Goal: Information Seeking & Learning: Compare options

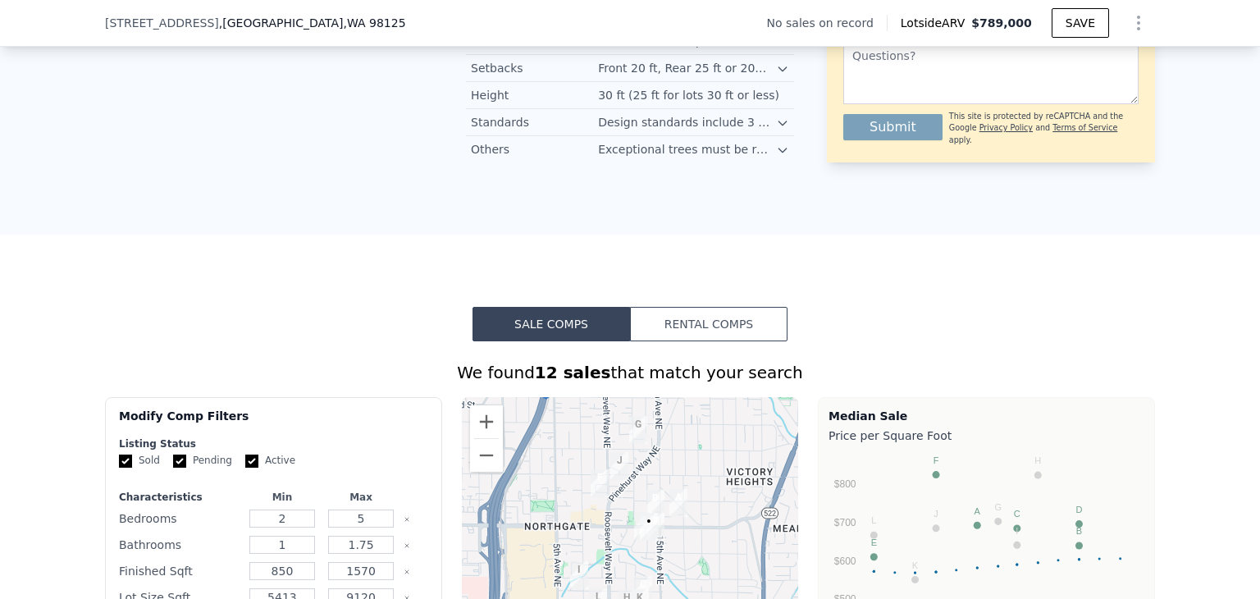
scroll to position [1224, 0]
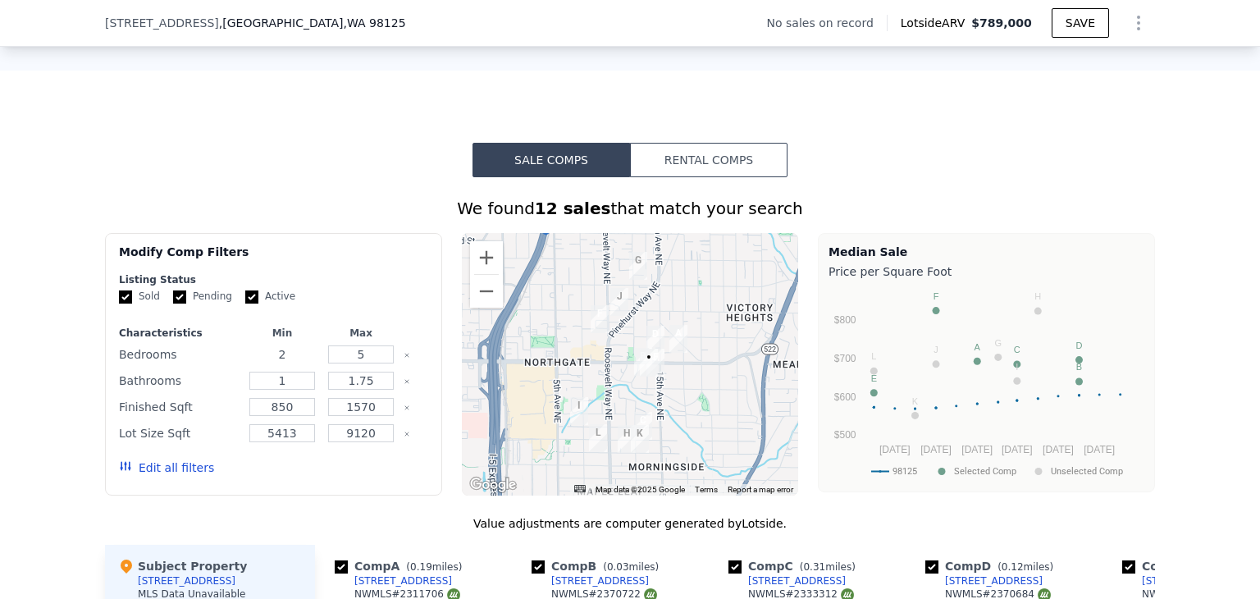
click at [292, 363] on input "2" at bounding box center [281, 354] width 65 height 18
type input "2"
click at [361, 479] on button "Update Search" at bounding box center [365, 467] width 124 height 23
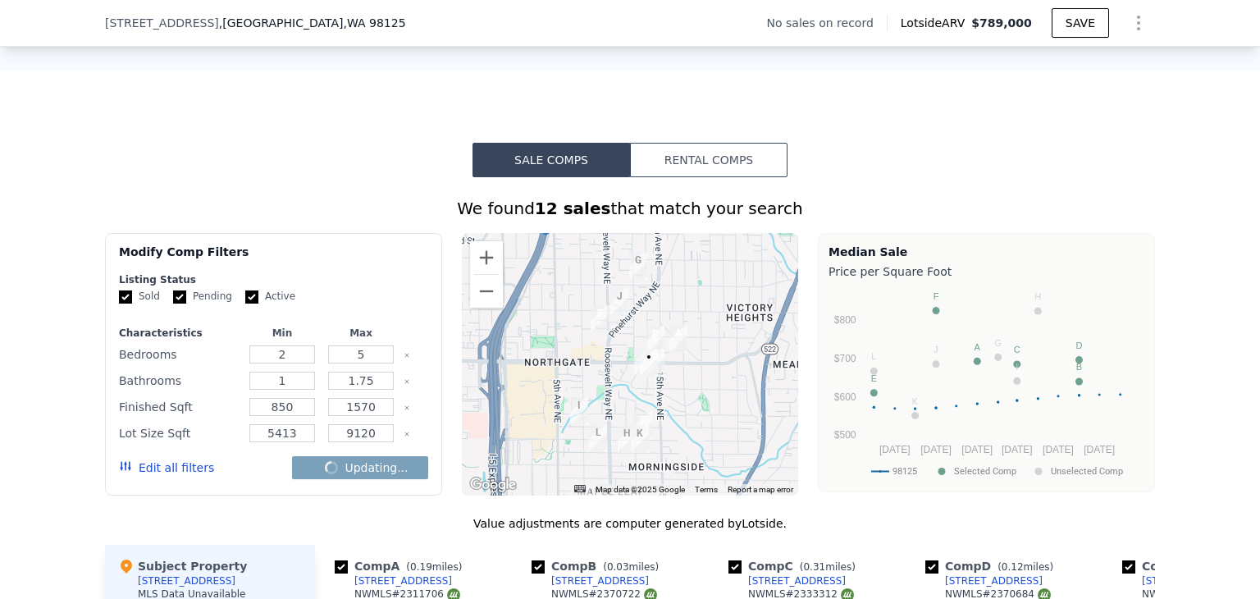
click at [173, 303] on input "Pending" at bounding box center [179, 296] width 13 height 13
checkbox input "false"
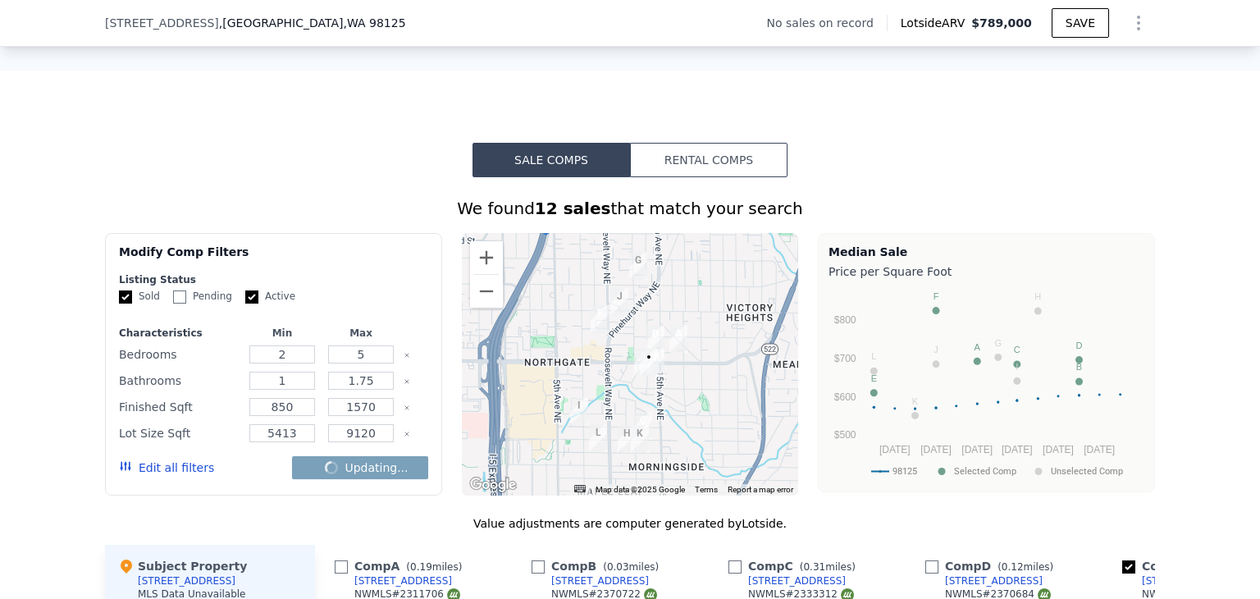
checkbox input "false"
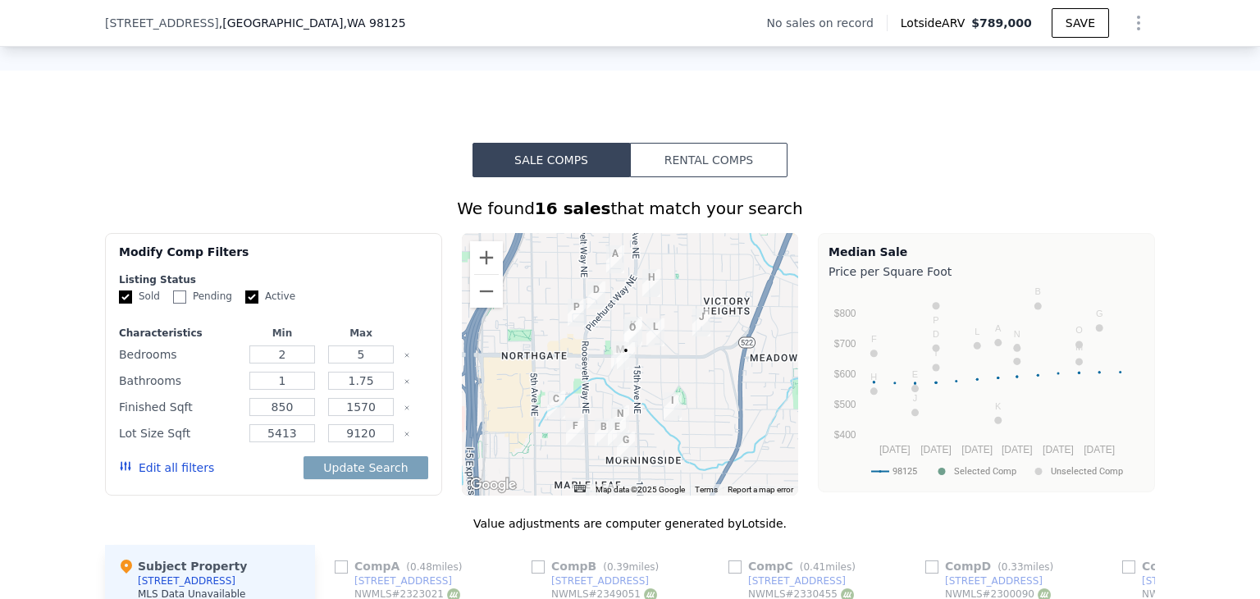
click at [245, 303] on input "Active" at bounding box center [251, 296] width 13 height 13
checkbox input "false"
click at [289, 363] on input "2" at bounding box center [281, 354] width 65 height 18
type input "3"
click at [360, 363] on input "5" at bounding box center [360, 354] width 65 height 18
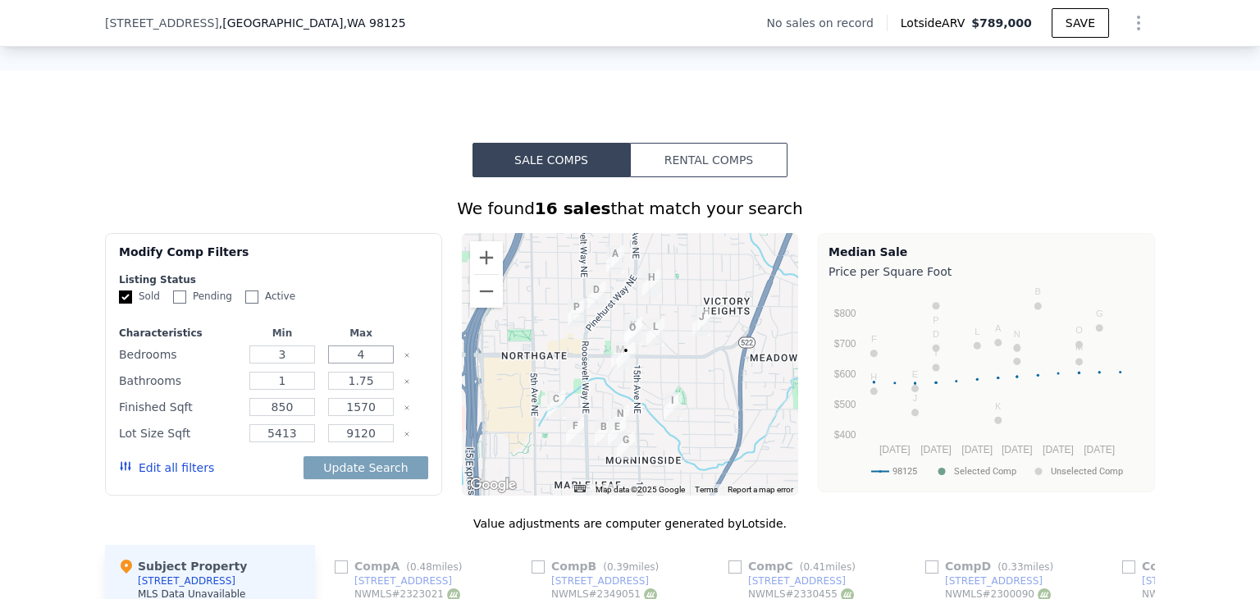
type input "4"
click at [358, 388] on input "1.75" at bounding box center [360, 381] width 65 height 18
click at [369, 390] on input "1.75" at bounding box center [360, 381] width 65 height 18
click at [367, 390] on input "0.1" at bounding box center [360, 381] width 65 height 18
type input "0"
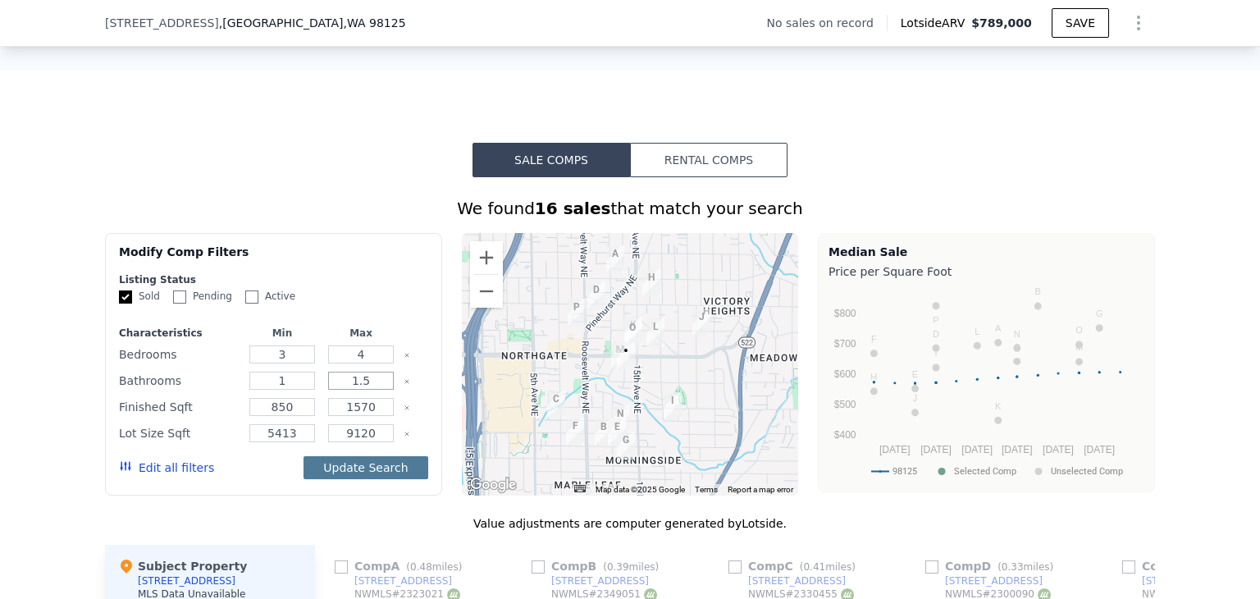
type input "1.5"
click at [363, 477] on button "Update Search" at bounding box center [365, 467] width 124 height 23
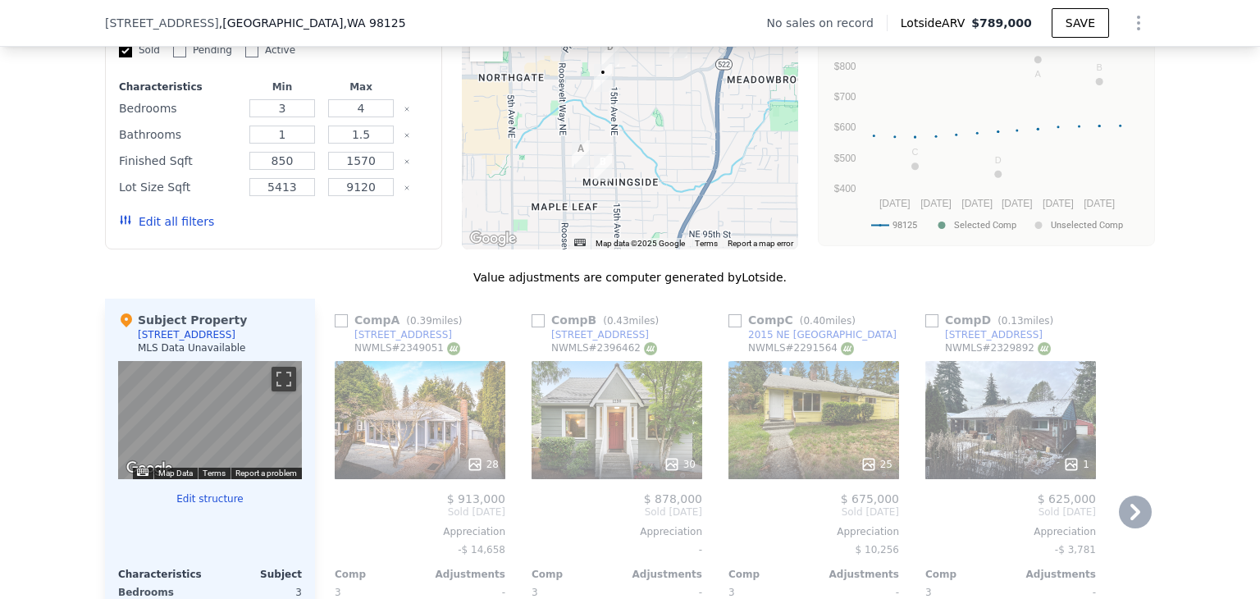
scroll to position [1634, 0]
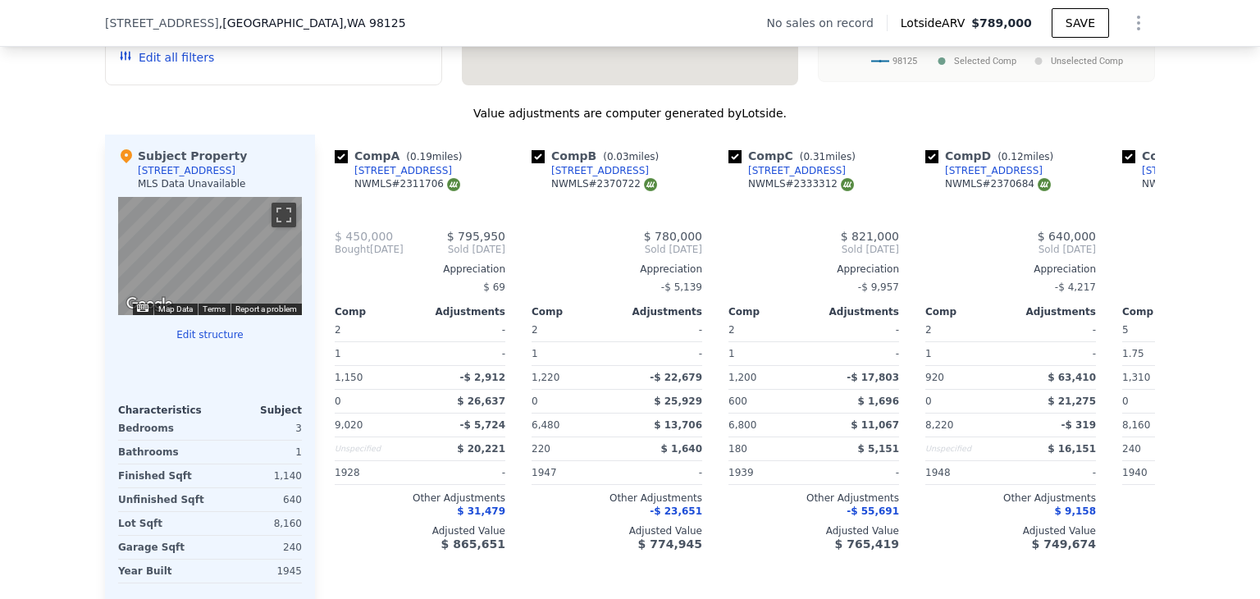
checkbox input "true"
type input "2"
type input "5"
type input "1.75"
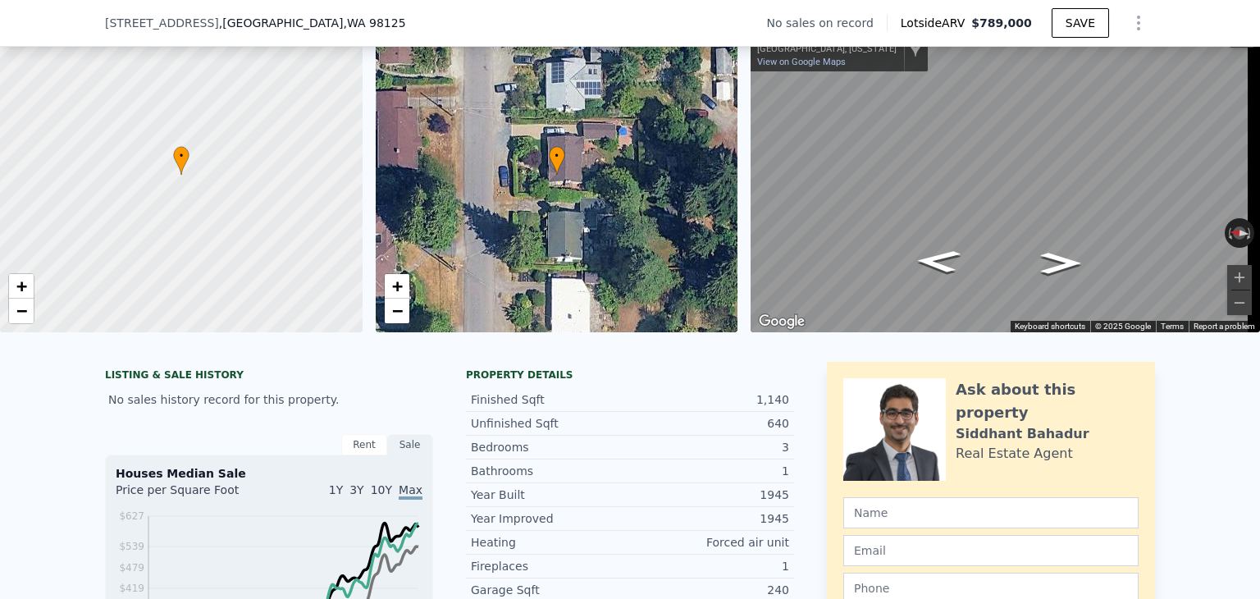
scroll to position [0, 0]
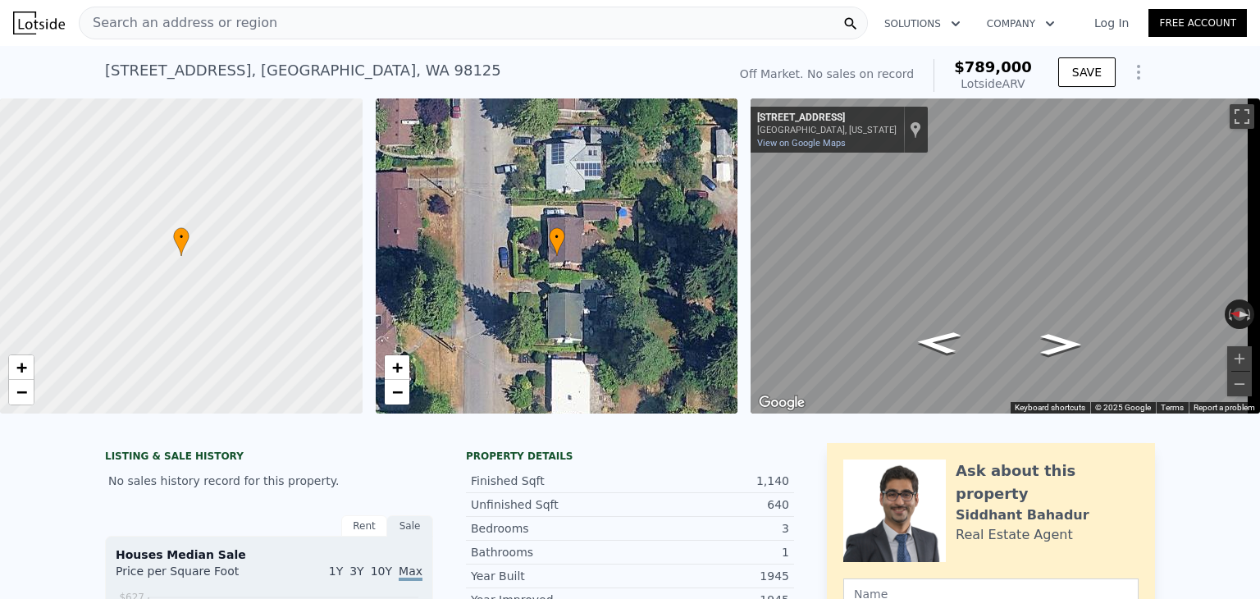
click at [217, 27] on span "Search an address or region" at bounding box center [179, 23] width 198 height 20
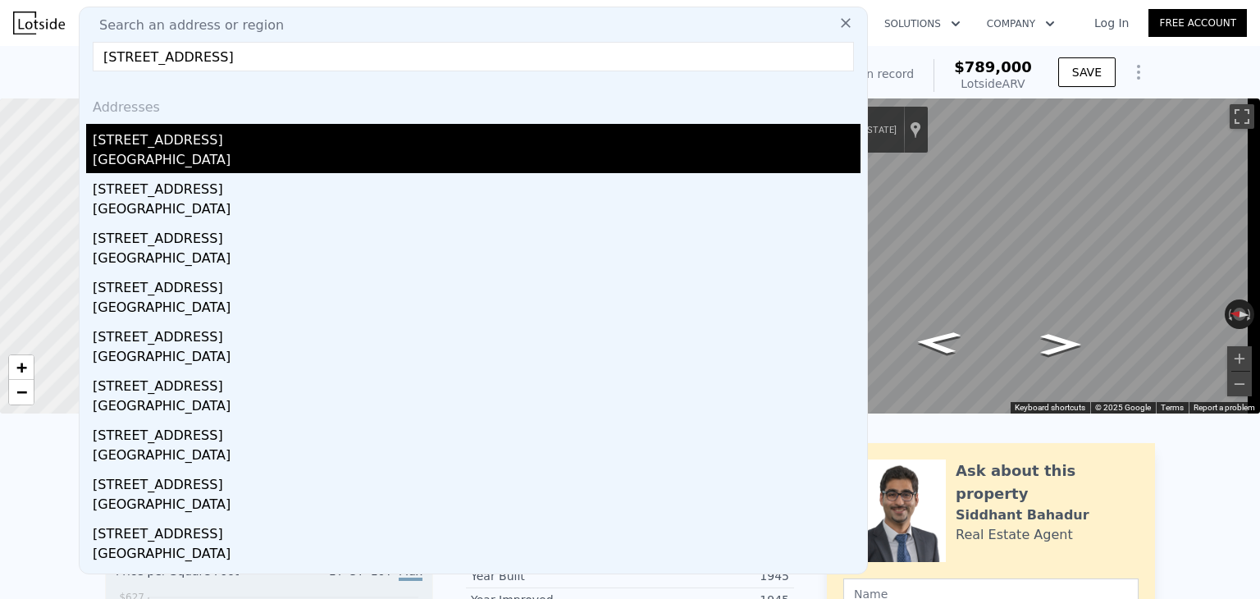
type input "2522 NE 108th Pl Seattle, WA 98125"
click at [131, 148] on div "2522 NE 108th Pl" at bounding box center [477, 137] width 768 height 26
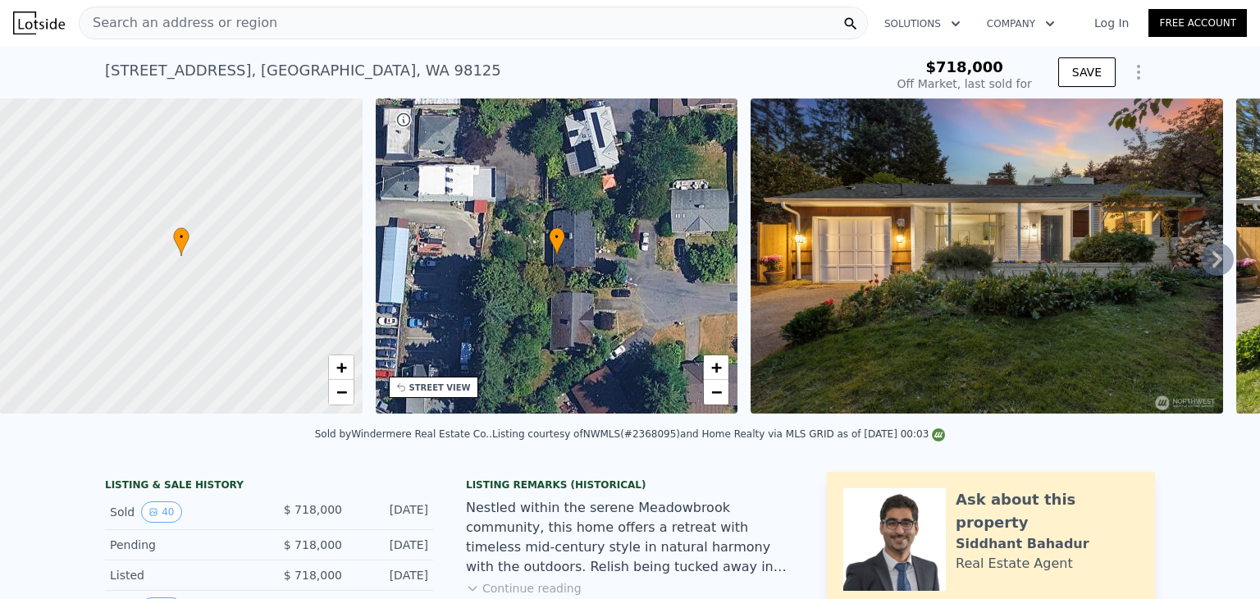
click at [173, 22] on span "Search an address or region" at bounding box center [179, 23] width 198 height 20
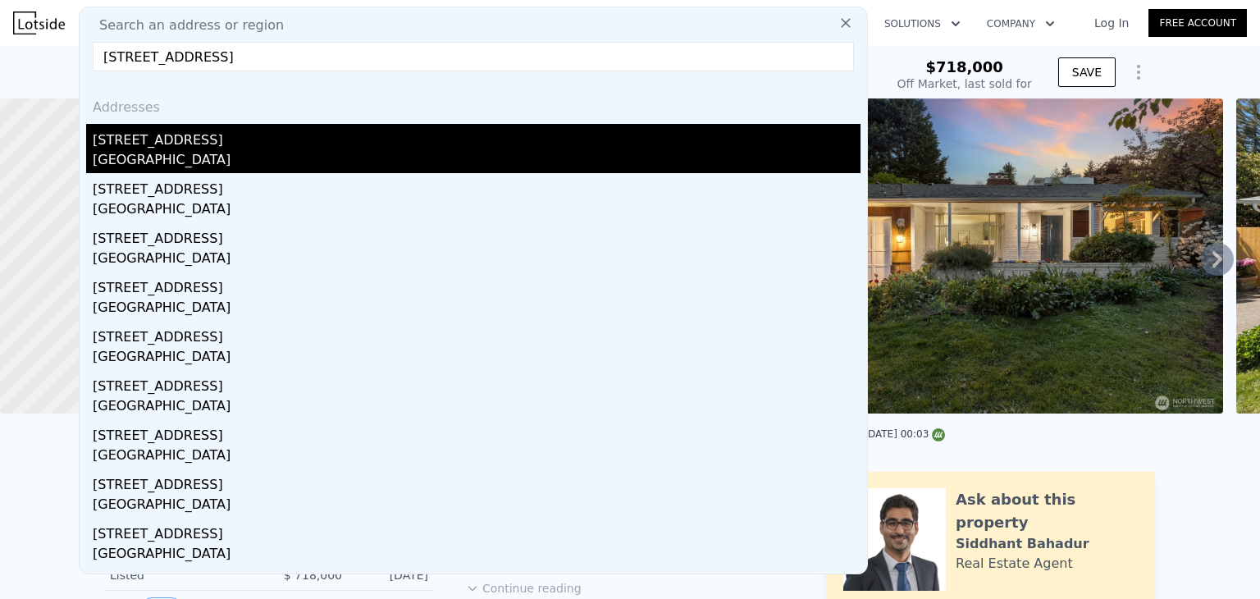
type input "2707 NE 110th St Seattle, WA 98125"
click at [148, 153] on div "Seattle, WA 98125" at bounding box center [477, 161] width 768 height 23
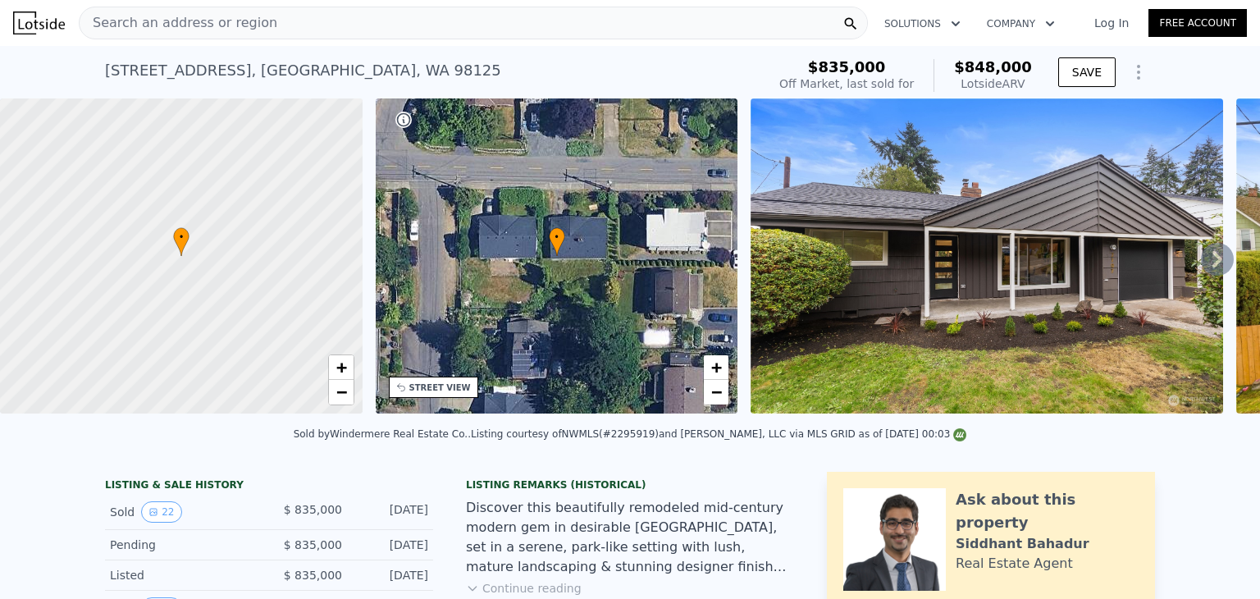
click at [266, 24] on div "Search an address or region" at bounding box center [473, 23] width 789 height 33
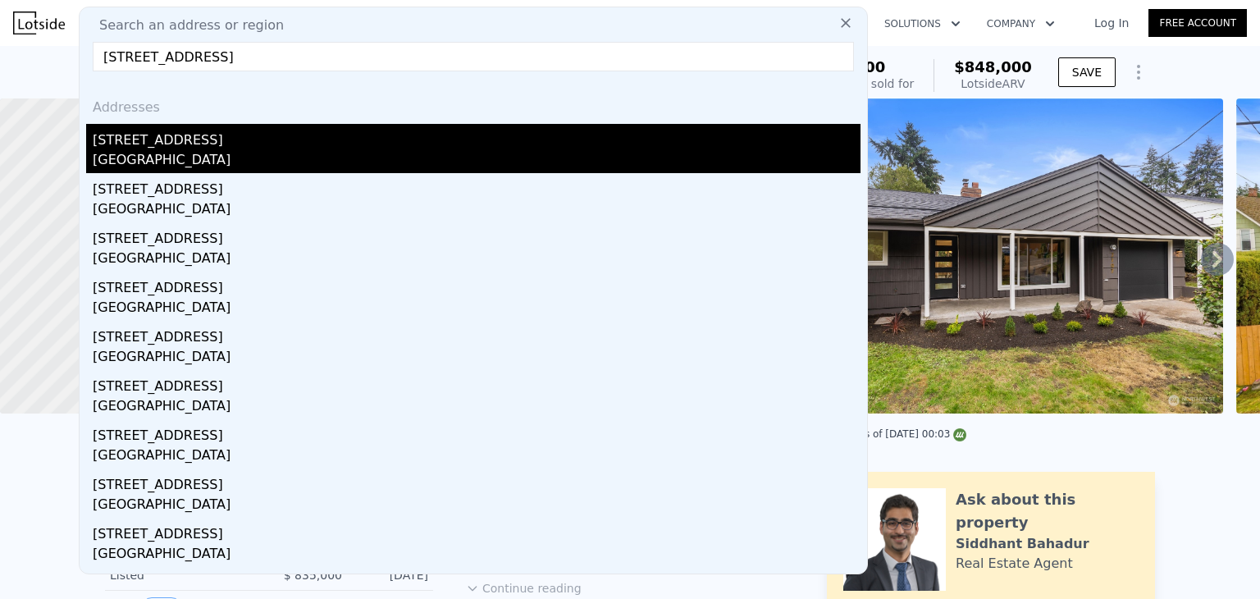
type input "337 NE 120th St Seattle, WA 98125"
click at [157, 145] on div "337 NE 120th St" at bounding box center [477, 137] width 768 height 26
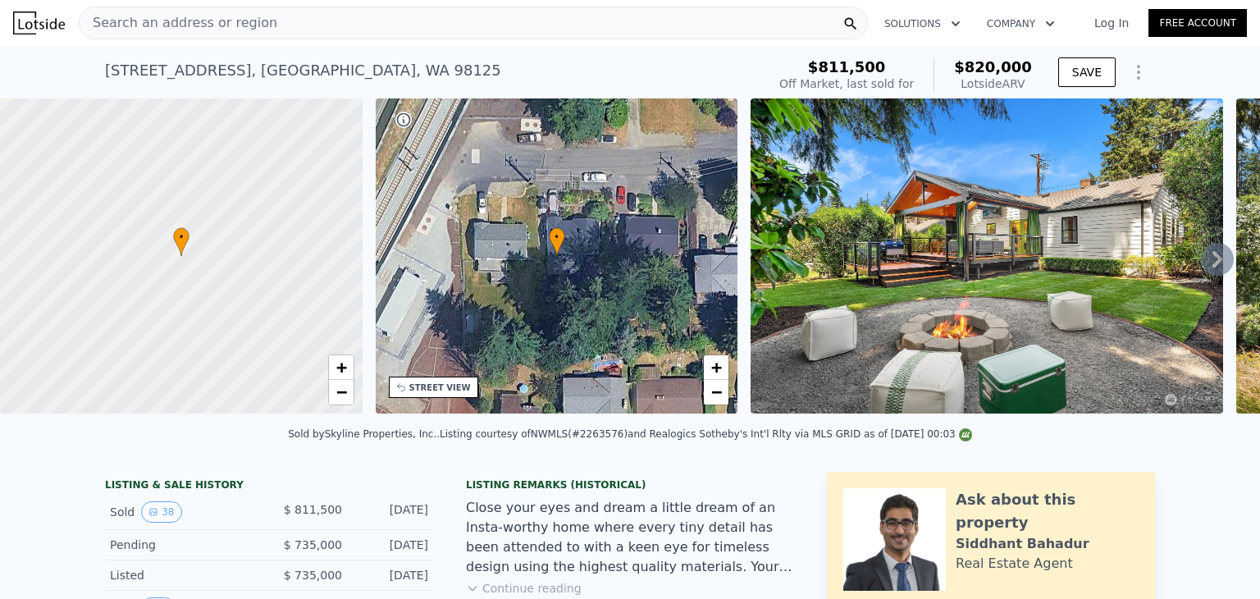
click at [258, 21] on div "Search an address or region" at bounding box center [473, 23] width 789 height 33
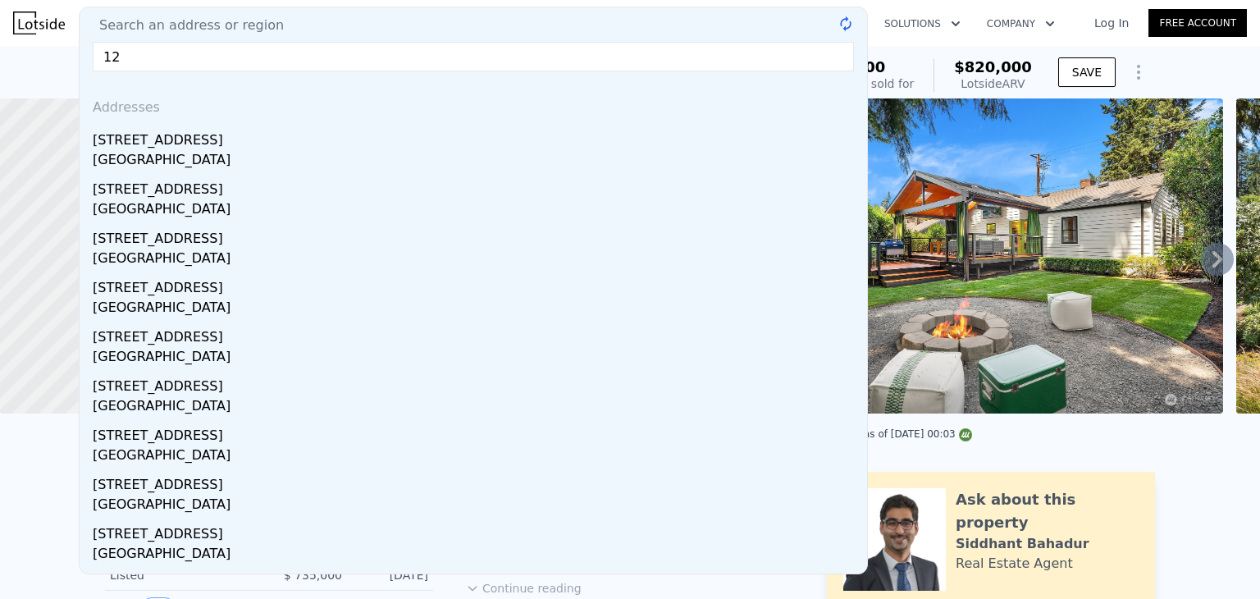
type input "1"
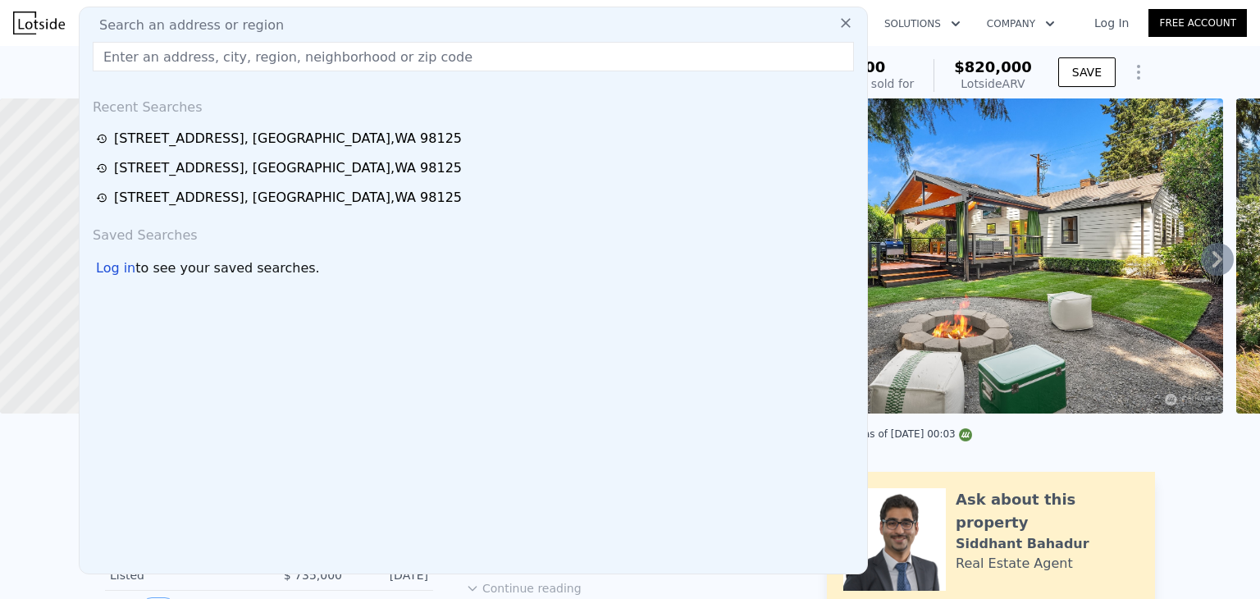
click at [199, 57] on input "text" at bounding box center [473, 57] width 761 height 30
paste input "12021 5th Ave NE Seattle, WA 98125"
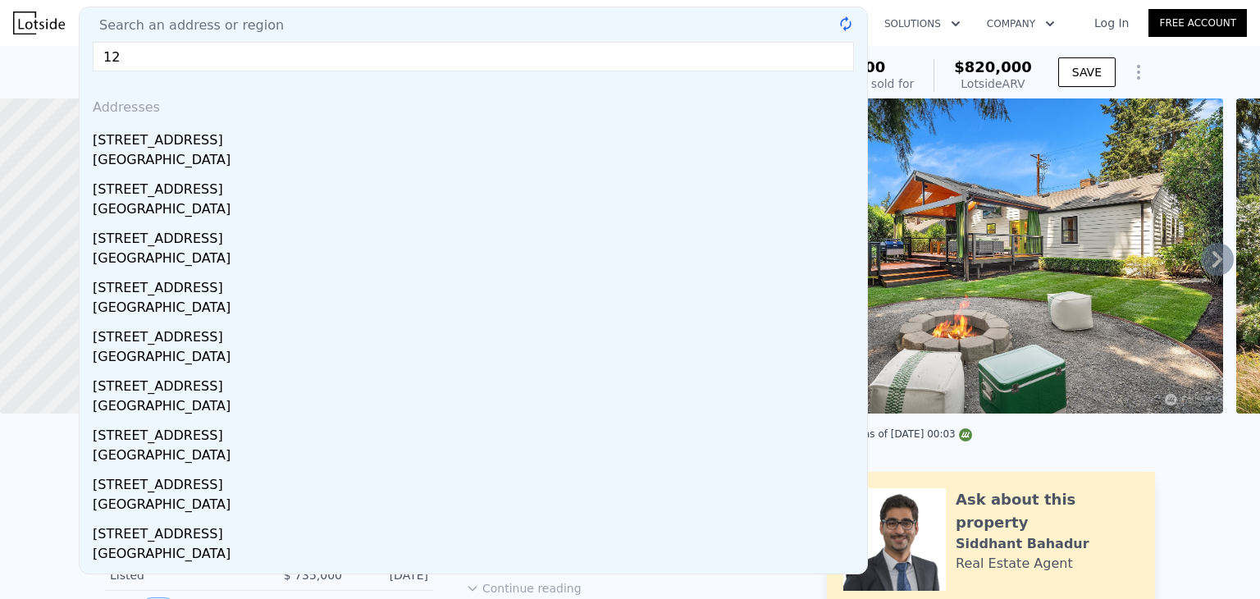
type input "1"
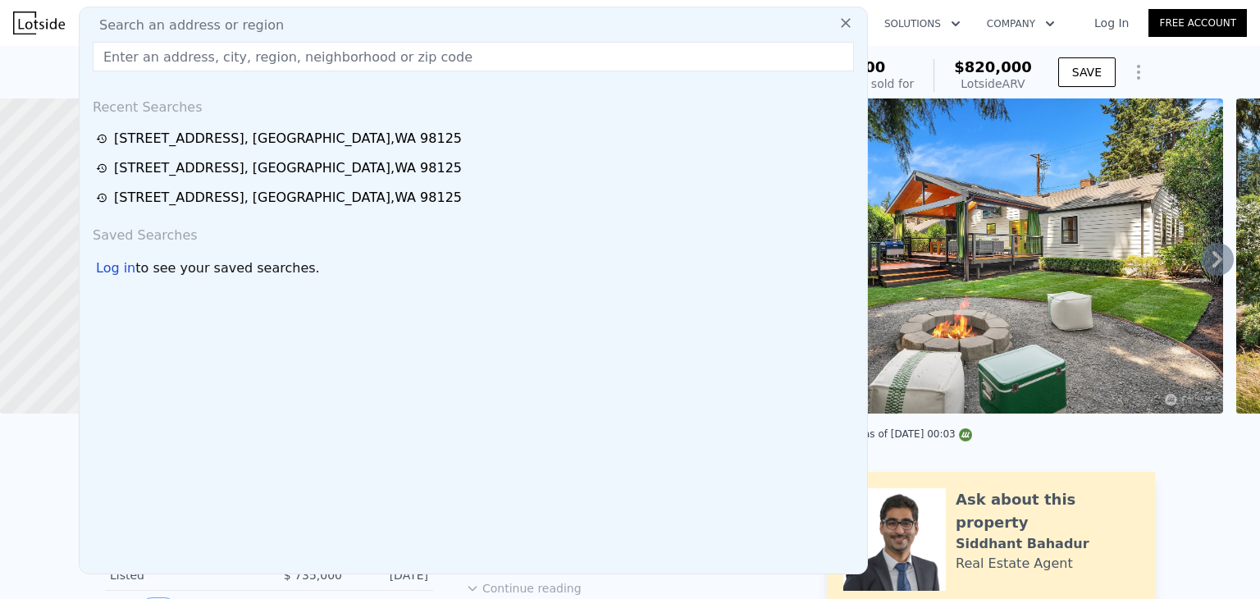
click at [271, 47] on input "text" at bounding box center [473, 57] width 761 height 30
paste input "11714 12th Ave NE Seattle, WA 98125"
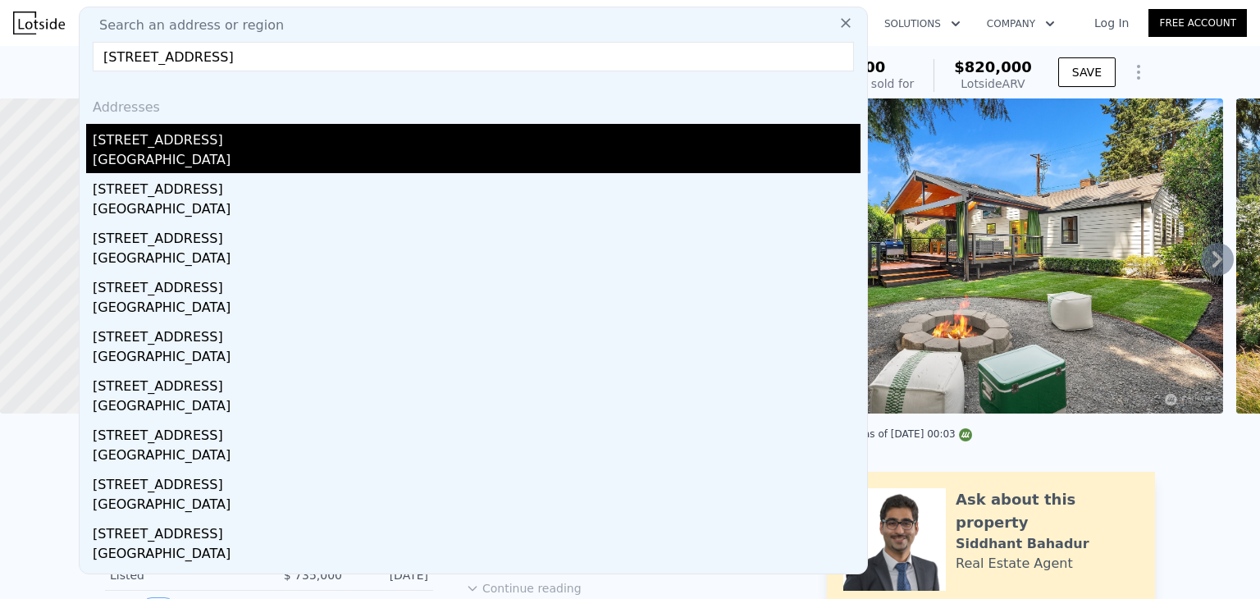
type input "11714 12th Ave NE Seattle, WA 98125"
click at [184, 139] on div "11714 12th Ave NE" at bounding box center [477, 137] width 768 height 26
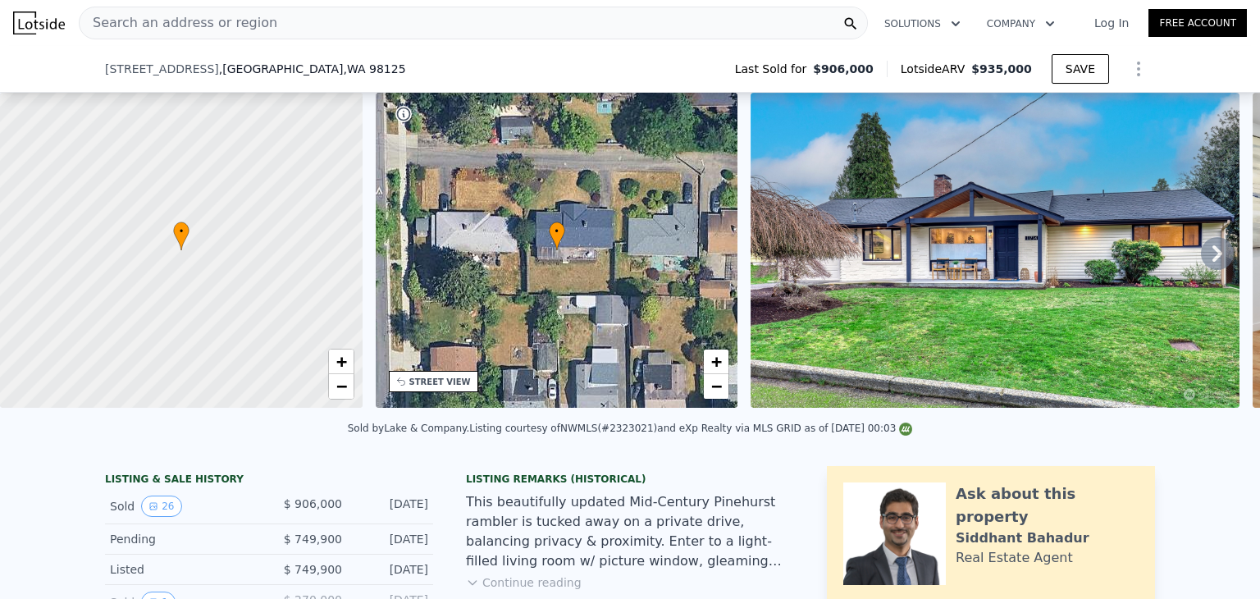
scroll to position [157, 0]
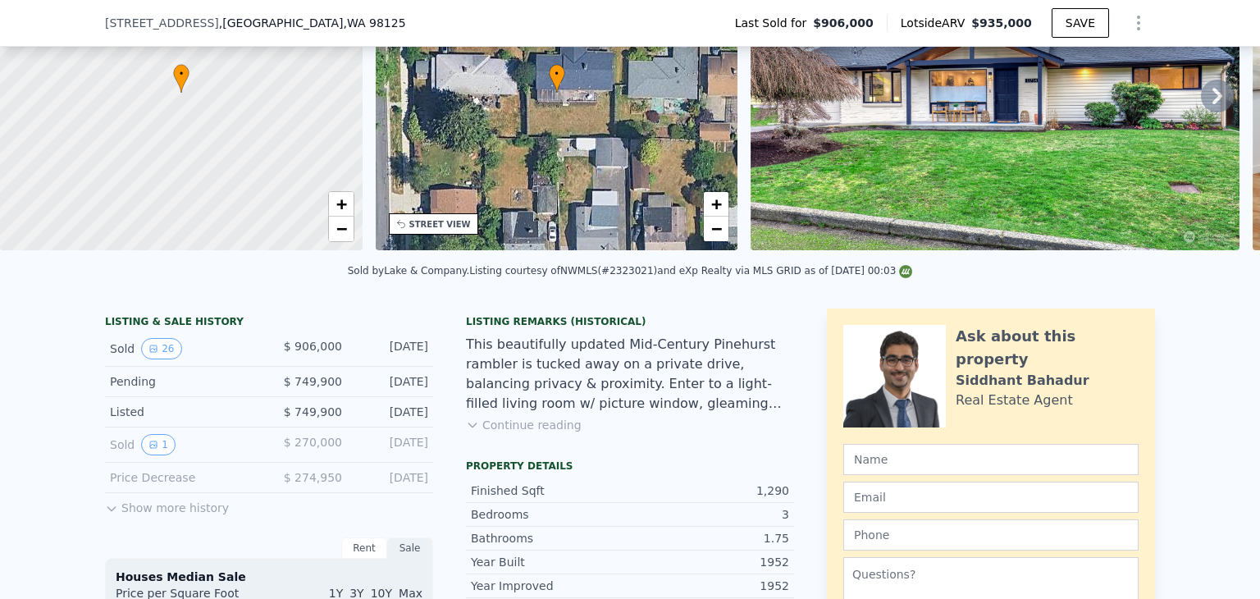
click at [160, 30] on span "11714 12th Ave NE" at bounding box center [162, 23] width 114 height 16
click at [343, 20] on span ", WA 98125" at bounding box center [374, 22] width 62 height 13
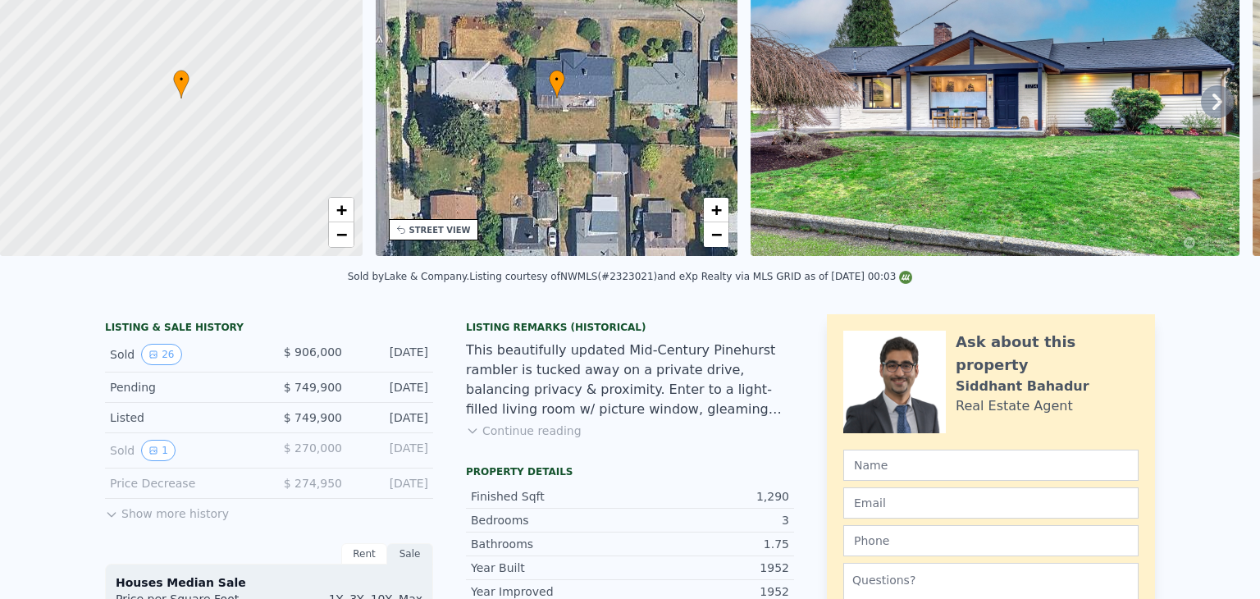
scroll to position [0, 0]
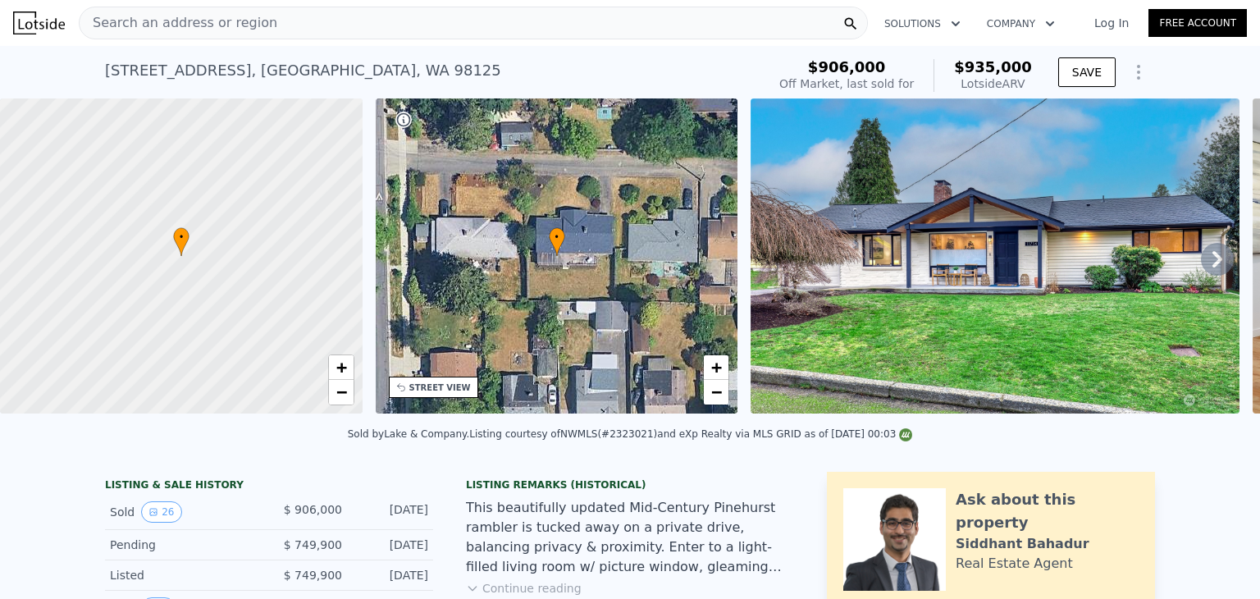
click at [213, 23] on span "Search an address or region" at bounding box center [179, 23] width 198 height 20
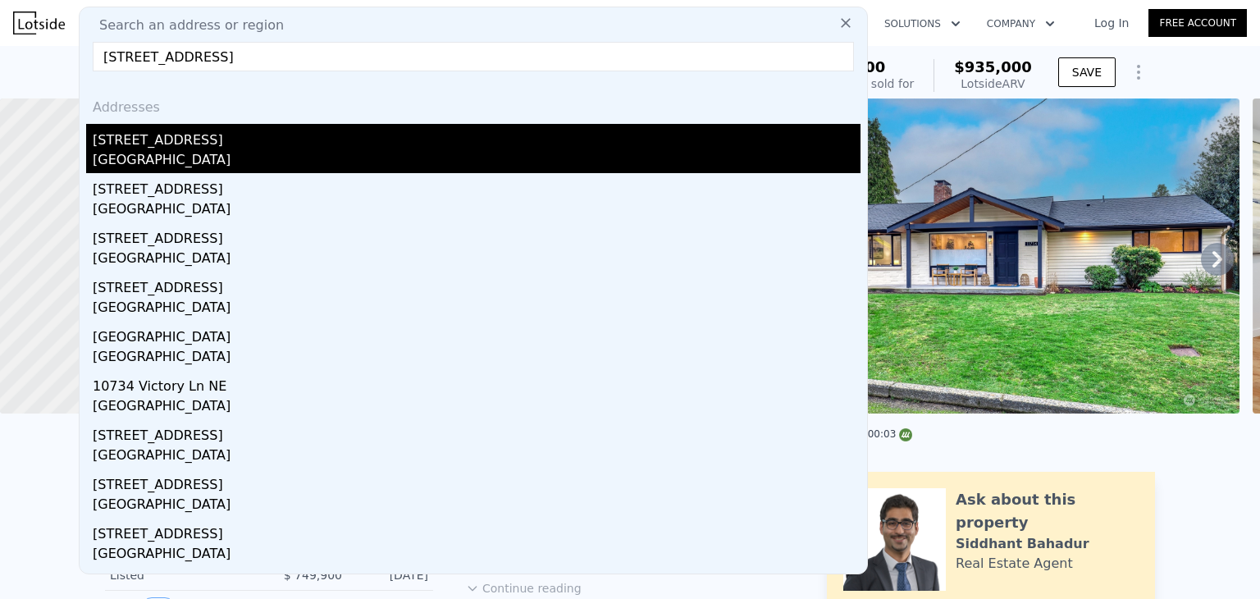
type input "10734 14th Ave NE, Seattle, WA 98125"
click at [190, 150] on div "Seattle, WA 98125" at bounding box center [477, 161] width 768 height 23
type input "1.75"
type input "850"
type input "1570"
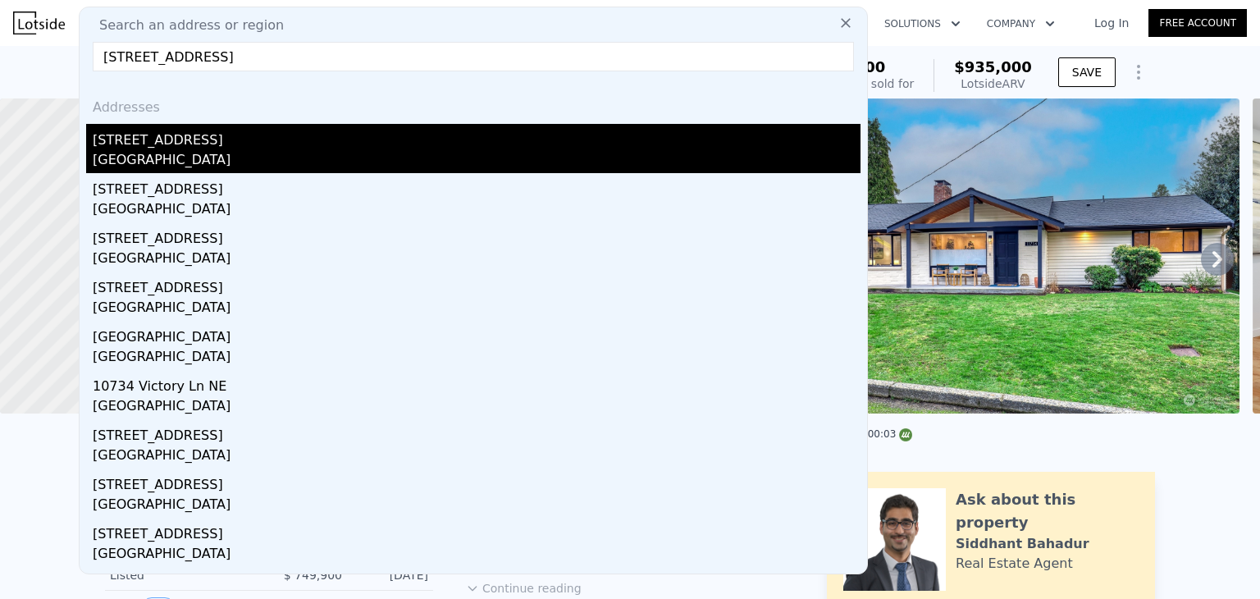
type input "5413"
type input "9120"
checkbox input "false"
type input "$ 789,000"
type input "$ 30,000"
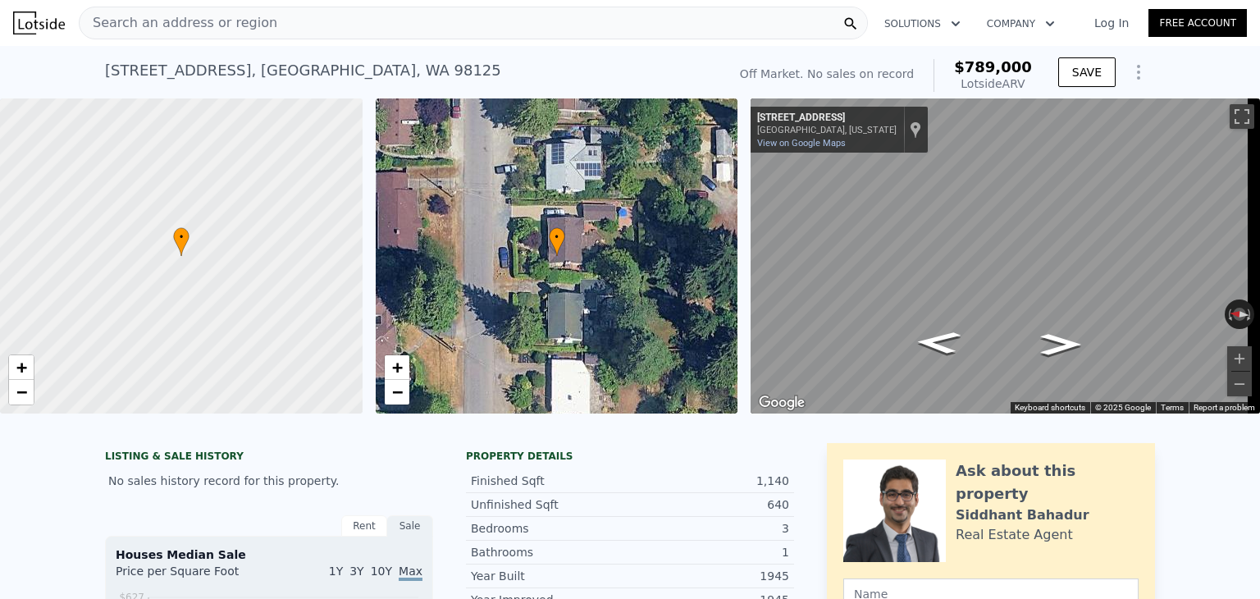
click at [363, 30] on div "Search an address or region" at bounding box center [473, 23] width 789 height 33
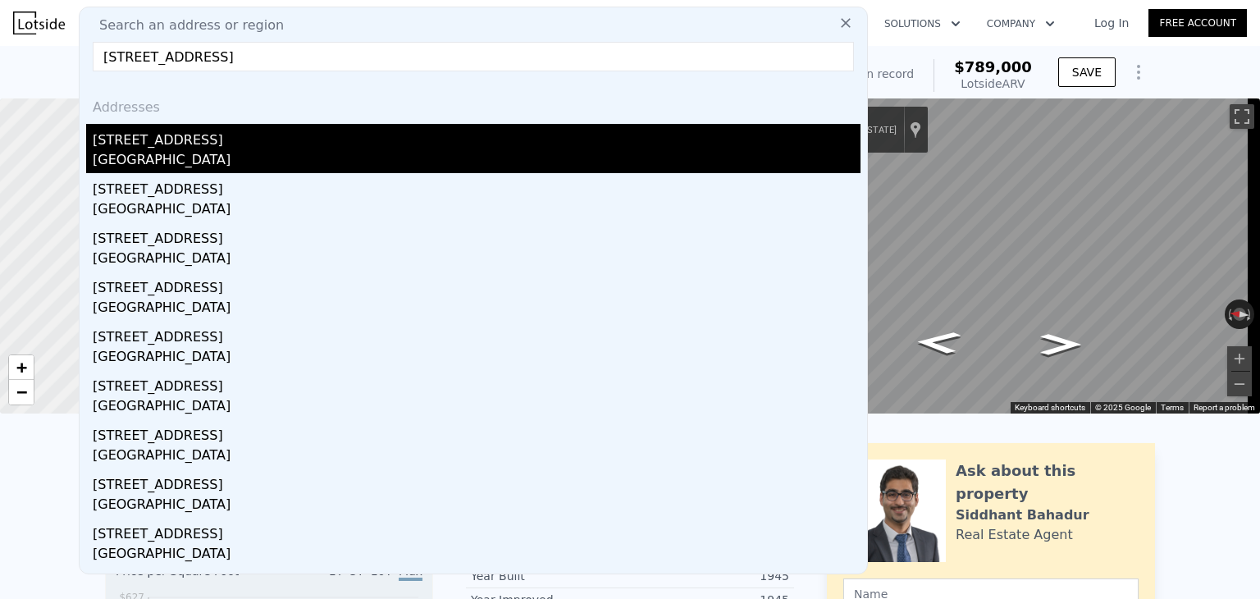
type input "13056 25th Ave NE, Seattle, WA 98125"
click at [133, 136] on div "13056 25th Ave NE" at bounding box center [477, 137] width 768 height 26
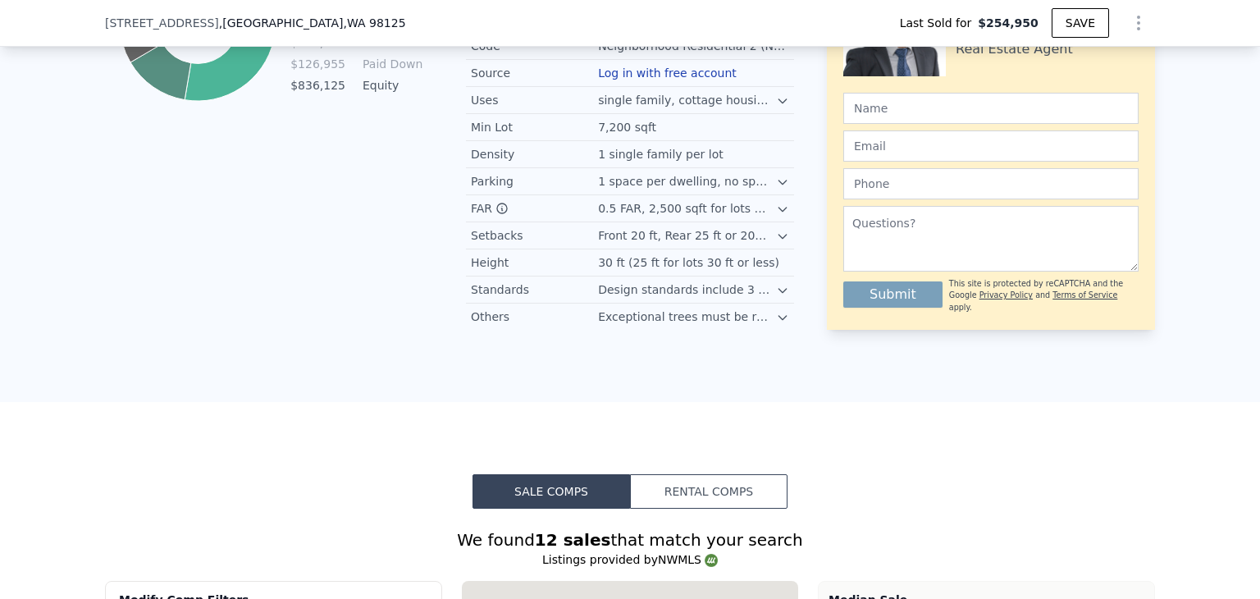
scroll to position [1388, 0]
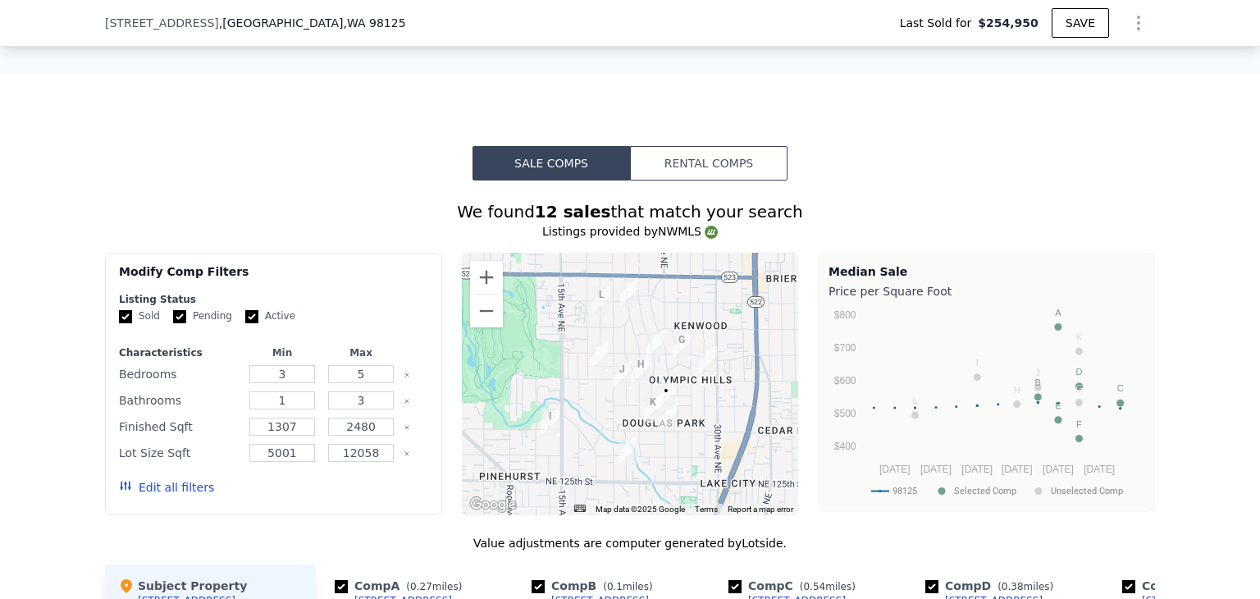
click at [173, 323] on input "Pending" at bounding box center [179, 316] width 13 height 13
checkbox input "false"
click at [245, 322] on input "Active" at bounding box center [251, 316] width 13 height 13
checkbox input "false"
checkbox input "true"
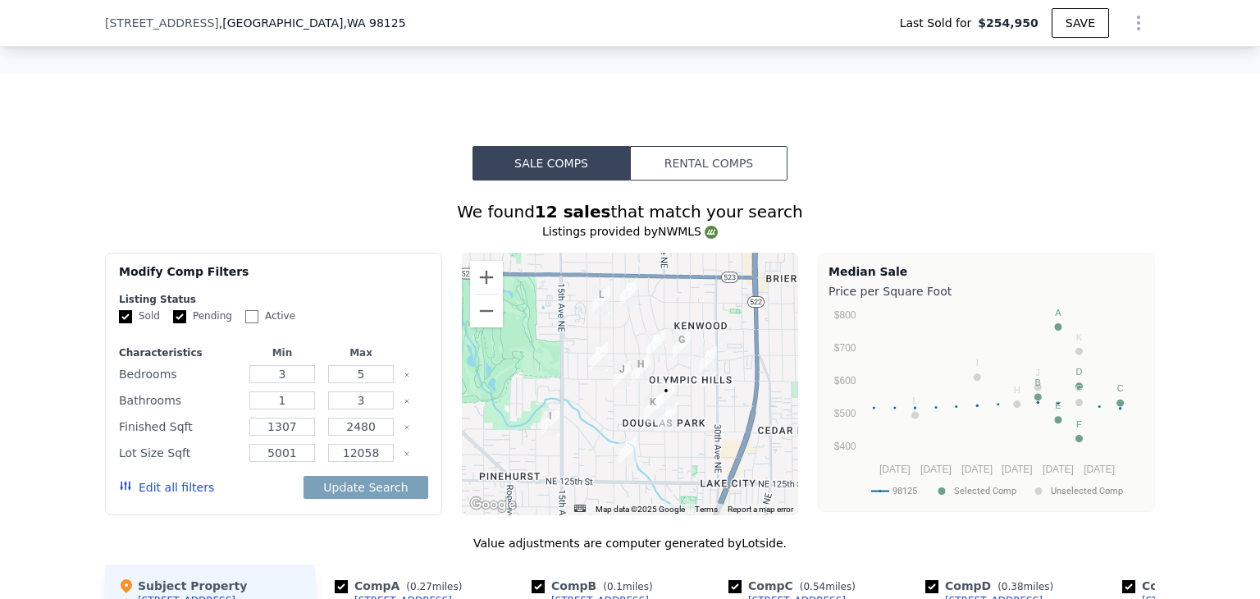
checkbox input "true"
type input "$ 918,000"
type input "$ 573,162"
click at [374, 383] on input "5" at bounding box center [360, 374] width 65 height 18
type input "4"
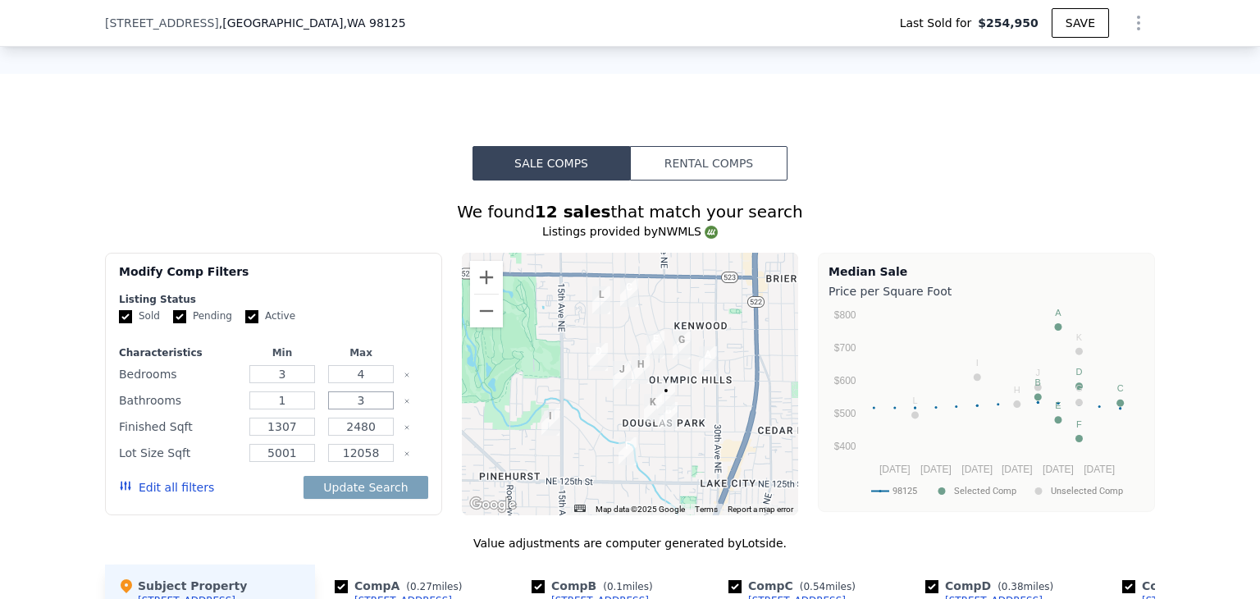
click at [361, 409] on input "3" at bounding box center [360, 400] width 65 height 18
type input "1.5"
click at [382, 494] on button "Update Search" at bounding box center [365, 487] width 124 height 23
checkbox input "false"
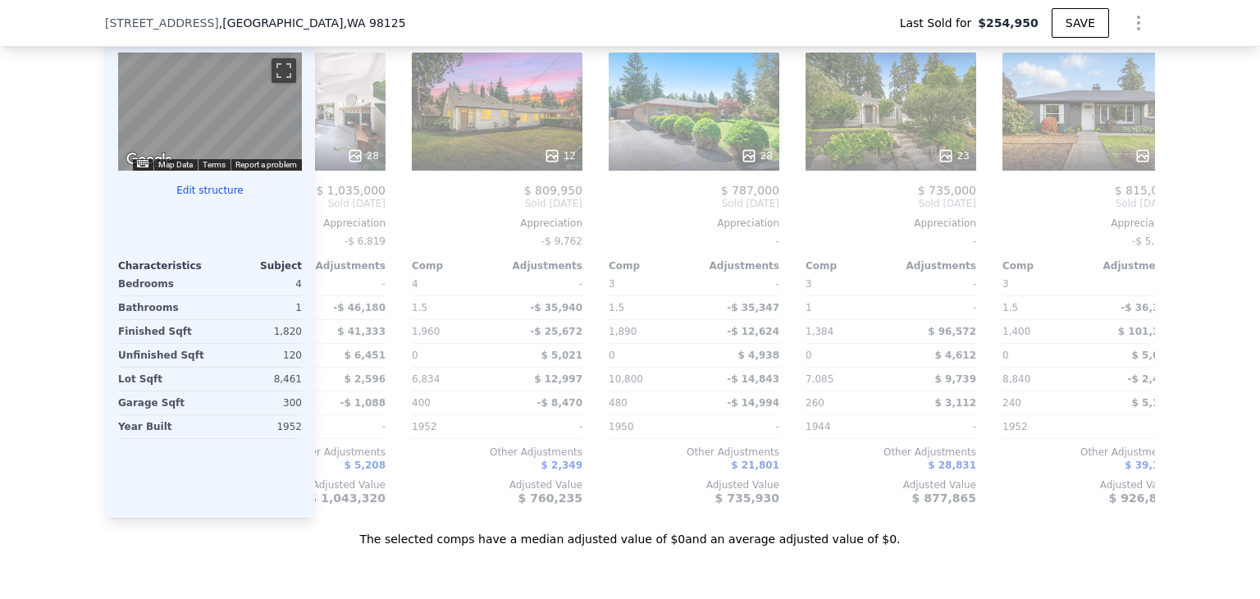
scroll to position [0, 774]
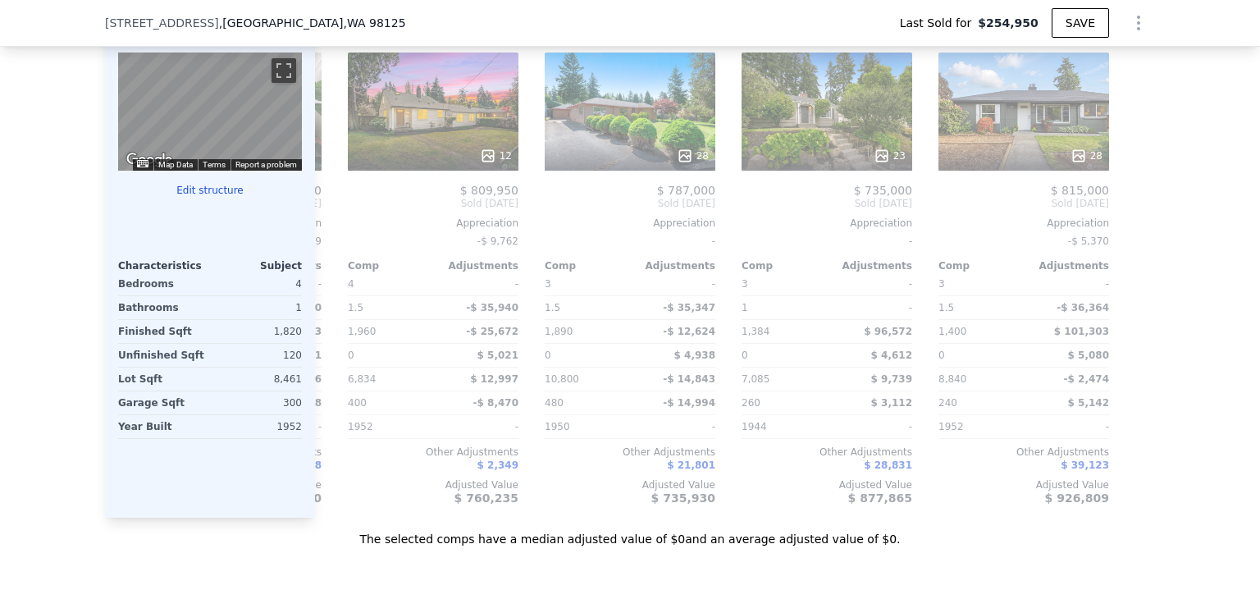
type input "5"
type input "3"
checkbox input "true"
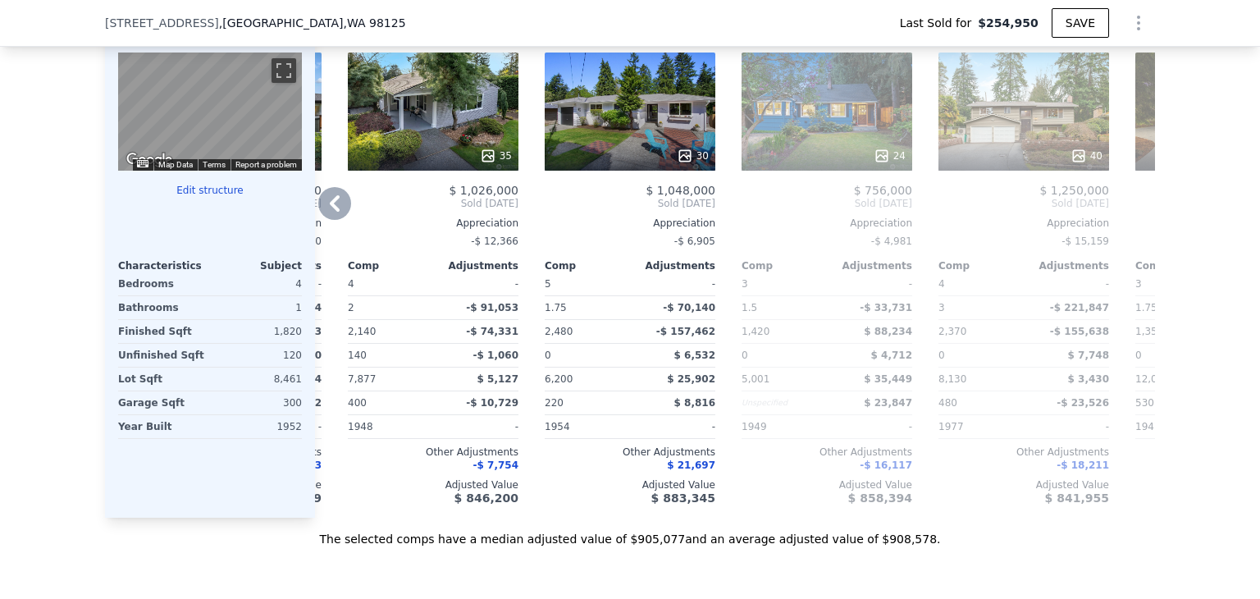
scroll to position [1880, 0]
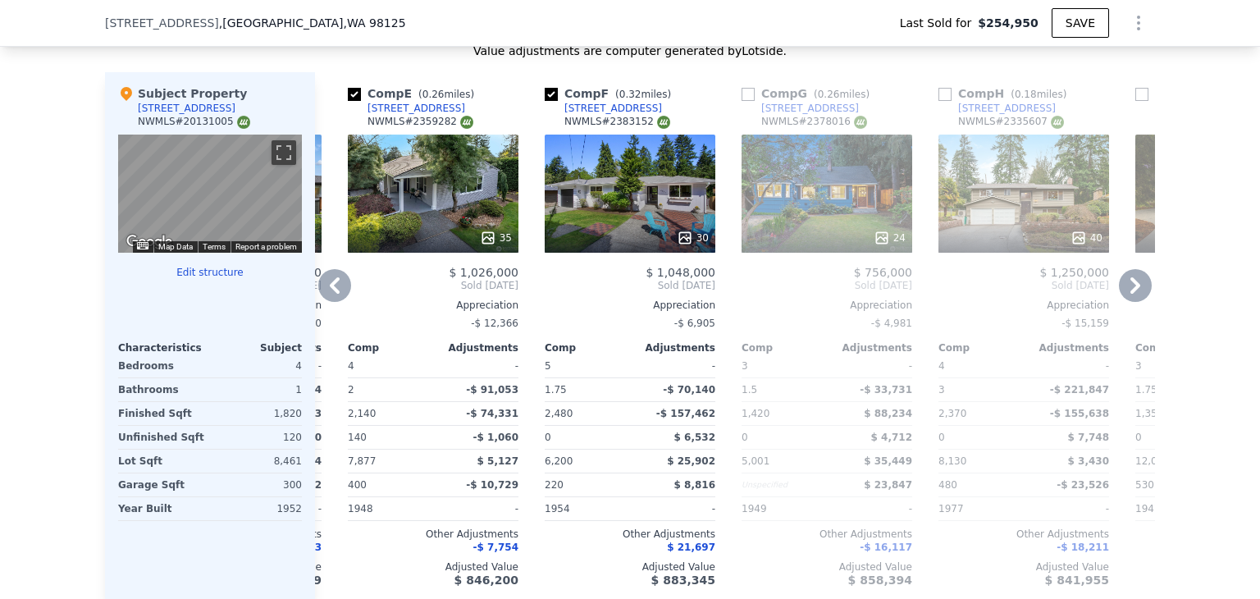
click at [333, 297] on icon at bounding box center [334, 285] width 33 height 33
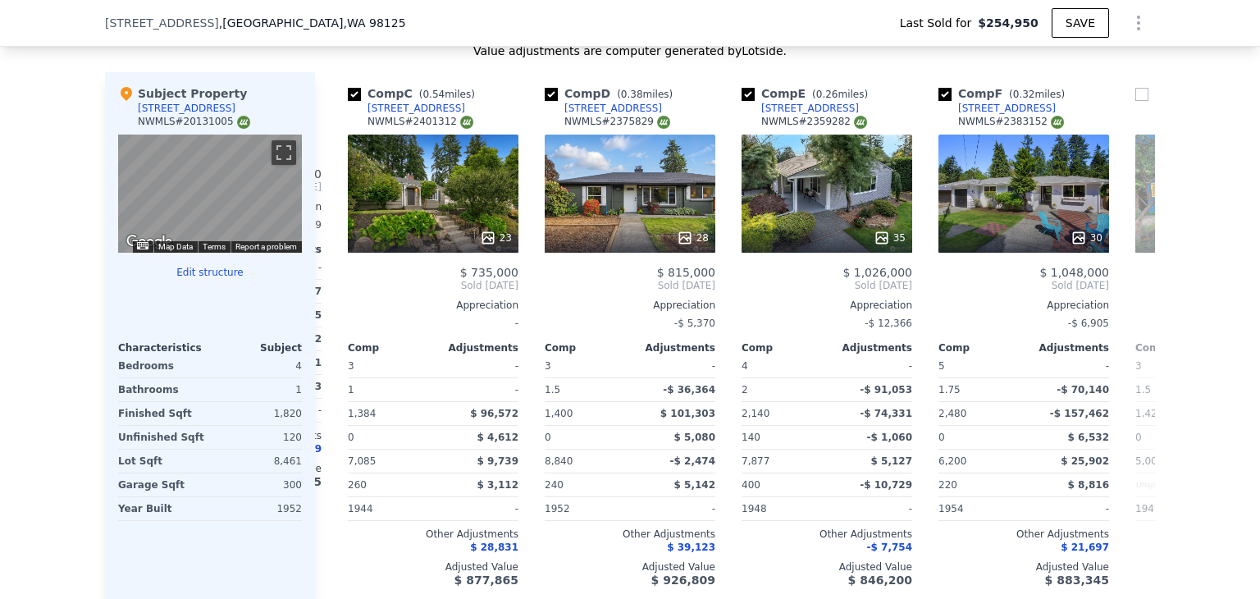
click at [333, 297] on div "Comp A ( 0.27 miles) 13522 28th Ave NE NWMLS # 2365683 $ 681,500 $ 1,190,000 Bo…" at bounding box center [735, 335] width 840 height 527
click at [333, 297] on icon at bounding box center [334, 285] width 33 height 33
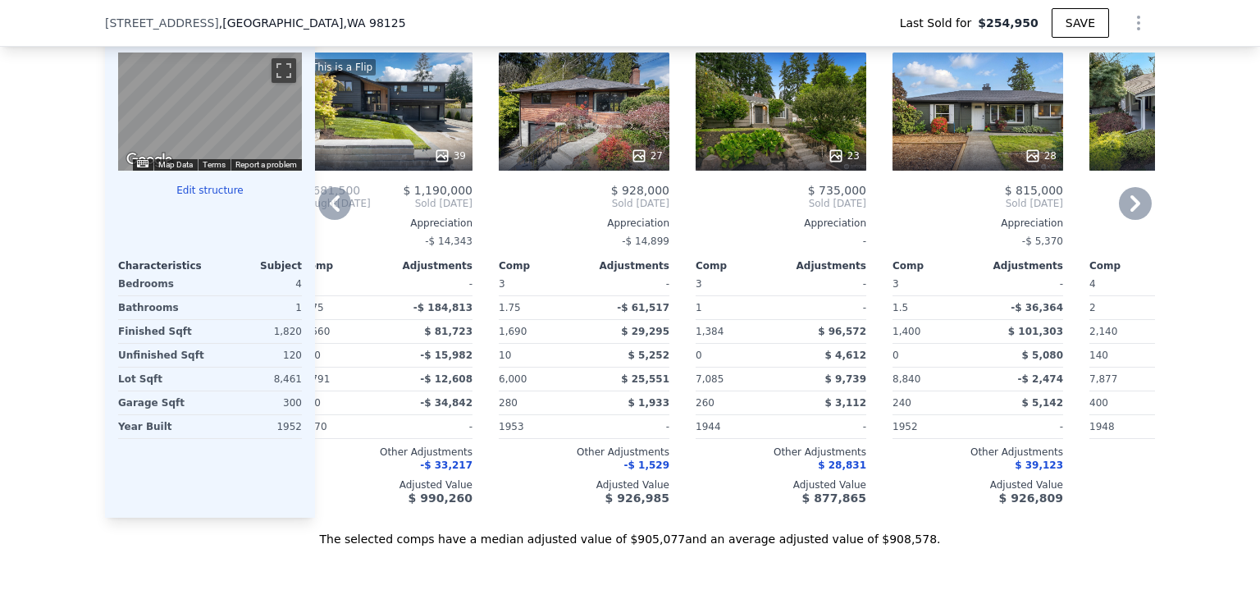
scroll to position [1798, 0]
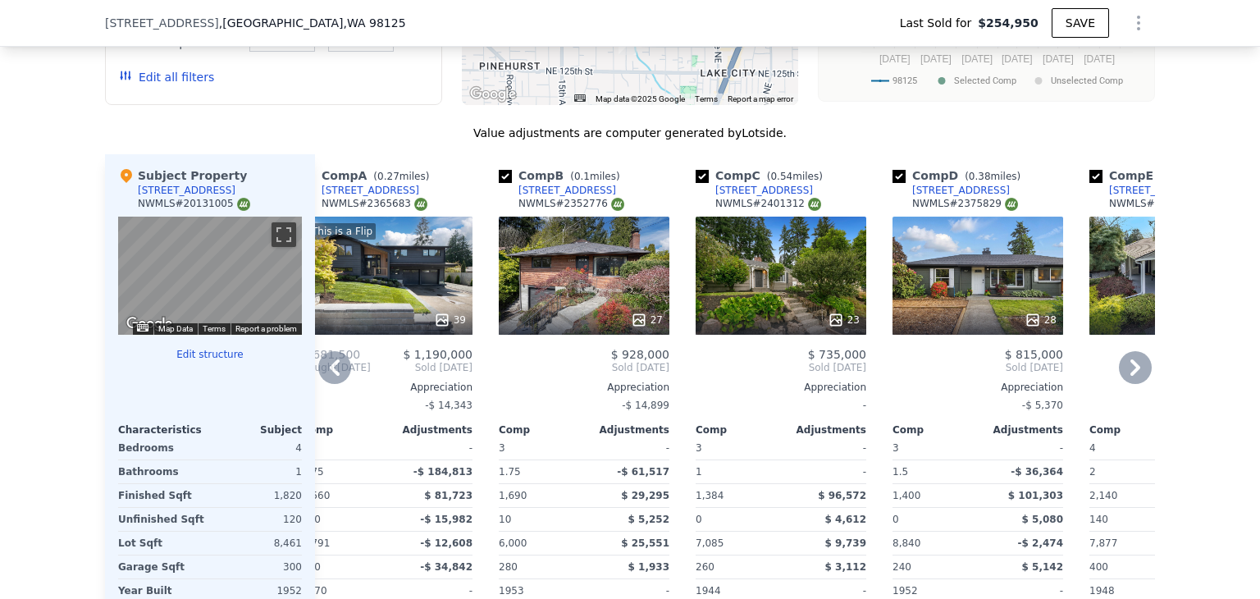
click at [1128, 376] on icon at bounding box center [1135, 367] width 33 height 33
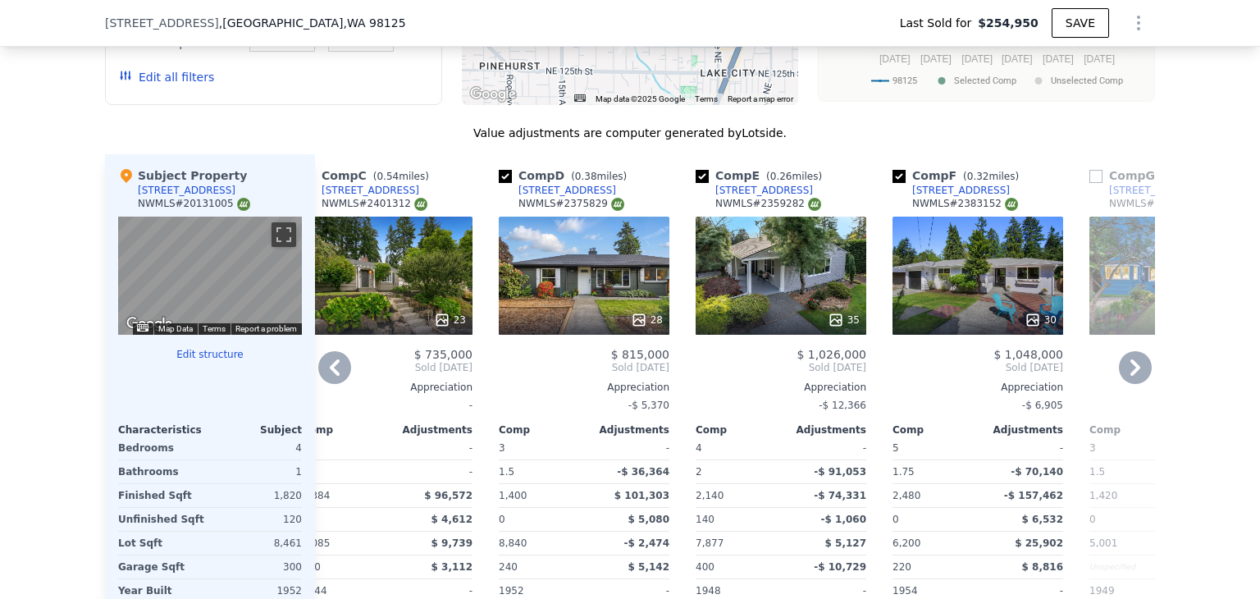
click at [1128, 376] on icon at bounding box center [1135, 367] width 33 height 33
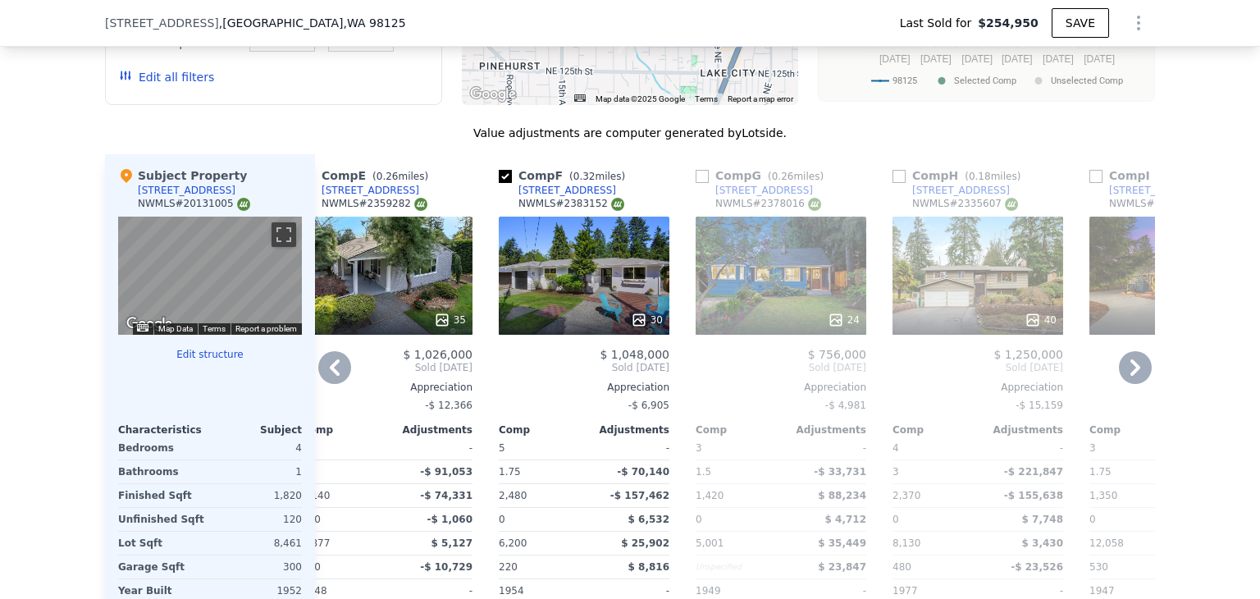
click at [1128, 376] on icon at bounding box center [1135, 367] width 33 height 33
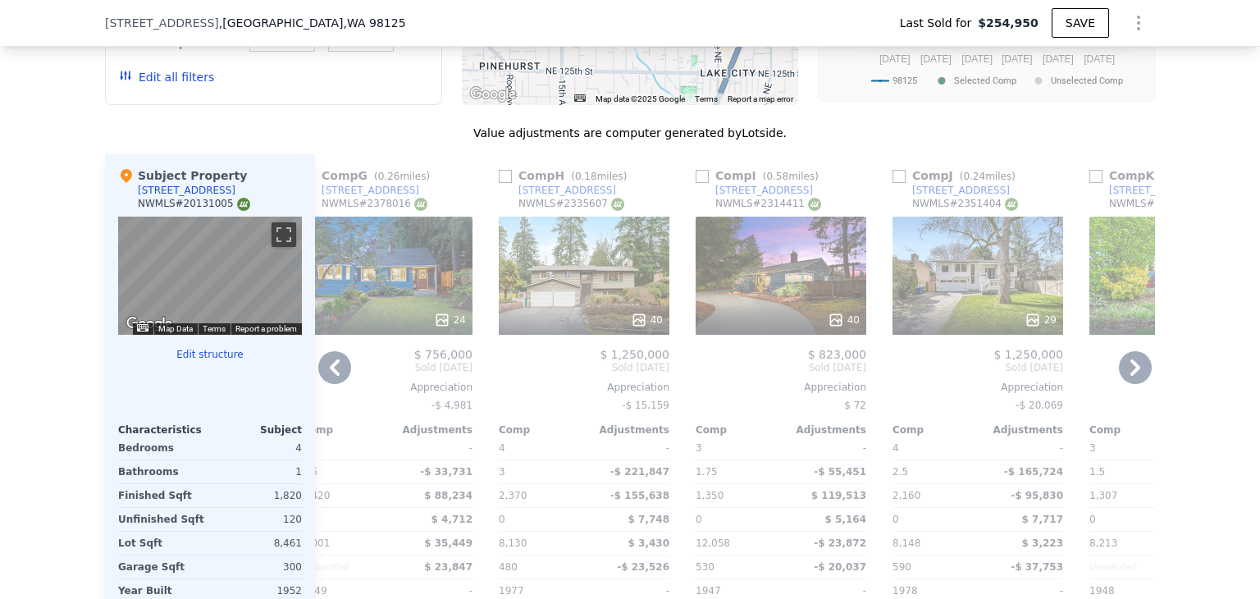
click at [335, 372] on icon at bounding box center [334, 367] width 33 height 33
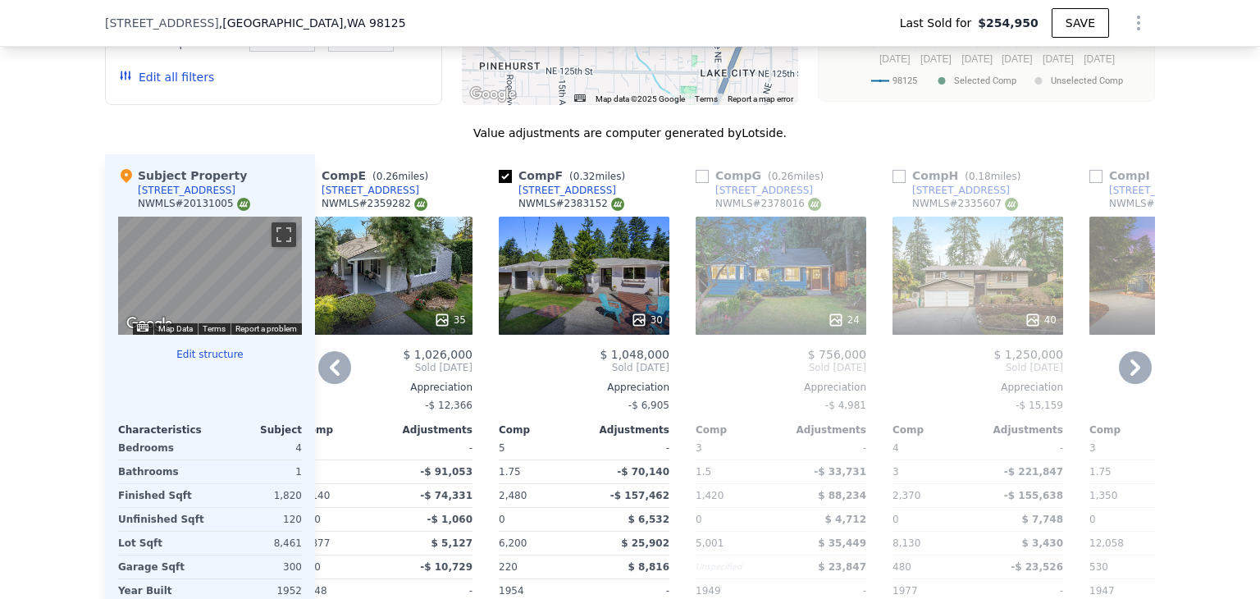
click at [335, 372] on icon at bounding box center [334, 367] width 33 height 33
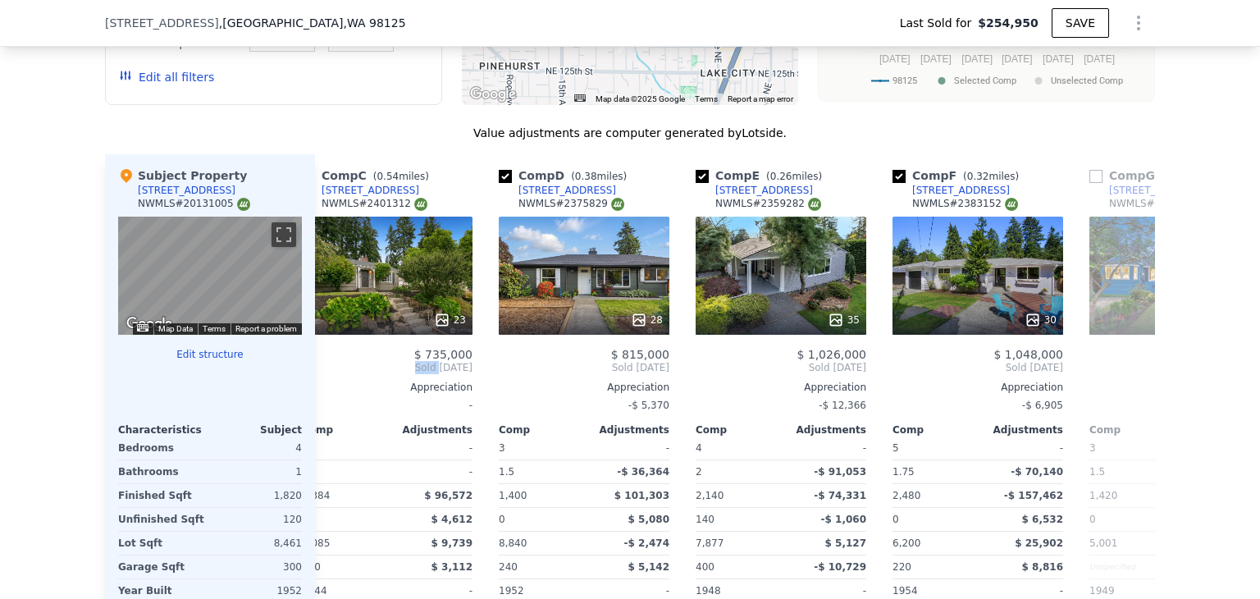
click at [335, 372] on span "Sold Aug 2025" at bounding box center [387, 367] width 171 height 13
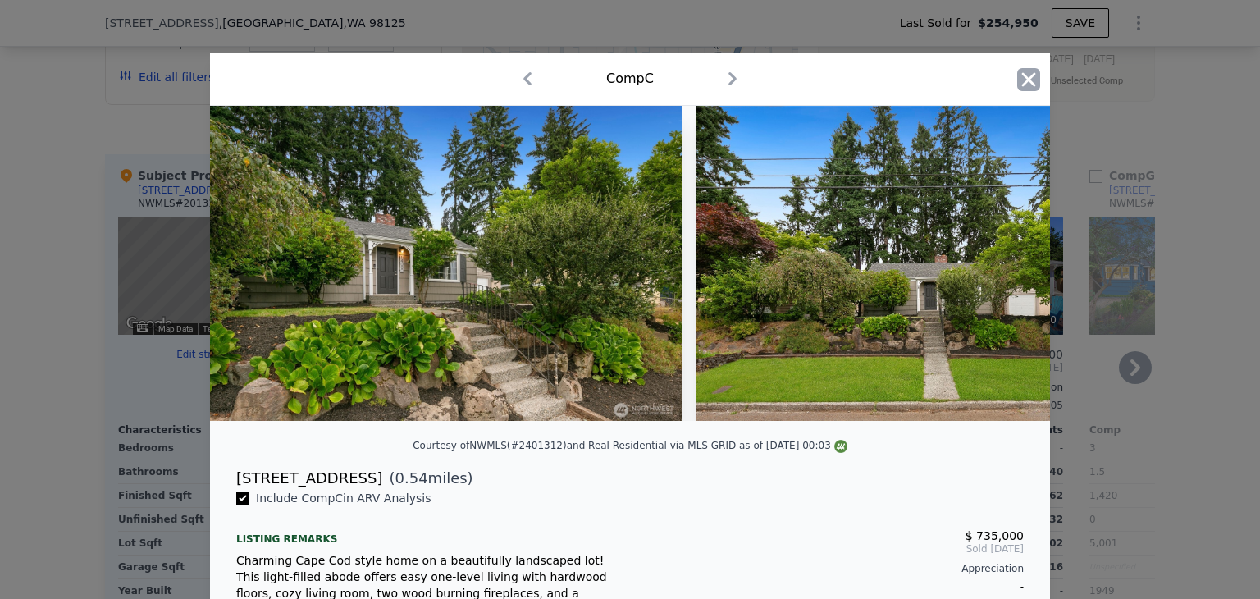
click at [1017, 80] on icon "button" at bounding box center [1028, 79] width 23 height 23
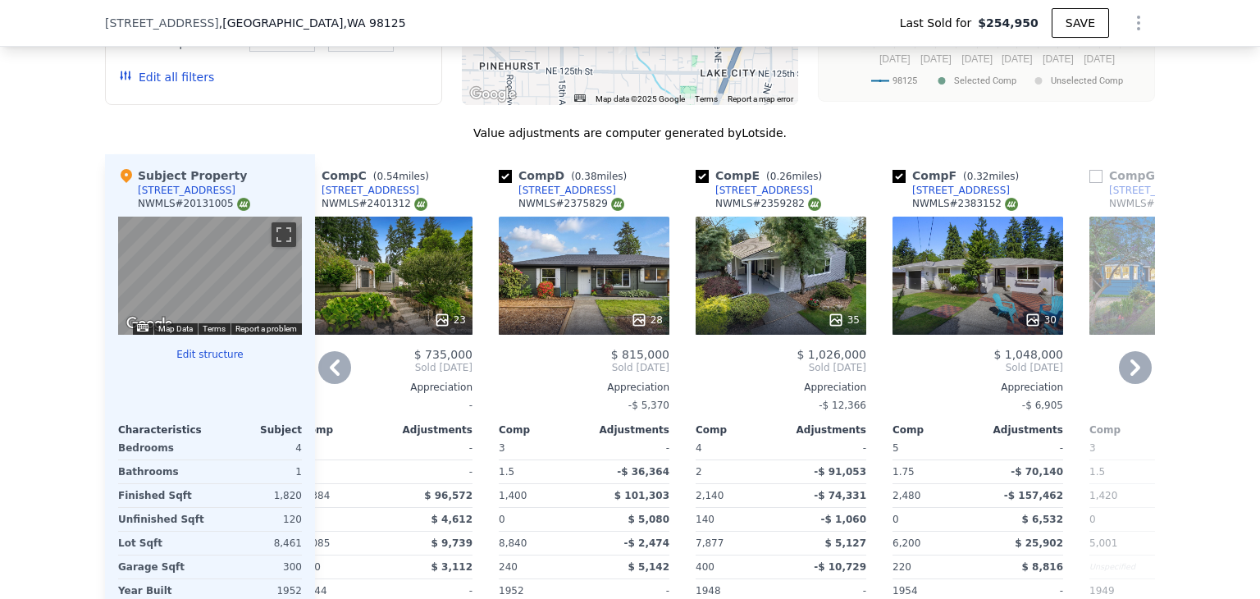
click at [336, 377] on icon at bounding box center [334, 367] width 33 height 33
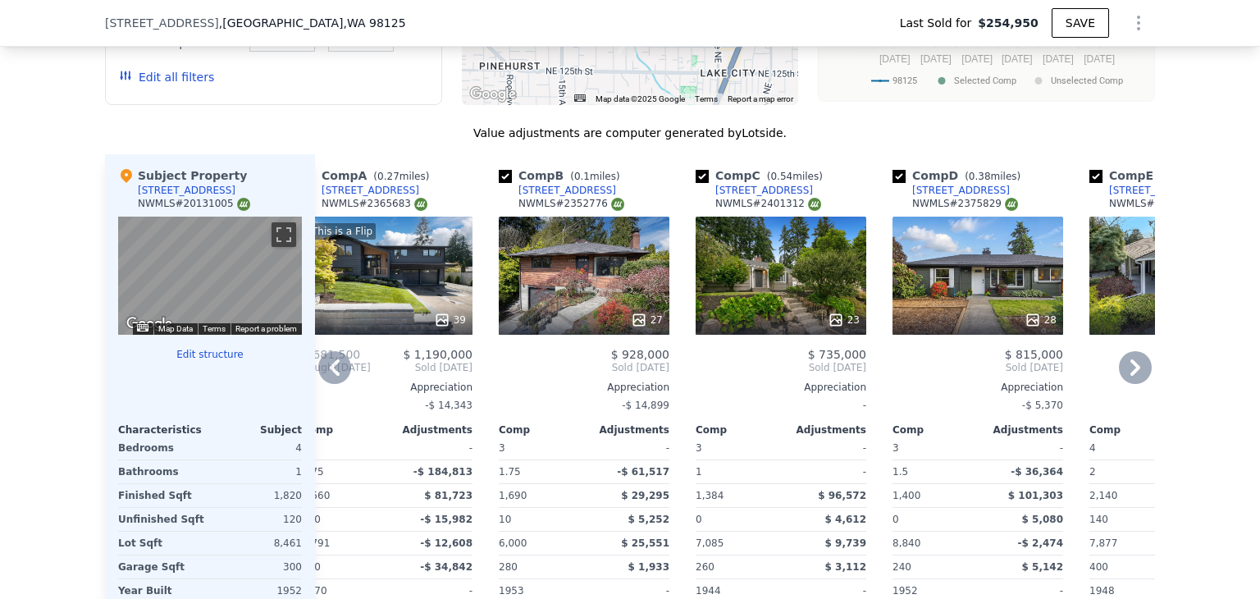
click at [1131, 379] on icon at bounding box center [1135, 367] width 33 height 33
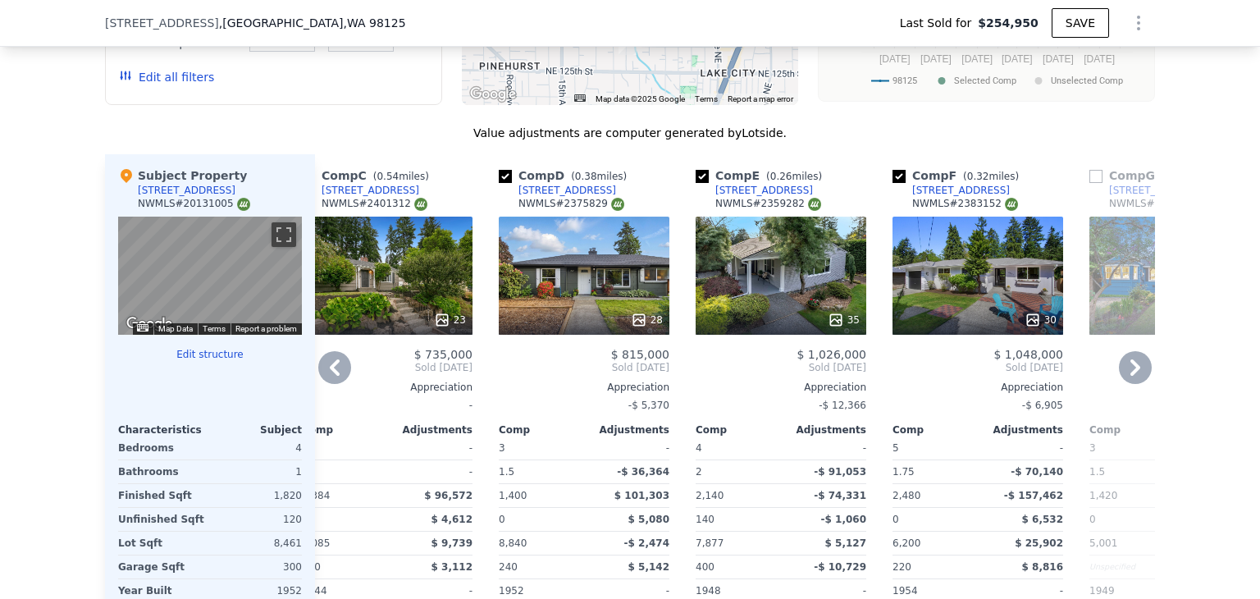
click at [524, 197] on div "1727 NE 136th St" at bounding box center [567, 190] width 98 height 13
click at [1125, 374] on icon at bounding box center [1135, 367] width 33 height 33
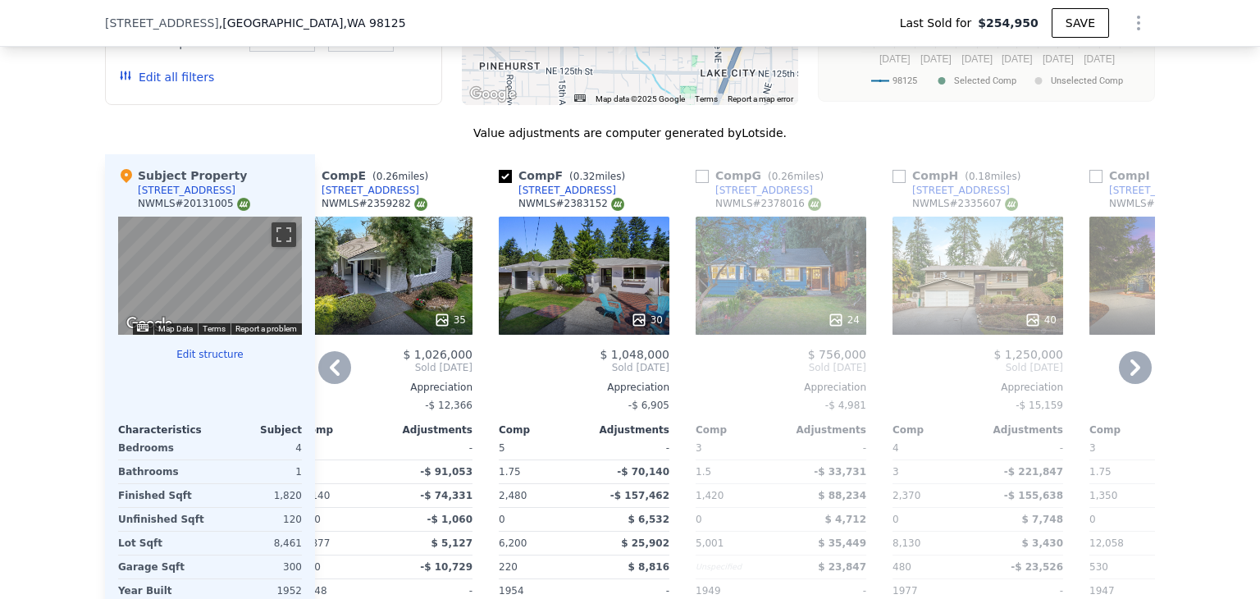
click at [755, 231] on div "24" at bounding box center [781, 276] width 171 height 118
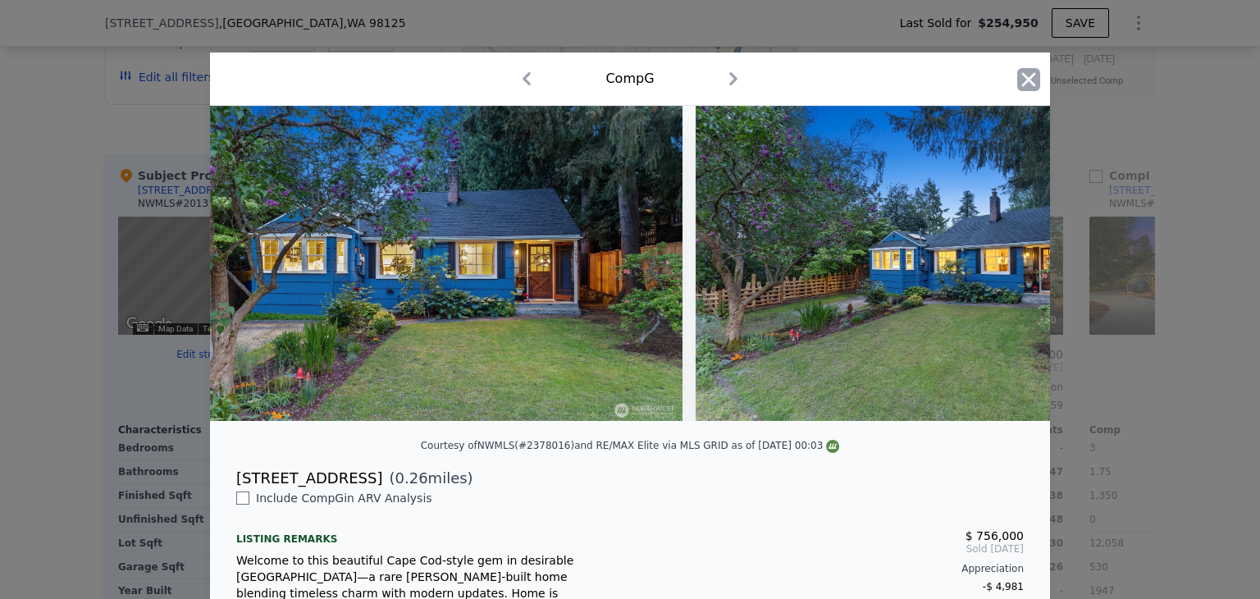
click at [1017, 76] on icon "button" at bounding box center [1028, 79] width 23 height 23
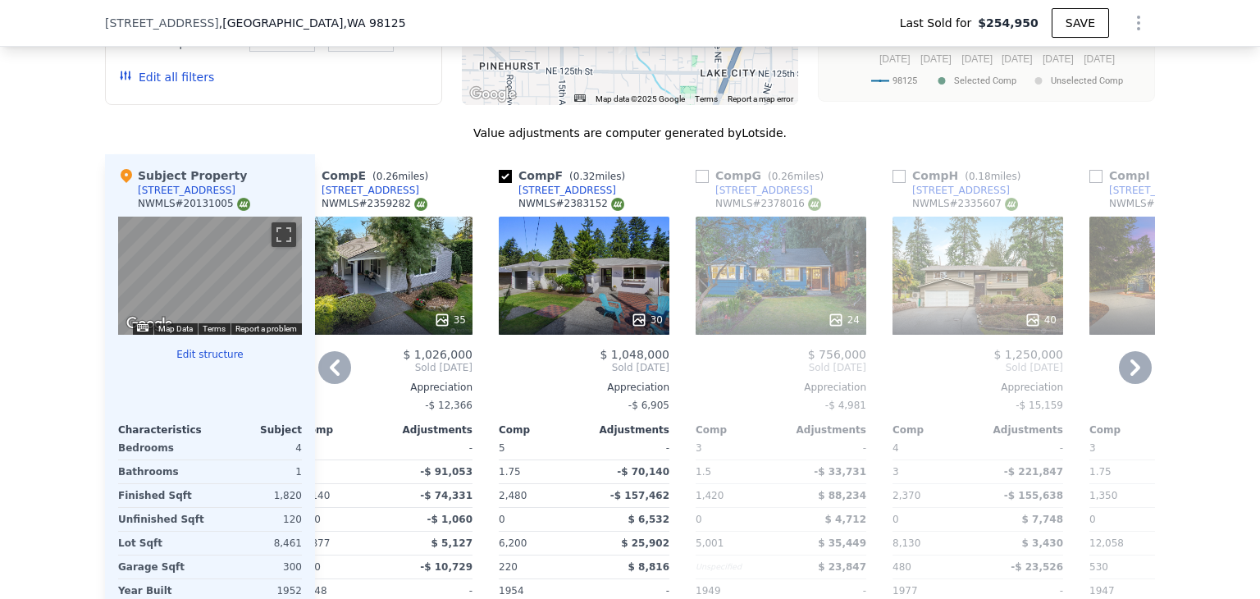
click at [1123, 367] on icon at bounding box center [1135, 367] width 33 height 33
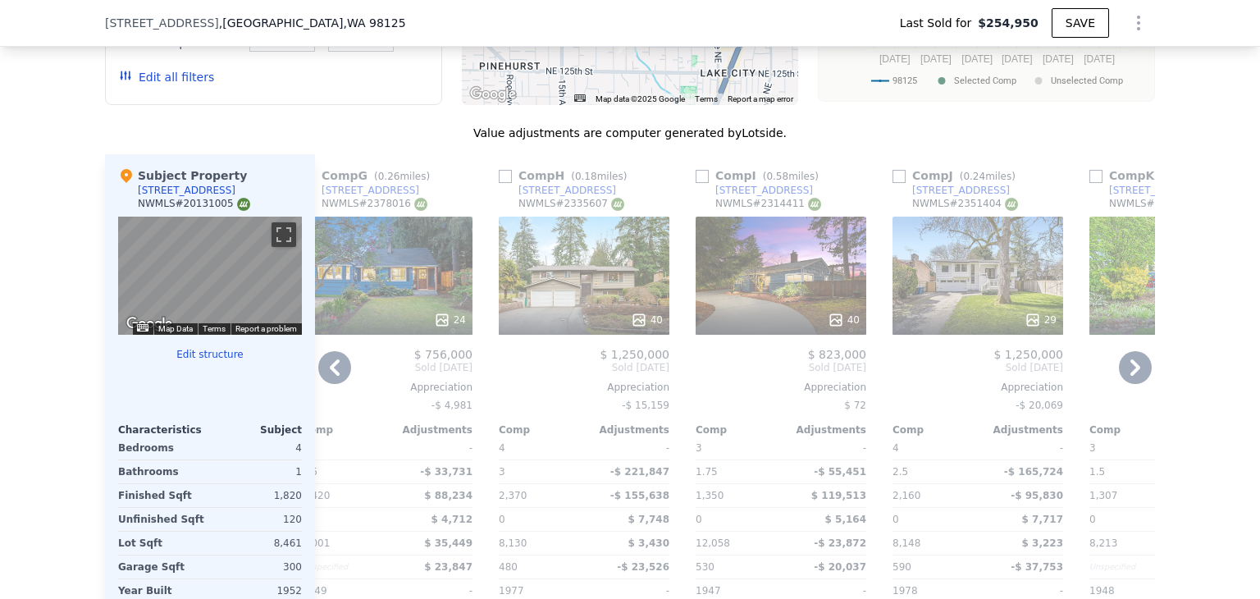
click at [383, 182] on span "0.26" at bounding box center [389, 176] width 22 height 11
click at [364, 194] on div "2607 NE 137th St" at bounding box center [371, 190] width 98 height 13
click at [330, 376] on icon at bounding box center [334, 367] width 33 height 33
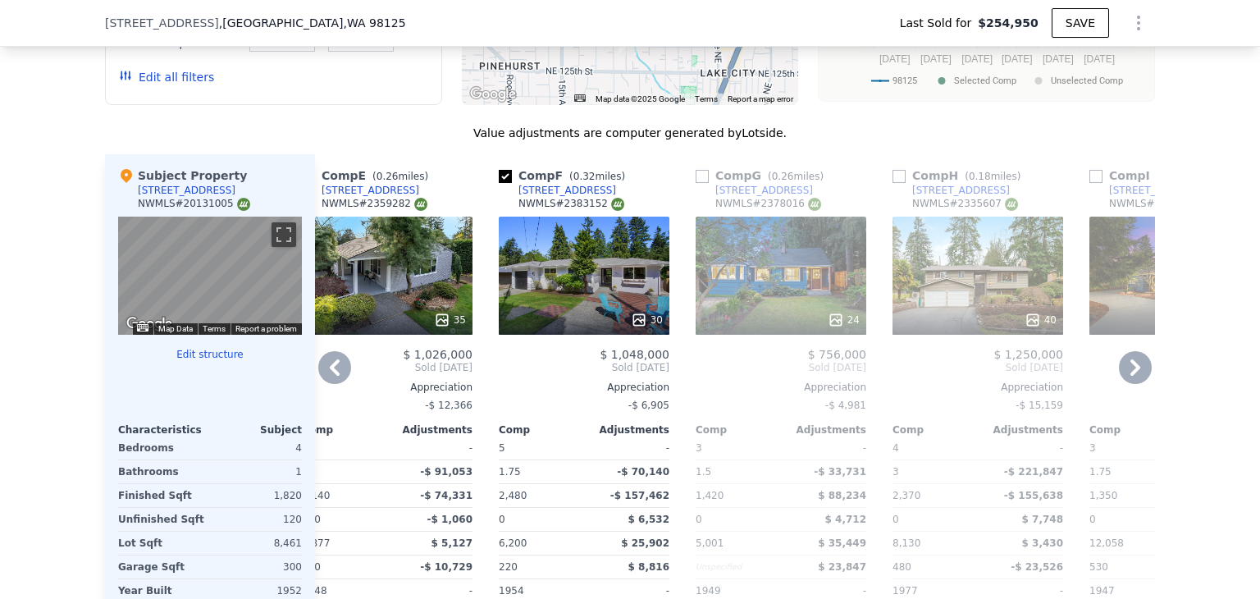
click at [1122, 367] on icon at bounding box center [1135, 367] width 33 height 33
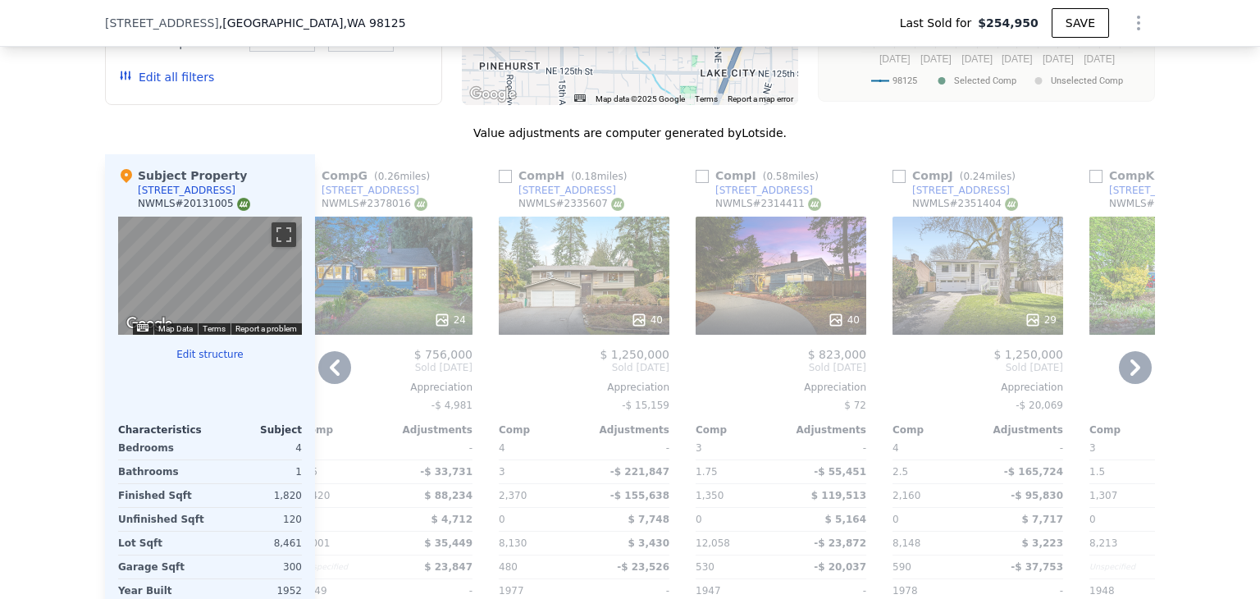
click at [1122, 367] on icon at bounding box center [1135, 367] width 33 height 33
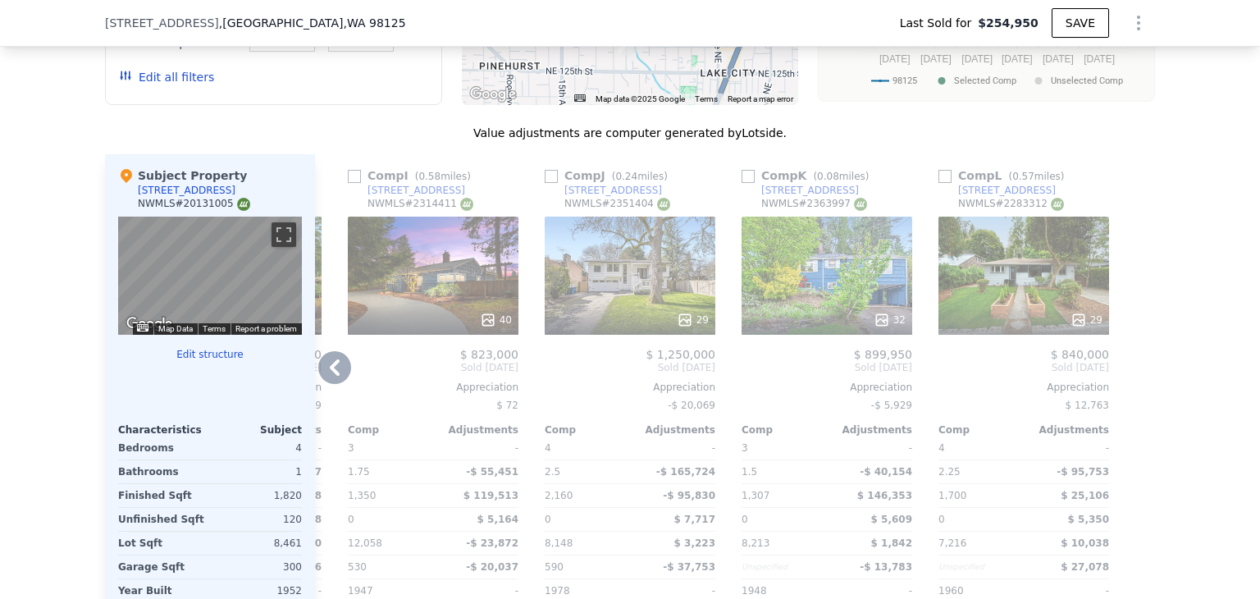
scroll to position [1880, 0]
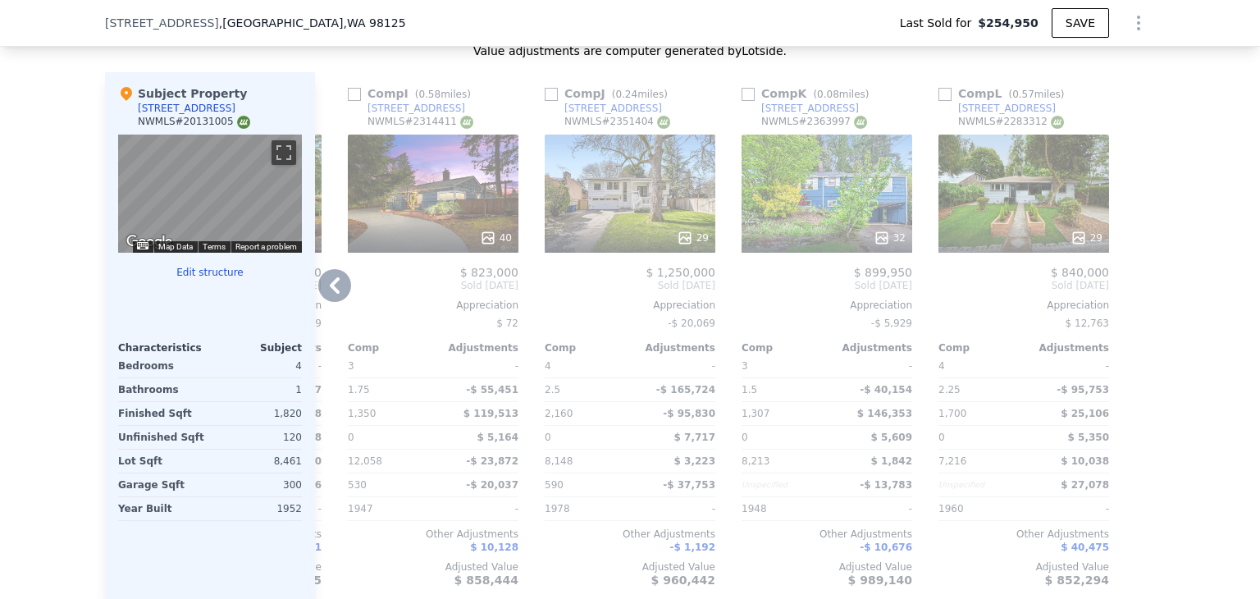
click at [837, 246] on div "32" at bounding box center [827, 238] width 157 height 16
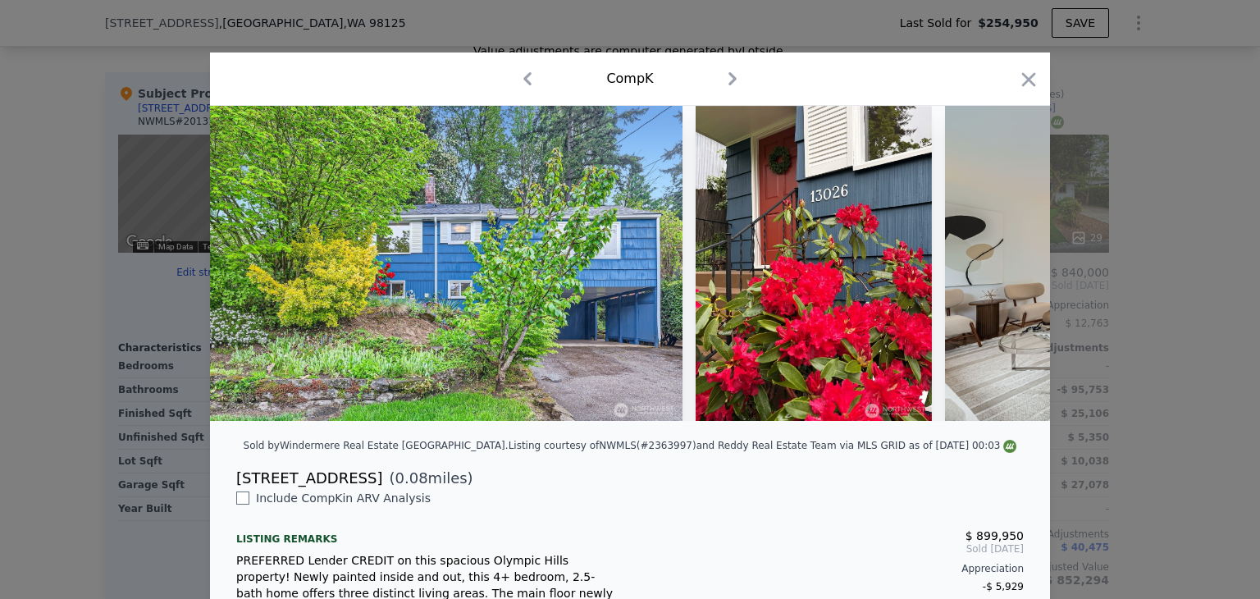
click at [1010, 83] on div "Comp K" at bounding box center [630, 79] width 814 height 26
click at [1018, 80] on icon "button" at bounding box center [1028, 79] width 23 height 23
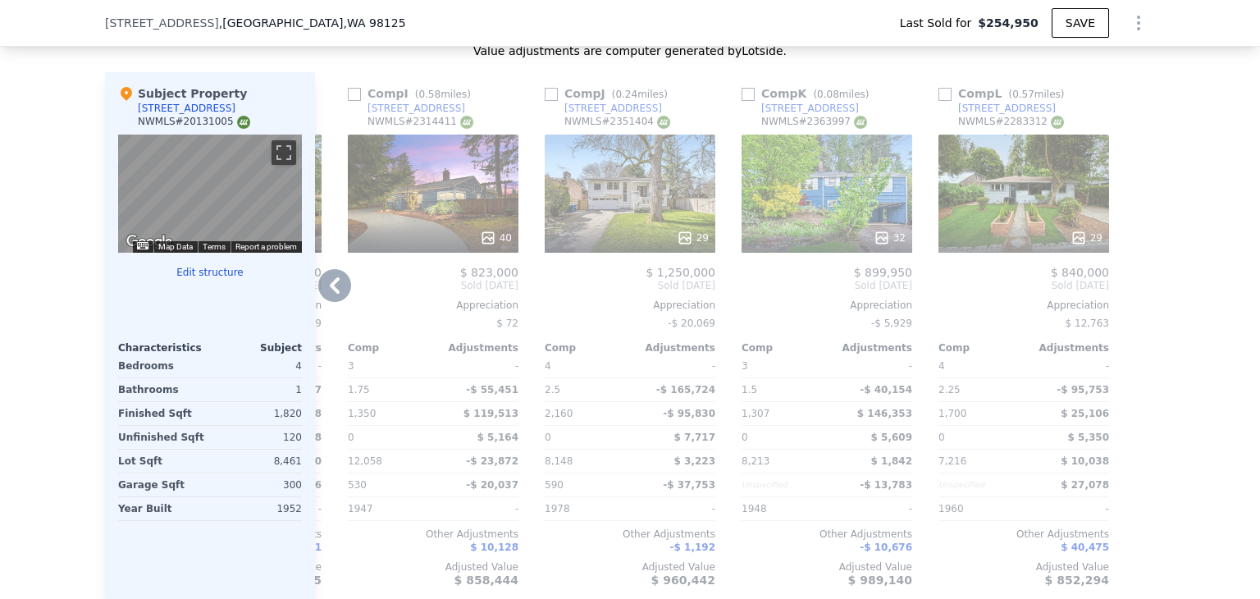
click at [779, 115] on div "13026 23rd Pl NE" at bounding box center [810, 108] width 98 height 13
click at [814, 112] on div "13026 23rd Pl NE" at bounding box center [810, 108] width 98 height 13
click at [596, 110] on div "13345 22nd Ave NE" at bounding box center [613, 108] width 98 height 13
click at [417, 115] on div "1235 NE 130th St" at bounding box center [416, 108] width 98 height 13
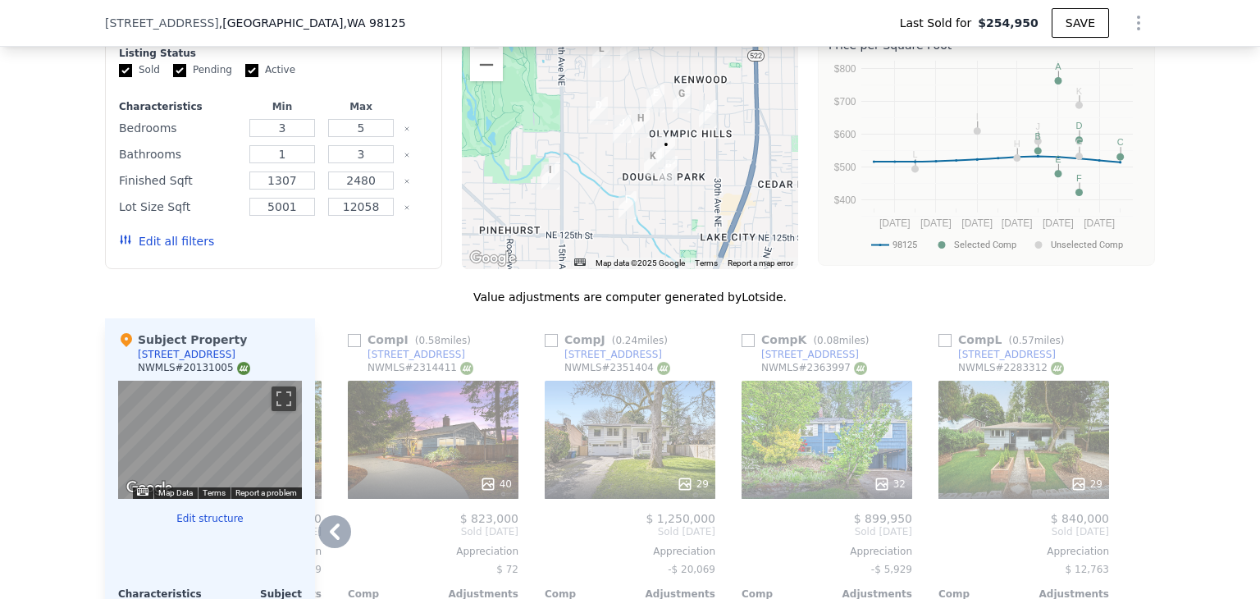
scroll to position [1798, 0]
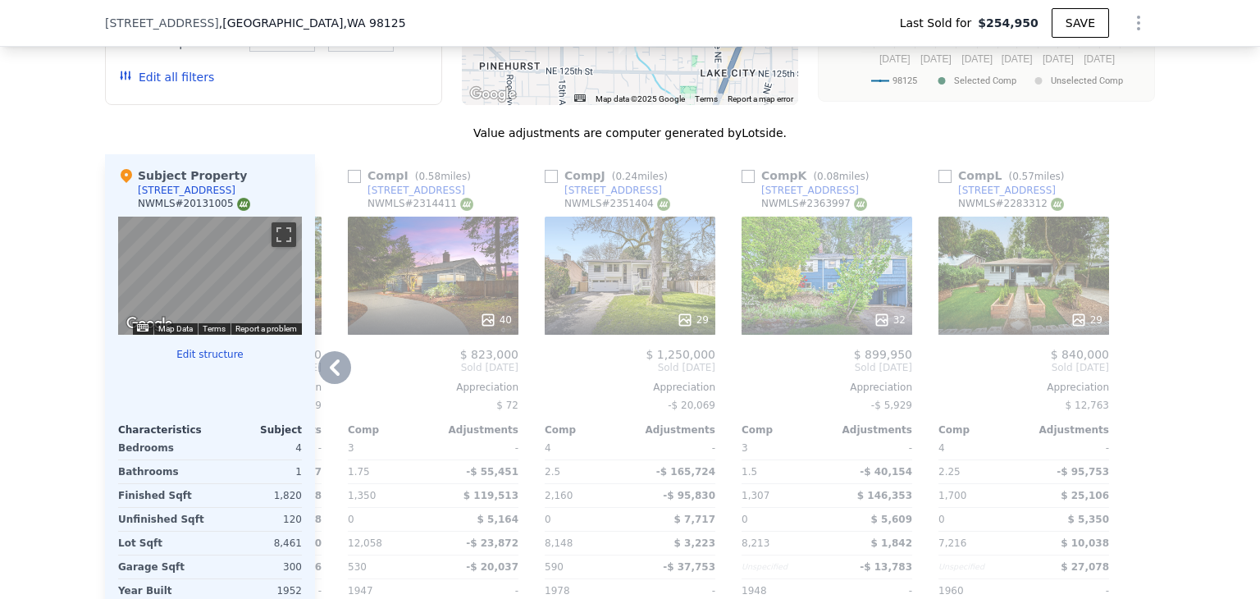
click at [341, 368] on icon at bounding box center [334, 367] width 33 height 33
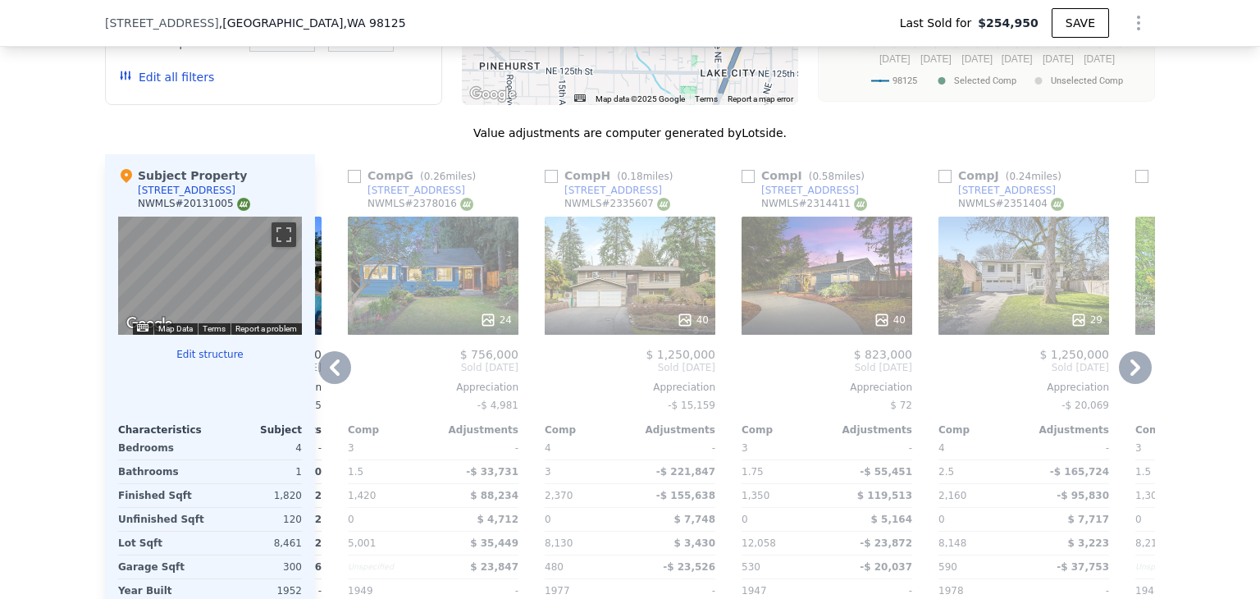
click at [341, 368] on icon at bounding box center [334, 367] width 33 height 33
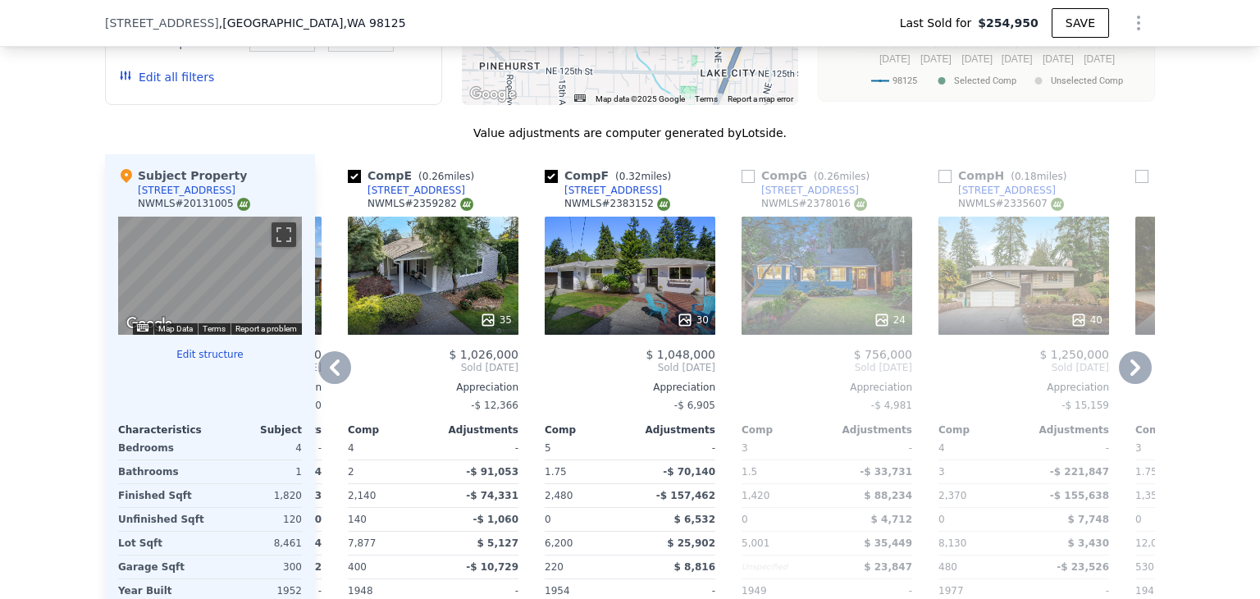
click at [340, 374] on icon at bounding box center [334, 367] width 33 height 33
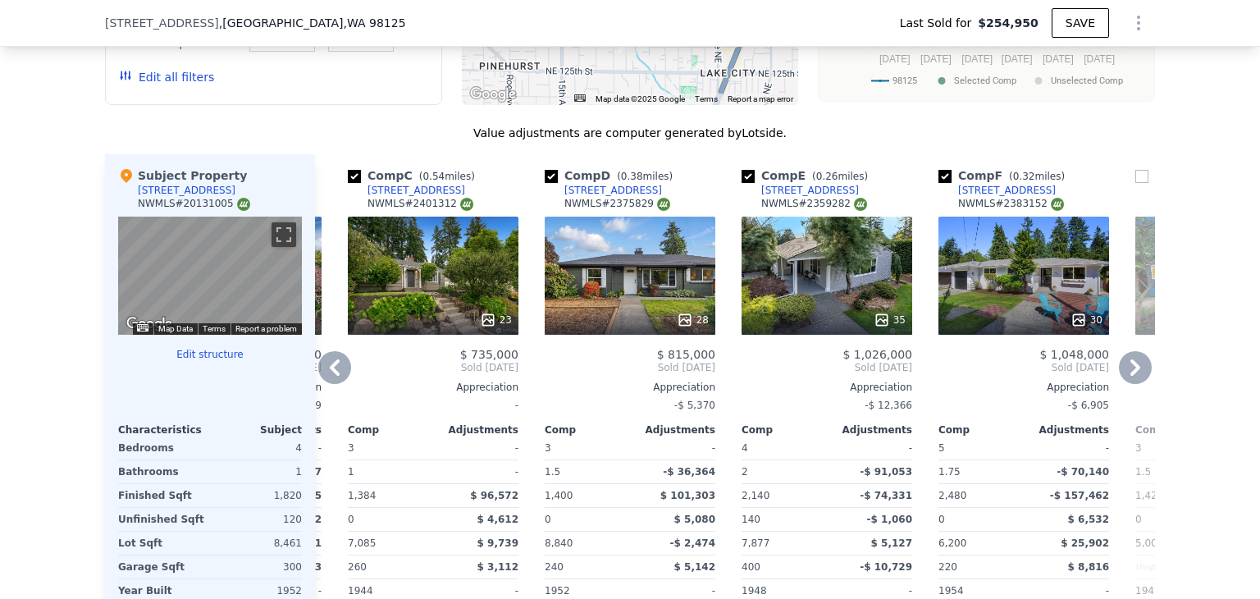
click at [413, 196] on div "14080 22nd Ave NE" at bounding box center [416, 190] width 98 height 13
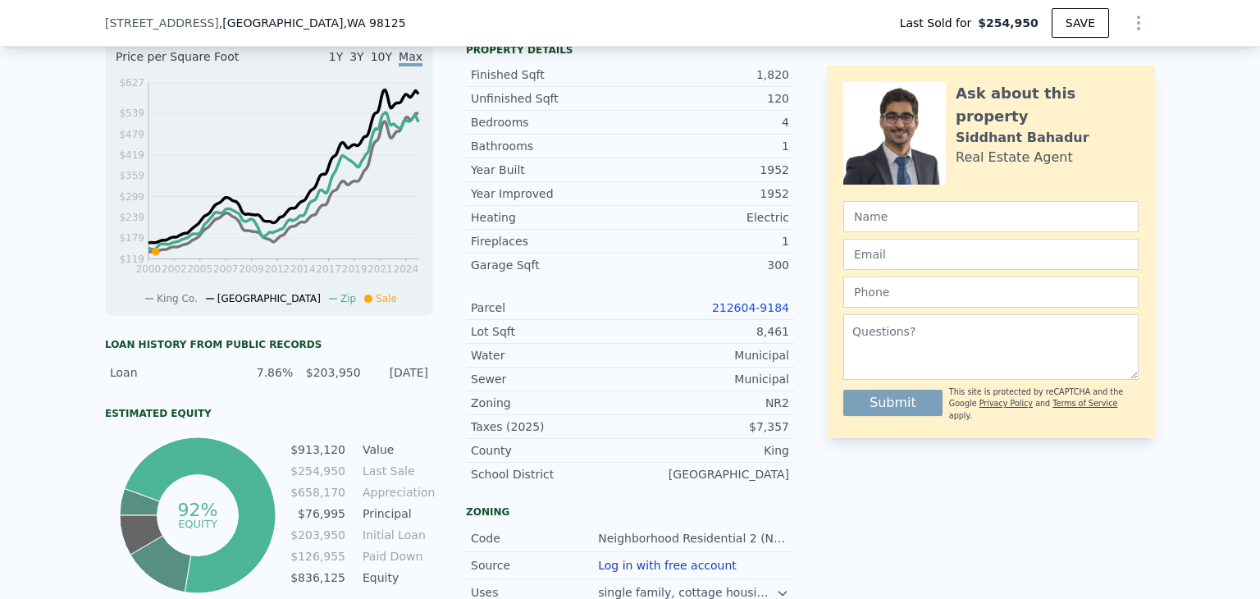
scroll to position [0, 0]
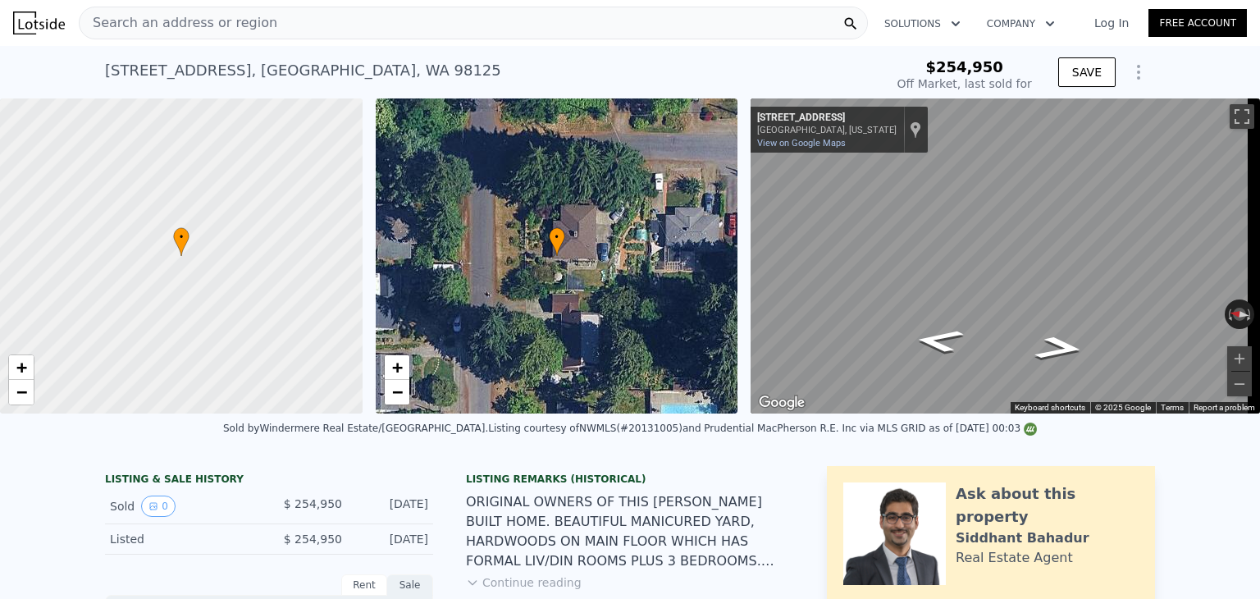
click at [313, 21] on div "Search an address or region" at bounding box center [473, 23] width 789 height 33
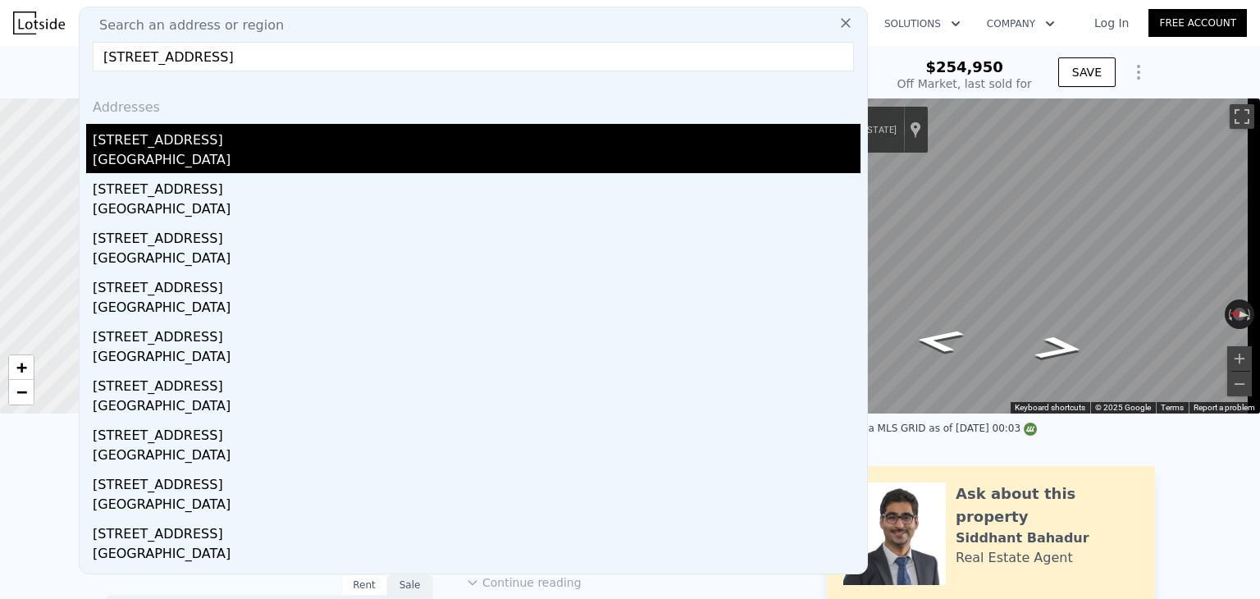
type input "3924 NE 135th St, Seattle, WA 98125"
click at [180, 147] on div "3924 NE 135th St" at bounding box center [477, 137] width 768 height 26
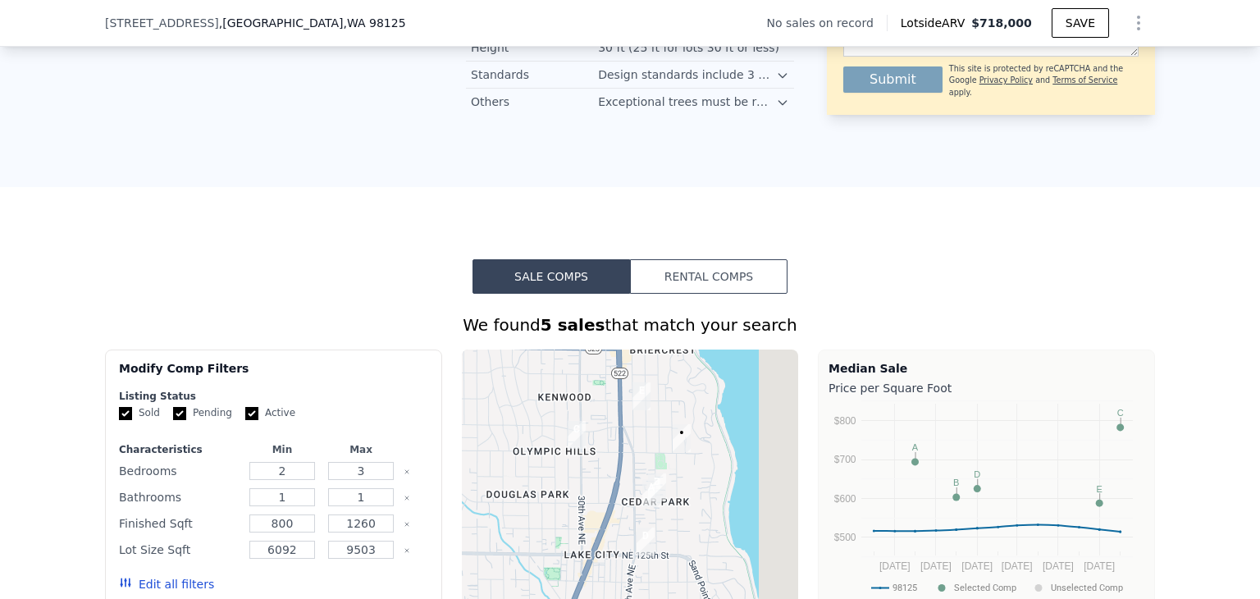
scroll to position [1306, 0]
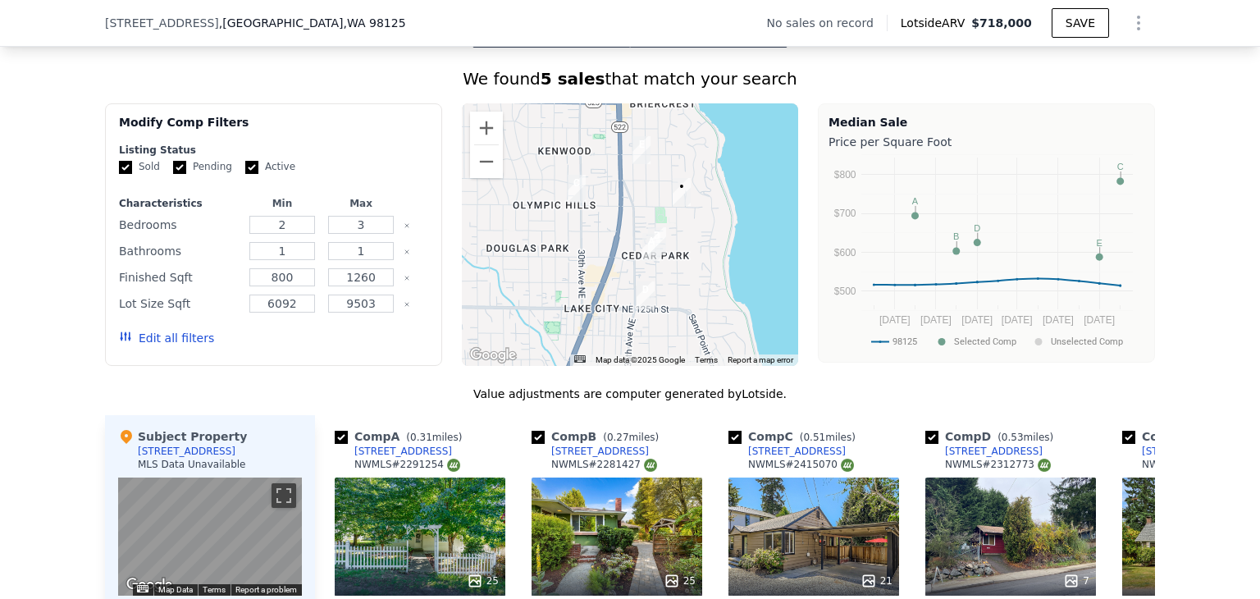
click at [245, 174] on input "Active" at bounding box center [251, 167] width 13 height 13
checkbox input "false"
click at [173, 174] on input "Pending" at bounding box center [179, 167] width 13 height 13
checkbox input "false"
click at [380, 349] on button "Update Search" at bounding box center [365, 337] width 124 height 23
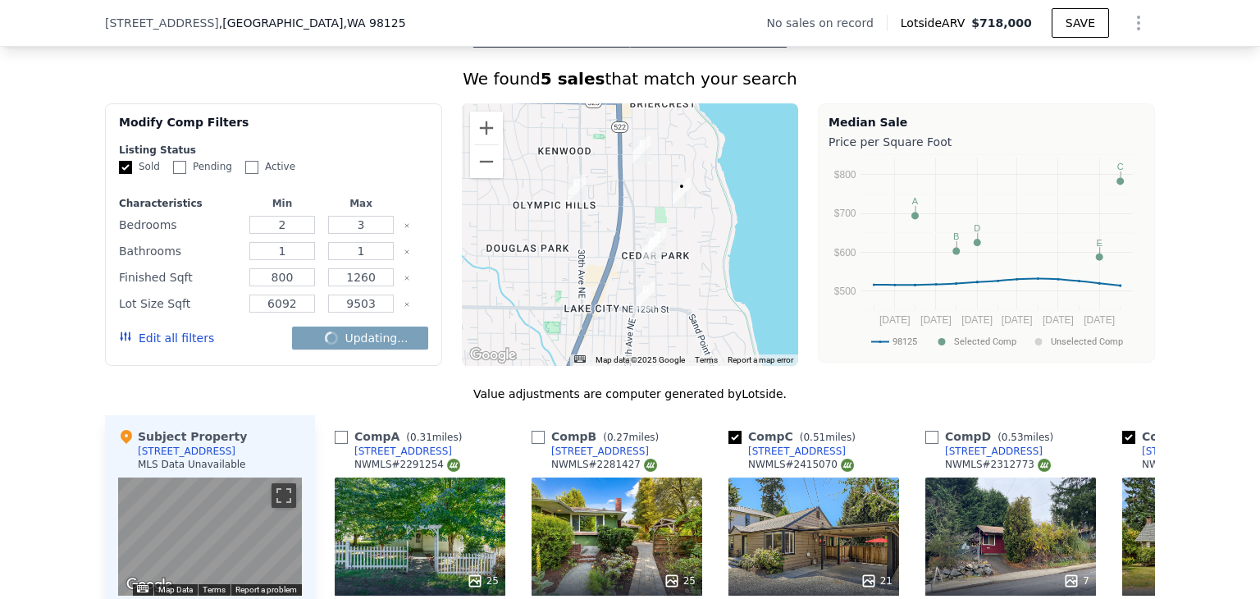
checkbox input "false"
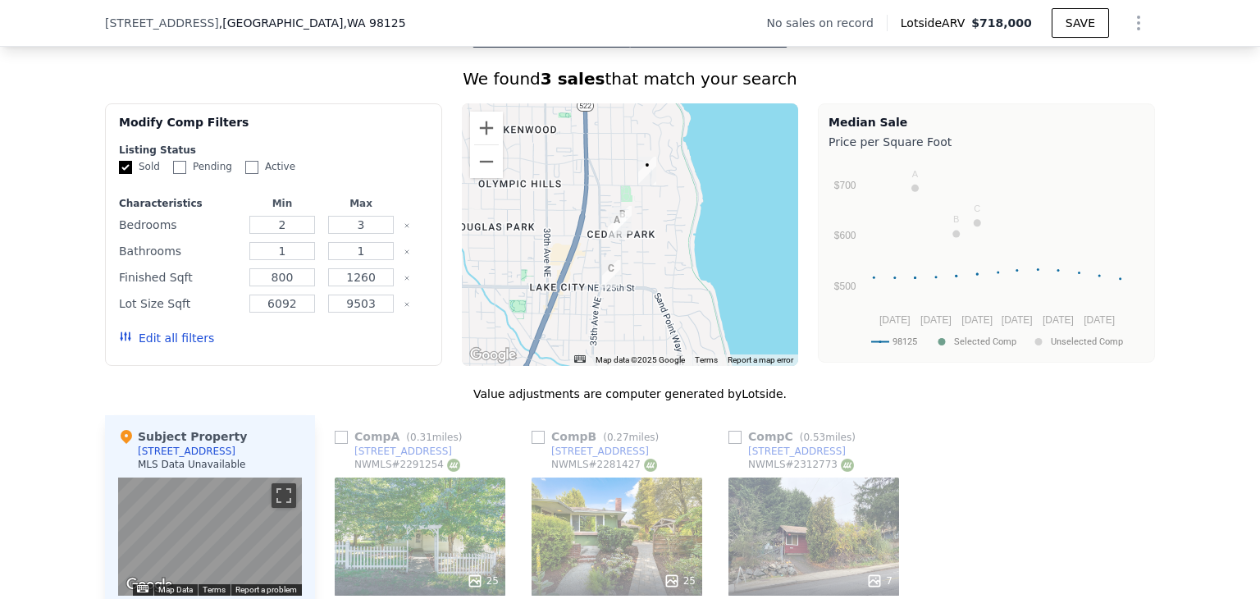
scroll to position [1552, 0]
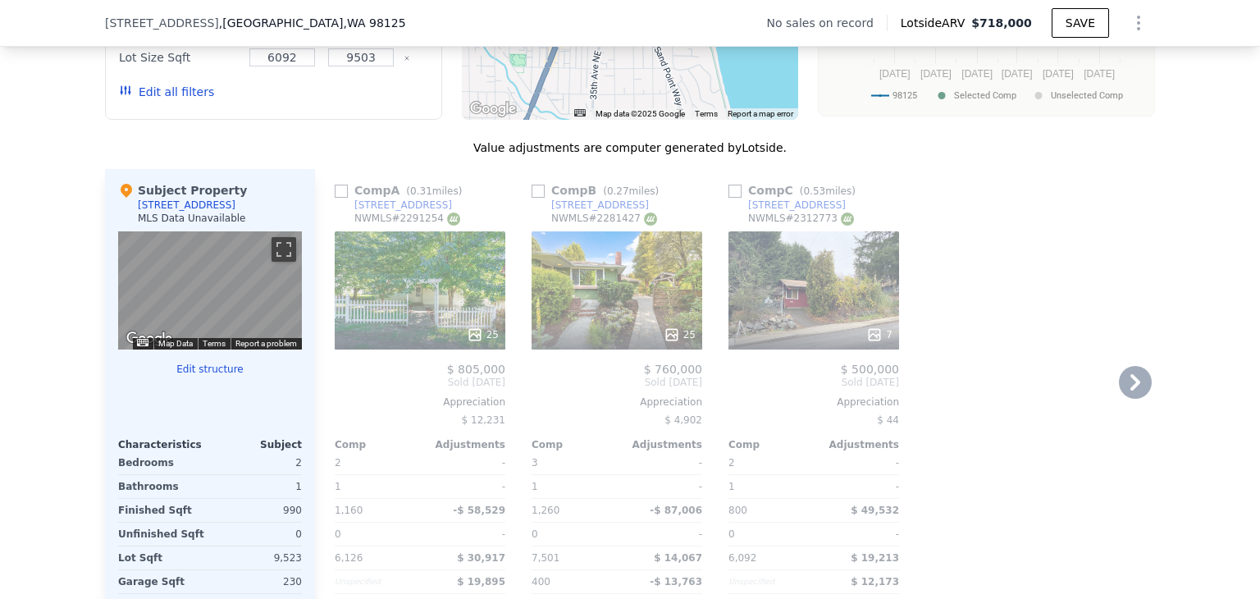
click at [1131, 390] on icon at bounding box center [1135, 382] width 10 height 16
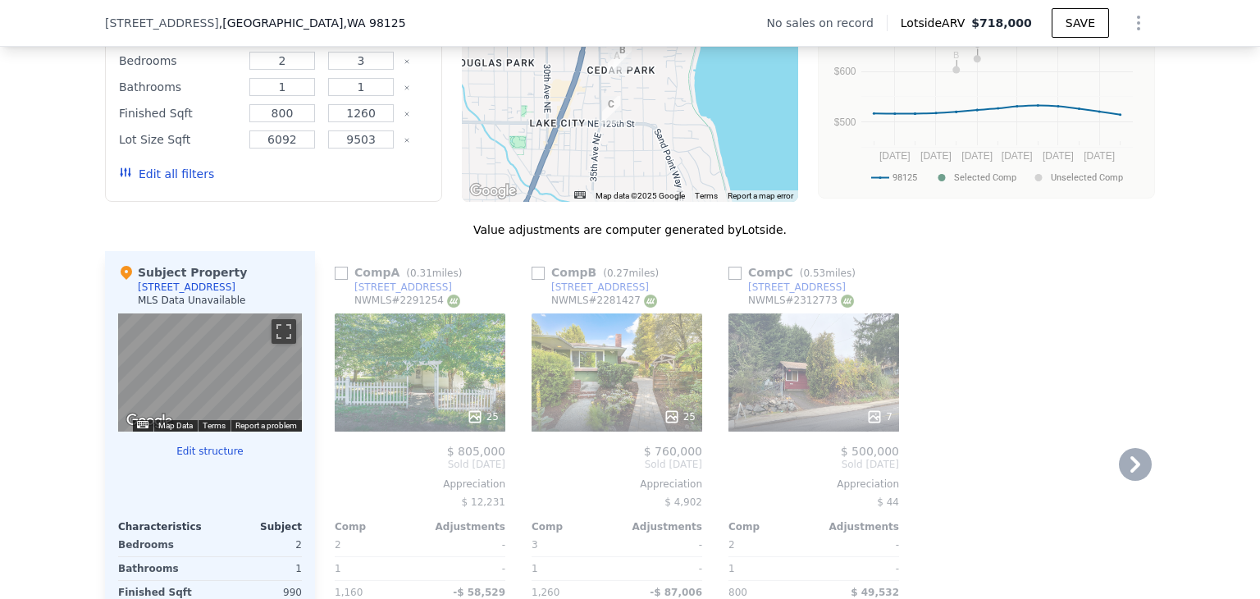
scroll to position [1388, 0]
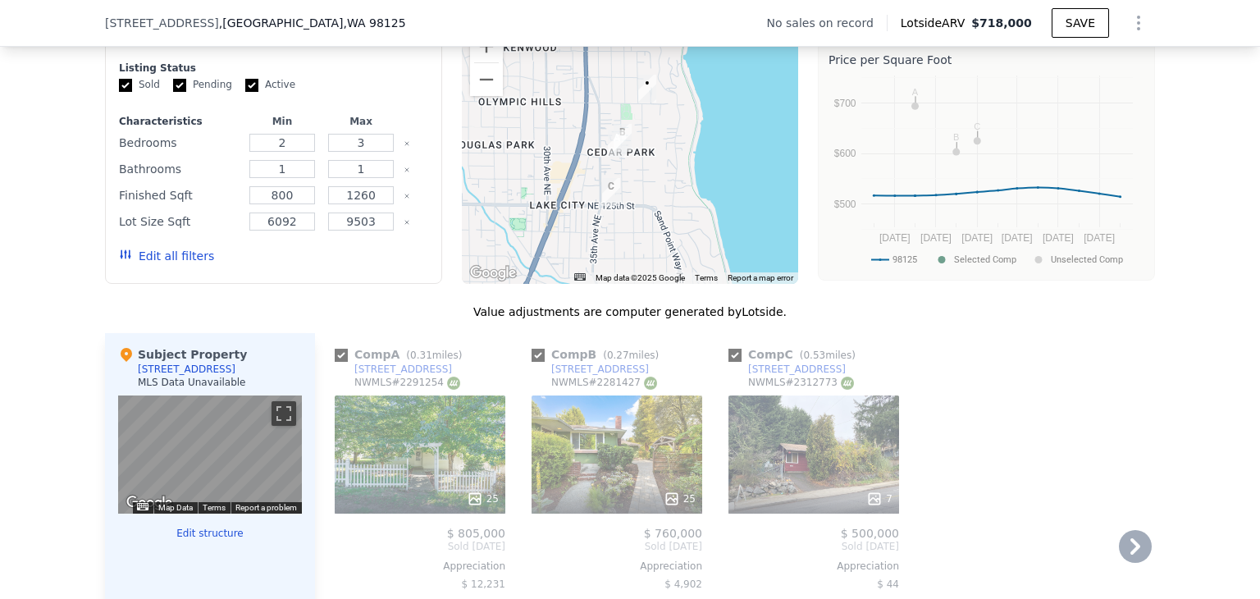
checkbox input "true"
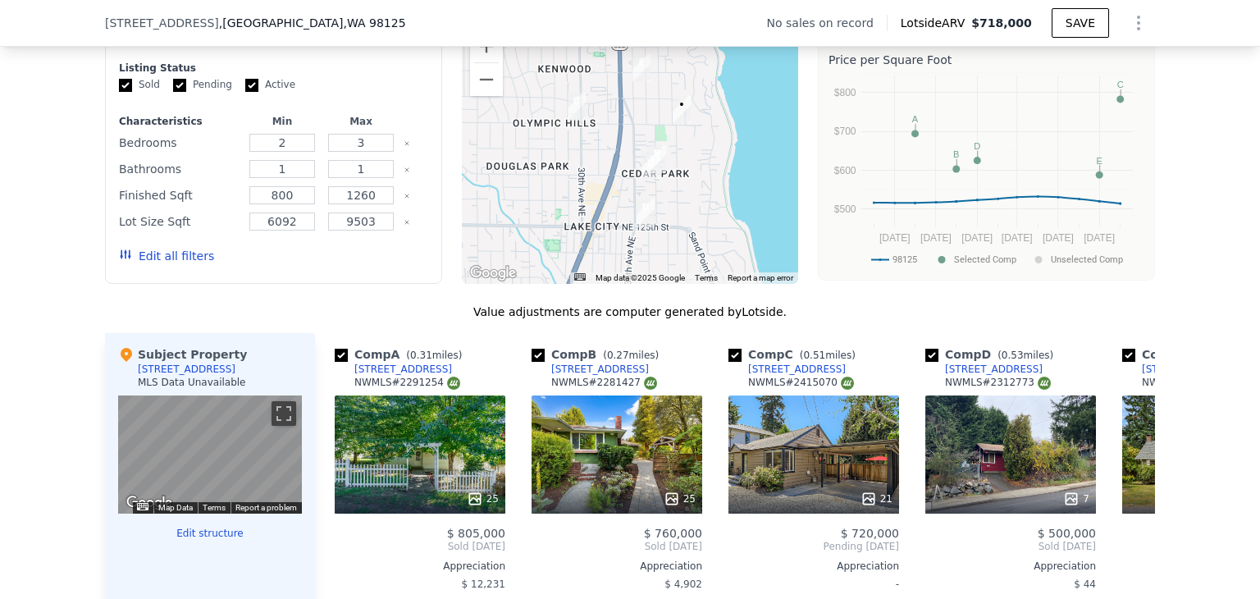
scroll to position [1552, 0]
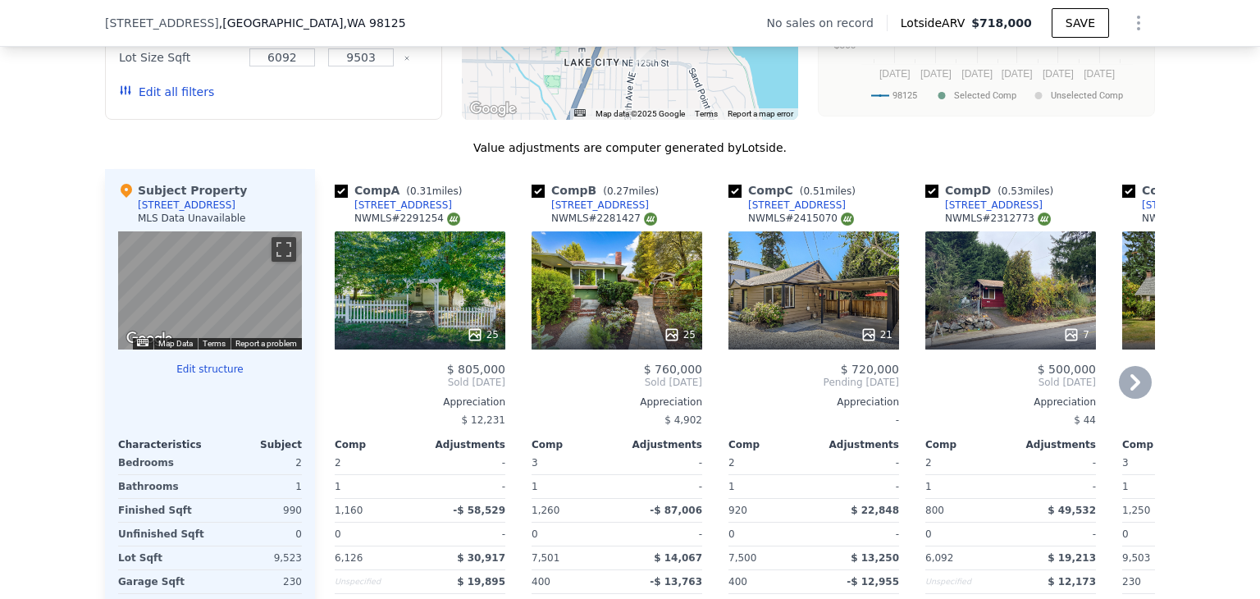
click at [956, 211] on div "3528 NE 125th St" at bounding box center [994, 205] width 98 height 13
click at [384, 211] on div "3539 NE 130th St" at bounding box center [403, 205] width 98 height 13
click at [778, 212] on div "13511 30th Ave NE" at bounding box center [797, 205] width 98 height 13
click at [403, 212] on div "3539 NE 130th St" at bounding box center [403, 205] width 98 height 13
click at [1130, 386] on icon at bounding box center [1135, 382] width 10 height 16
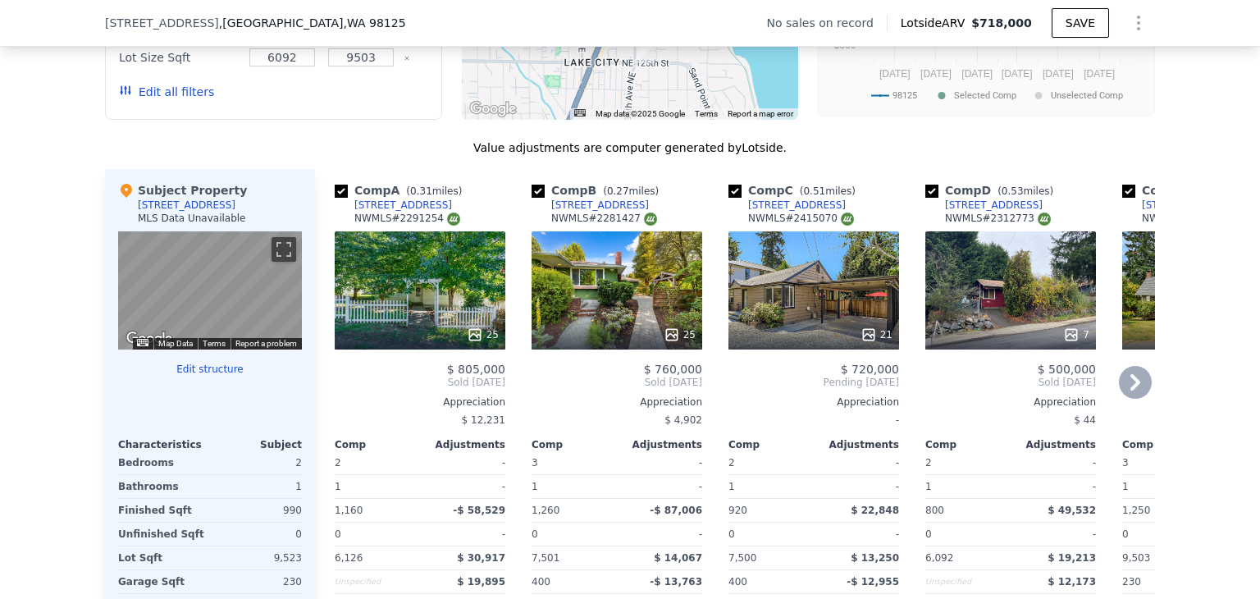
scroll to position [0, 184]
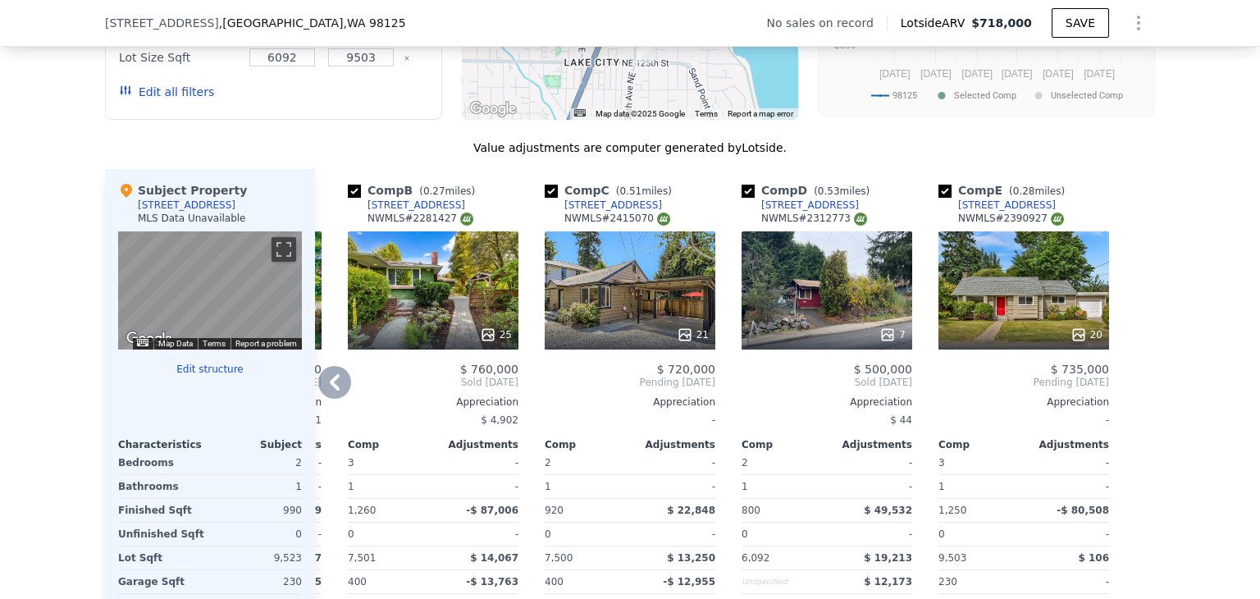
click at [1129, 386] on div at bounding box center [1142, 432] width 26 height 527
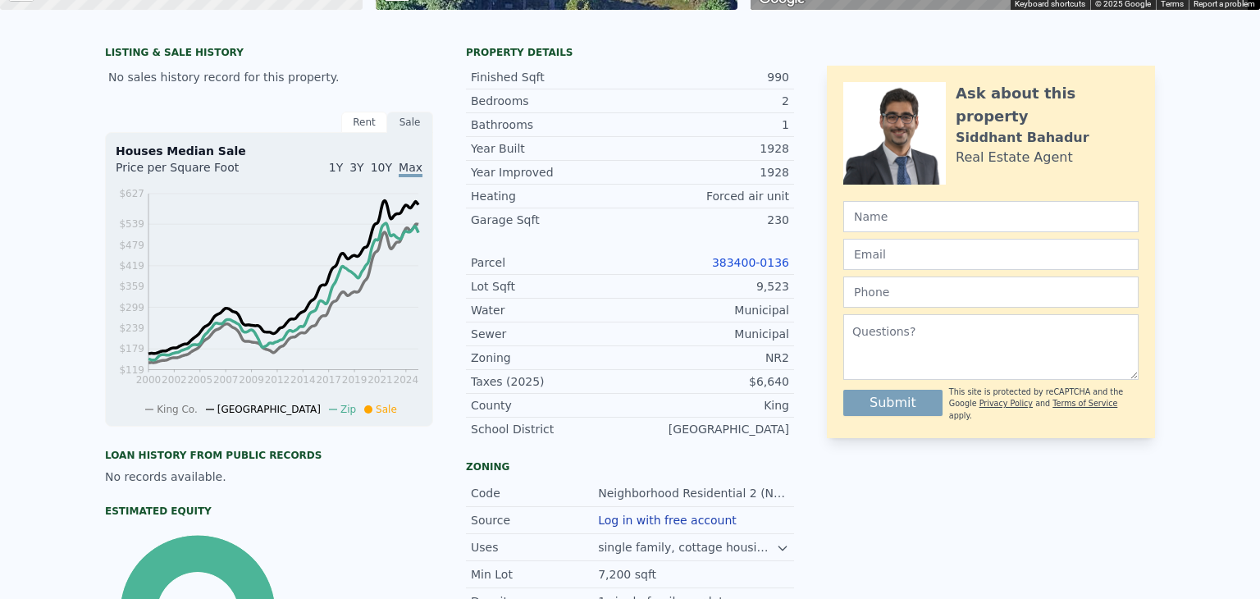
scroll to position [0, 0]
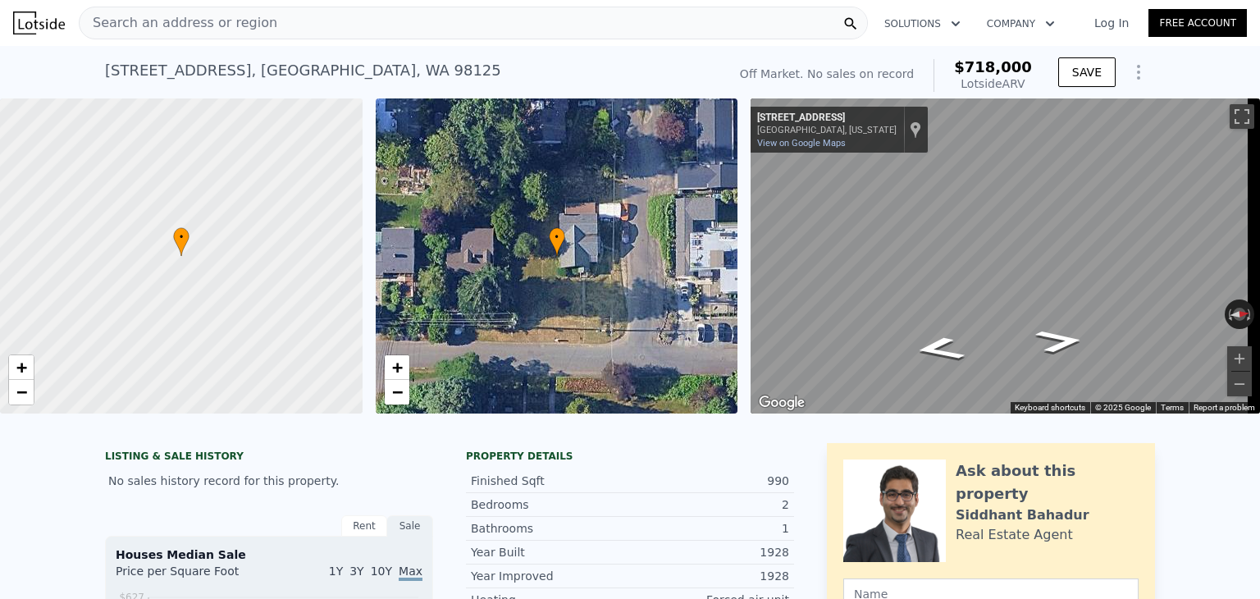
click at [279, 21] on div "Search an address or region" at bounding box center [473, 23] width 789 height 33
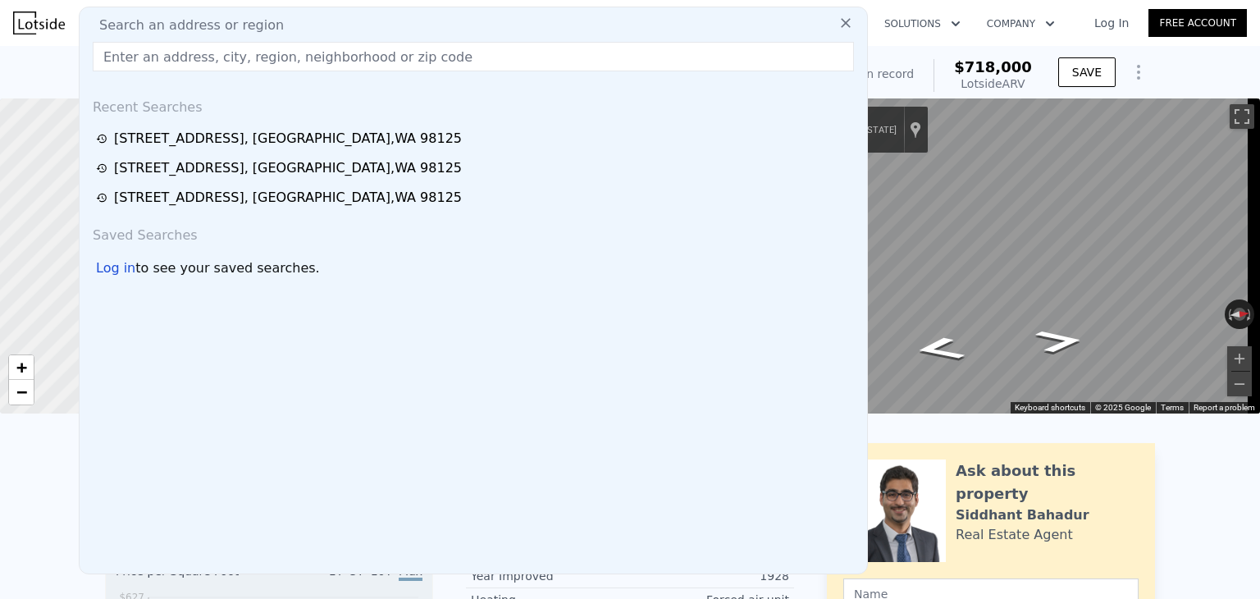
click at [276, 51] on input "text" at bounding box center [473, 57] width 761 height 30
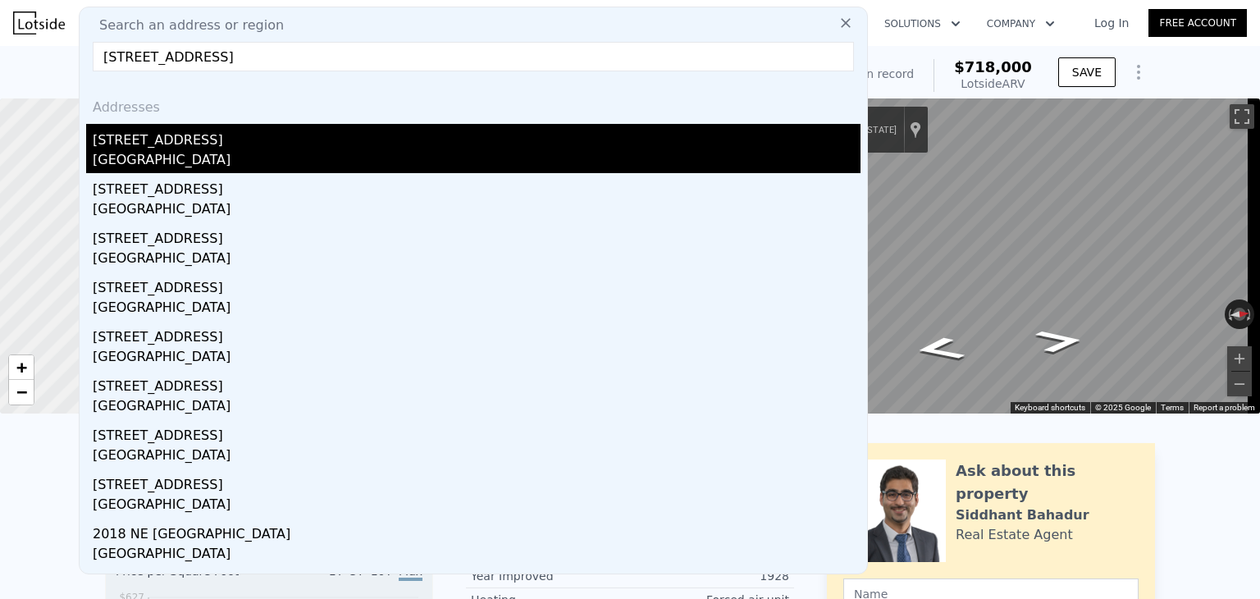
type input "2336 NE 120th St, Seattle, WA 98125"
click at [180, 150] on div "Seattle, WA 98125" at bounding box center [477, 161] width 768 height 23
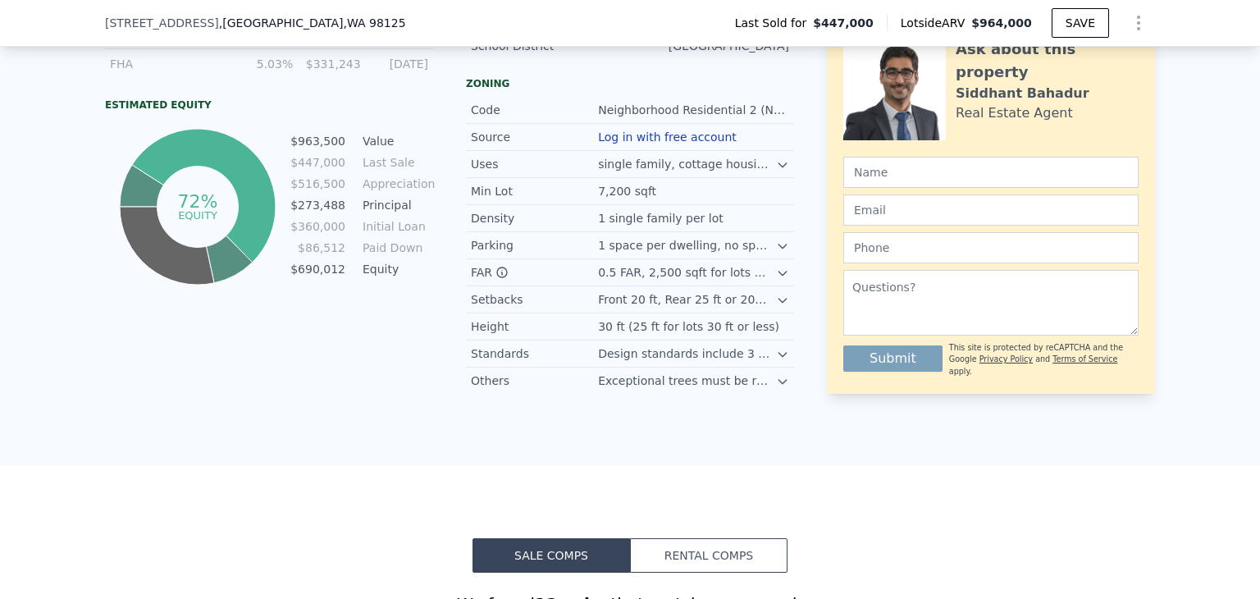
scroll to position [1388, 0]
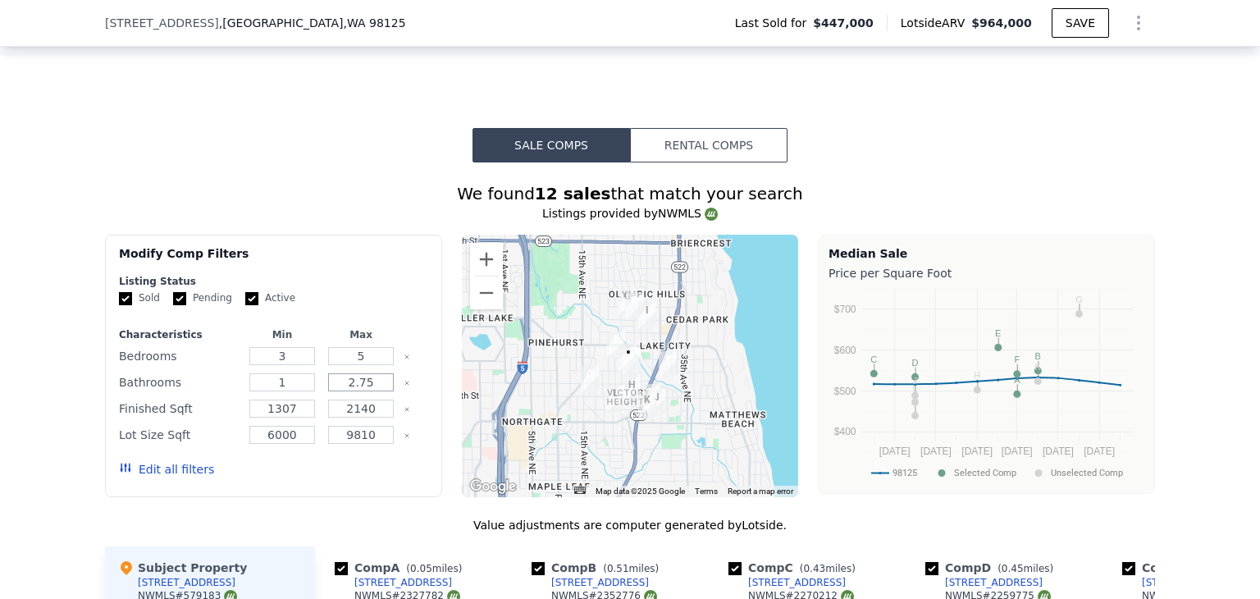
click at [377, 390] on input "2.75" at bounding box center [360, 382] width 65 height 18
type input "2"
click at [393, 475] on button "Update Search" at bounding box center [365, 469] width 124 height 23
checkbox input "false"
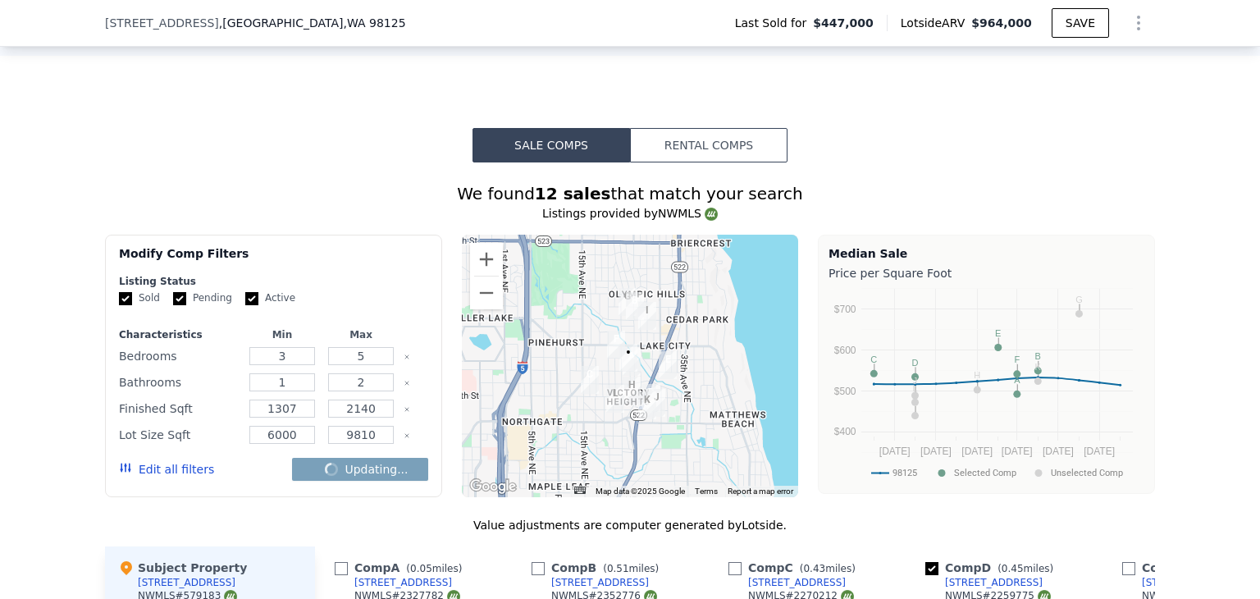
checkbox input "false"
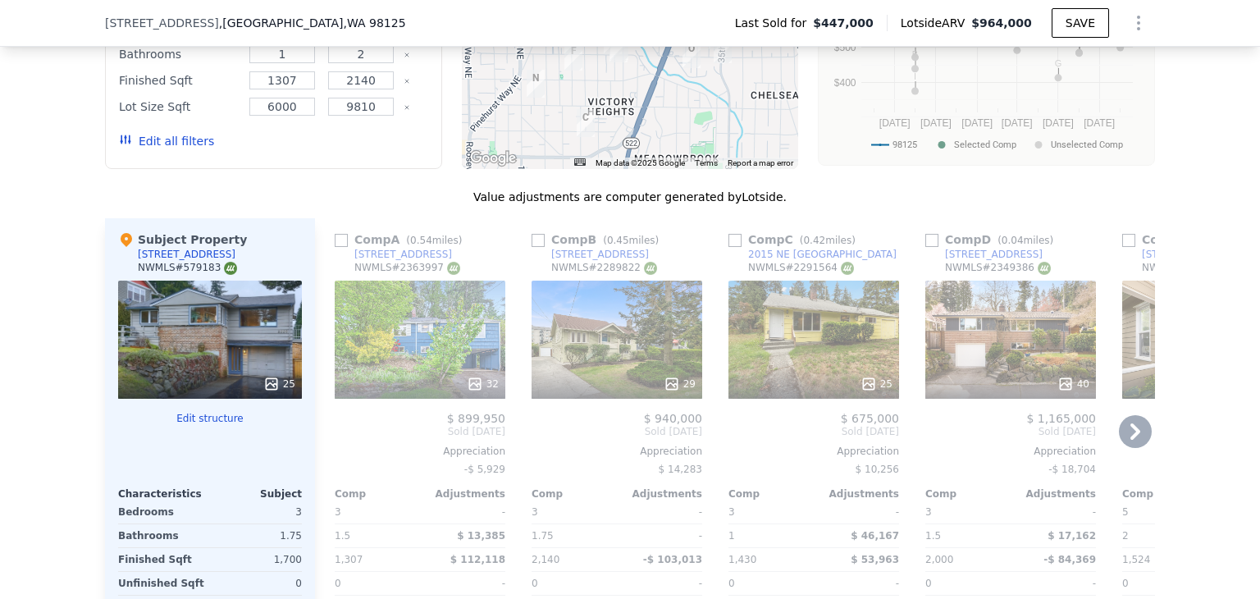
scroll to position [1798, 0]
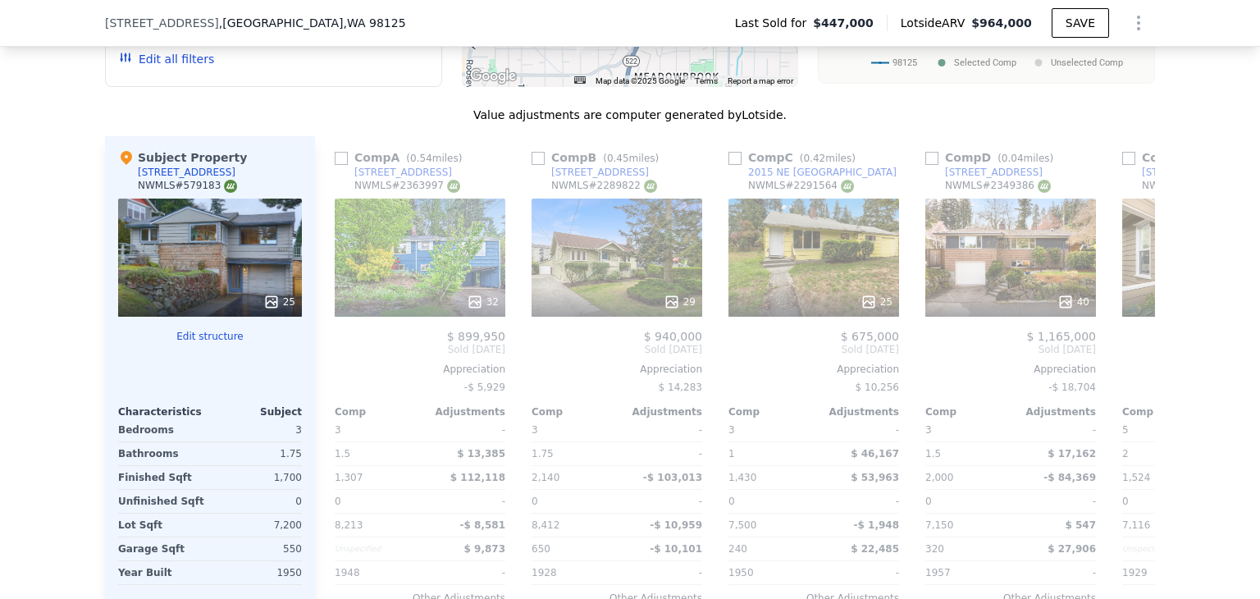
type input "2.75"
checkbox input "true"
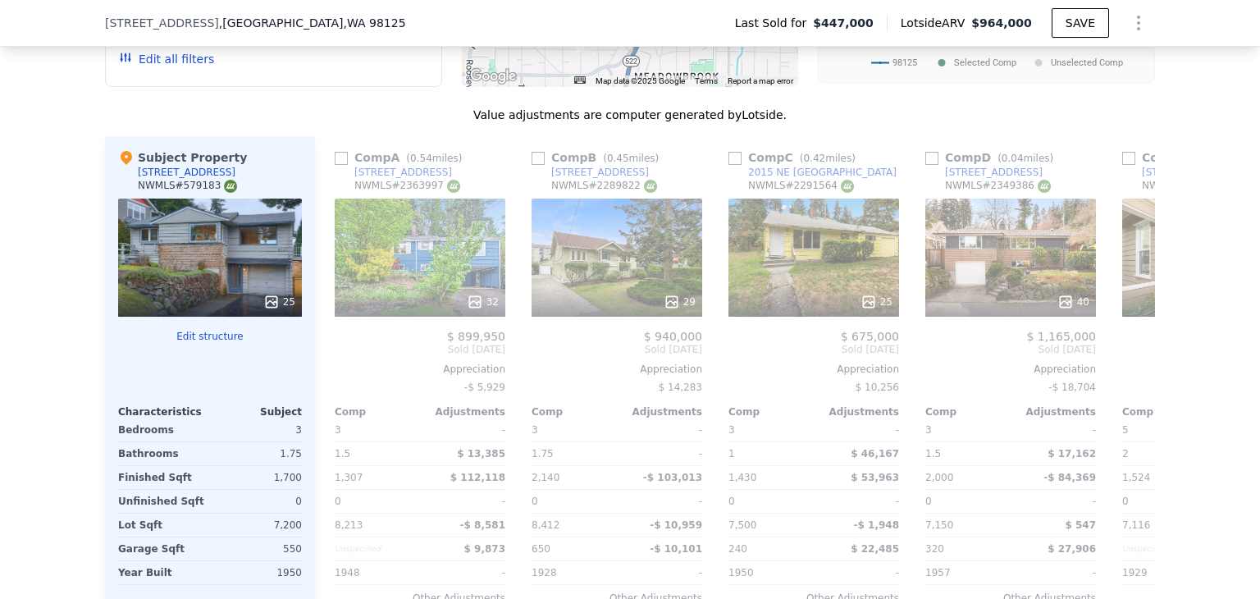
checkbox input "true"
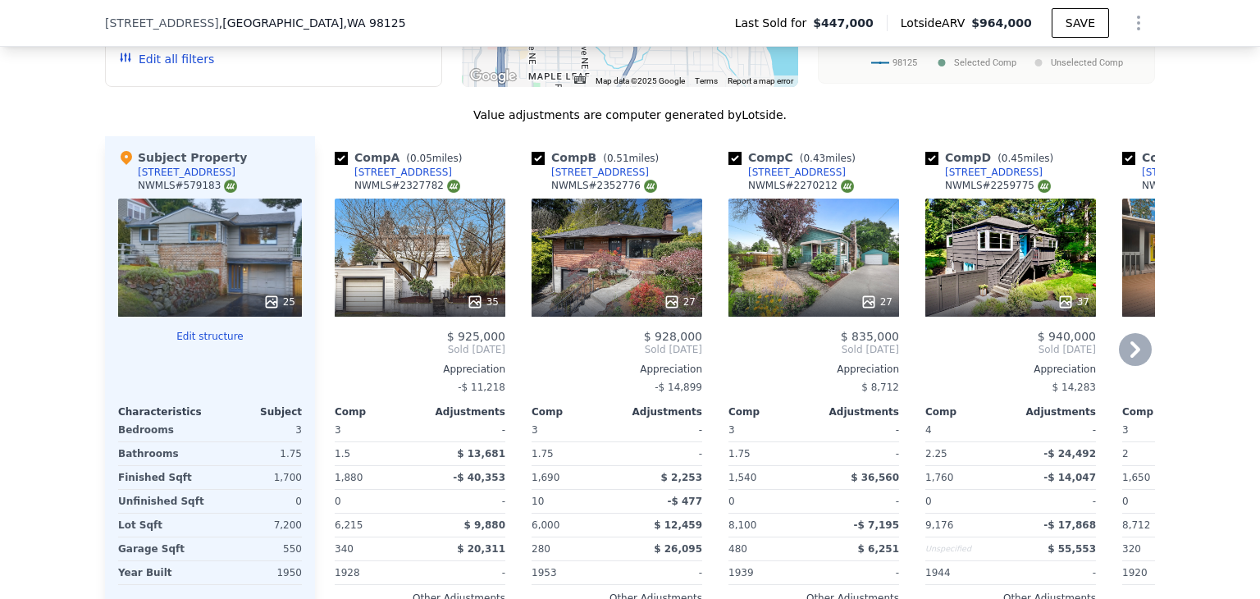
click at [572, 178] on div "2508 NE 130th St" at bounding box center [600, 172] width 98 height 13
click at [594, 178] on div "2508 NE 130th St" at bounding box center [600, 172] width 98 height 13
click at [777, 179] on div "11520 16th Ave NE" at bounding box center [797, 172] width 98 height 13
click at [1130, 352] on icon at bounding box center [1135, 349] width 10 height 16
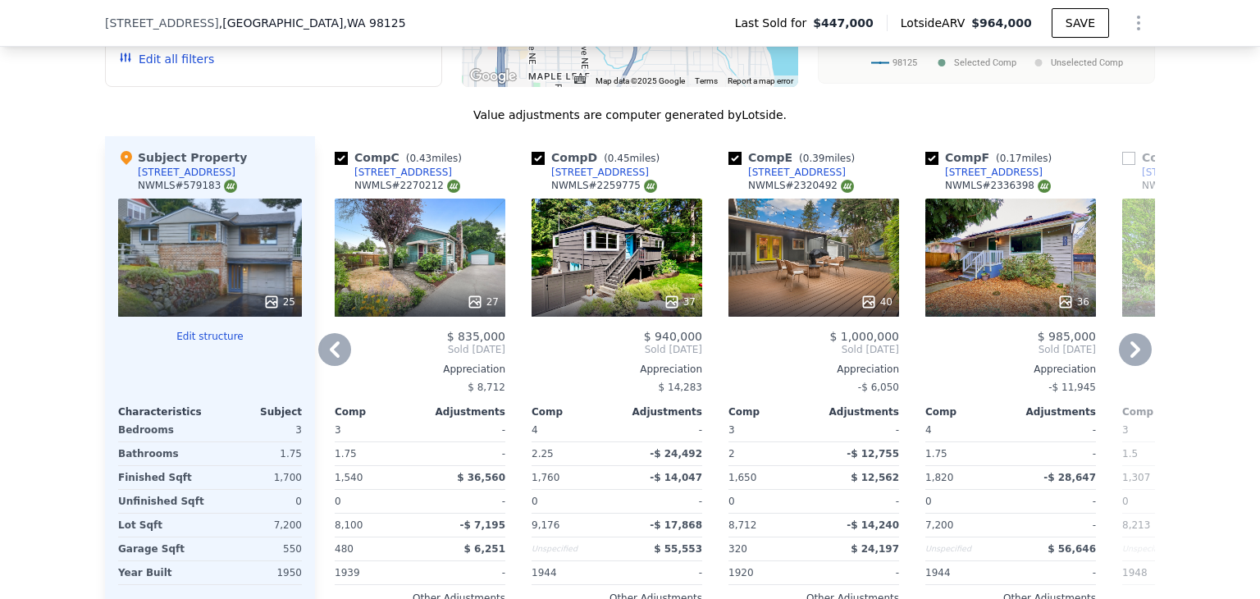
click at [1130, 352] on icon at bounding box center [1135, 349] width 10 height 16
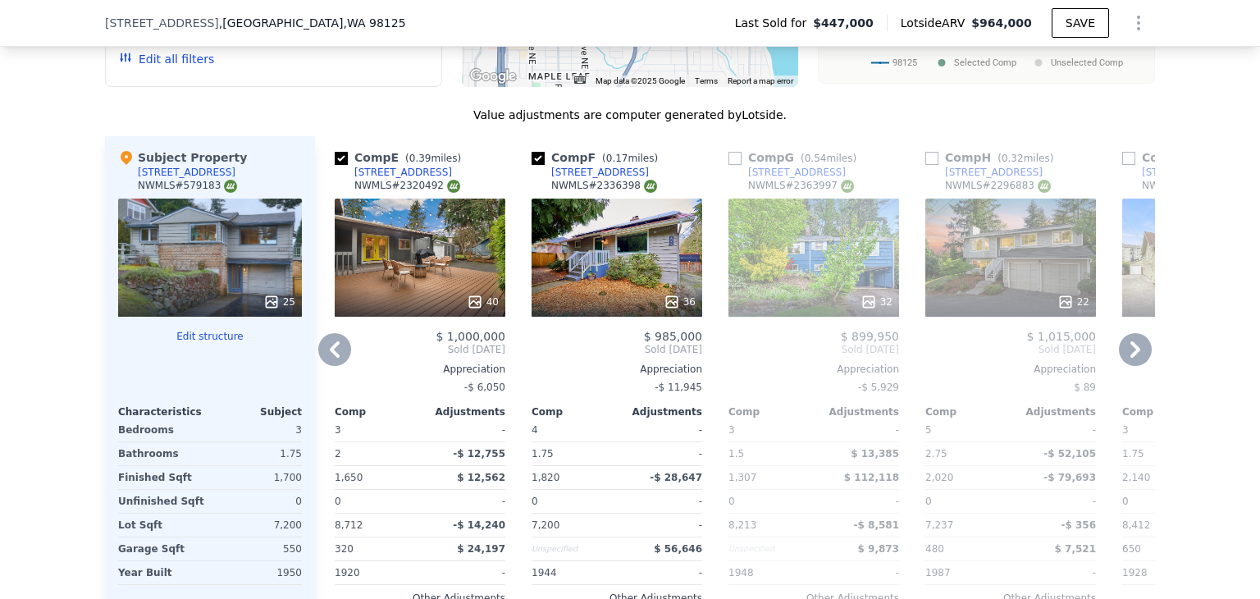
click at [1130, 352] on icon at bounding box center [1135, 349] width 10 height 16
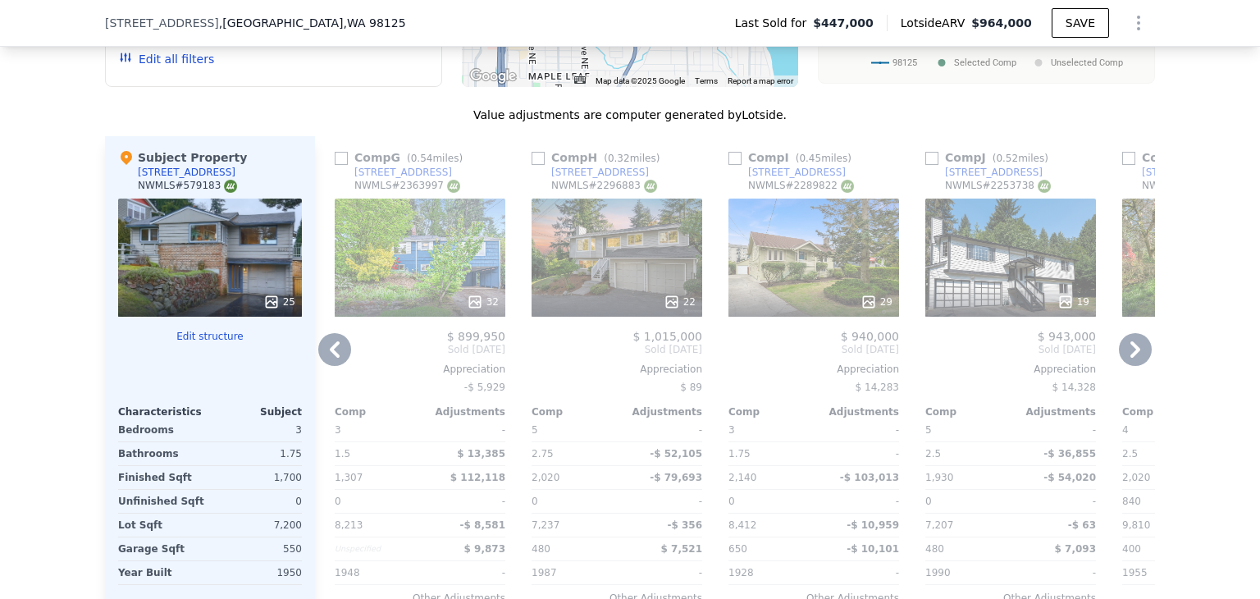
click at [791, 179] on div "12726 27th Ave NE" at bounding box center [797, 172] width 98 height 13
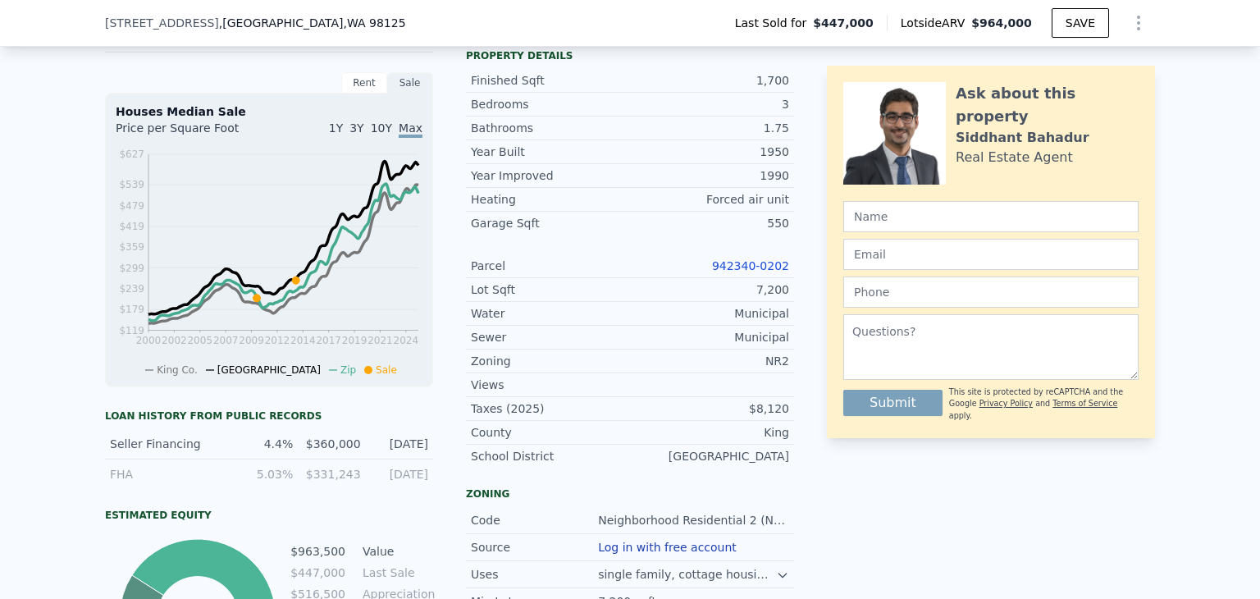
scroll to position [0, 0]
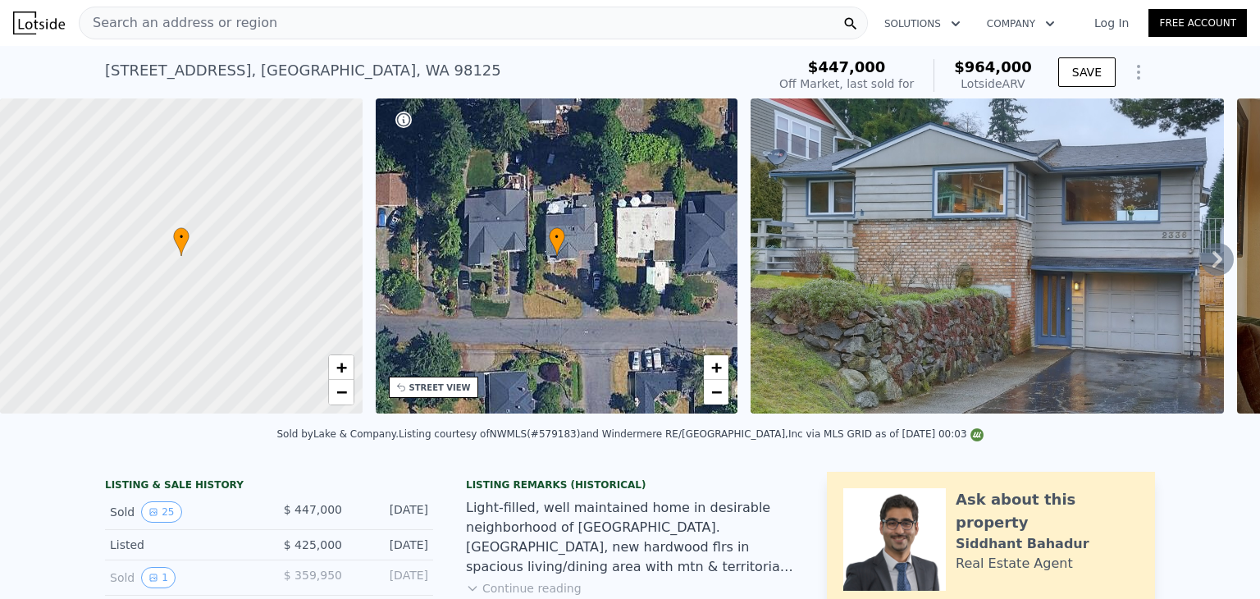
click at [367, 23] on div "Search an address or region" at bounding box center [473, 23] width 789 height 33
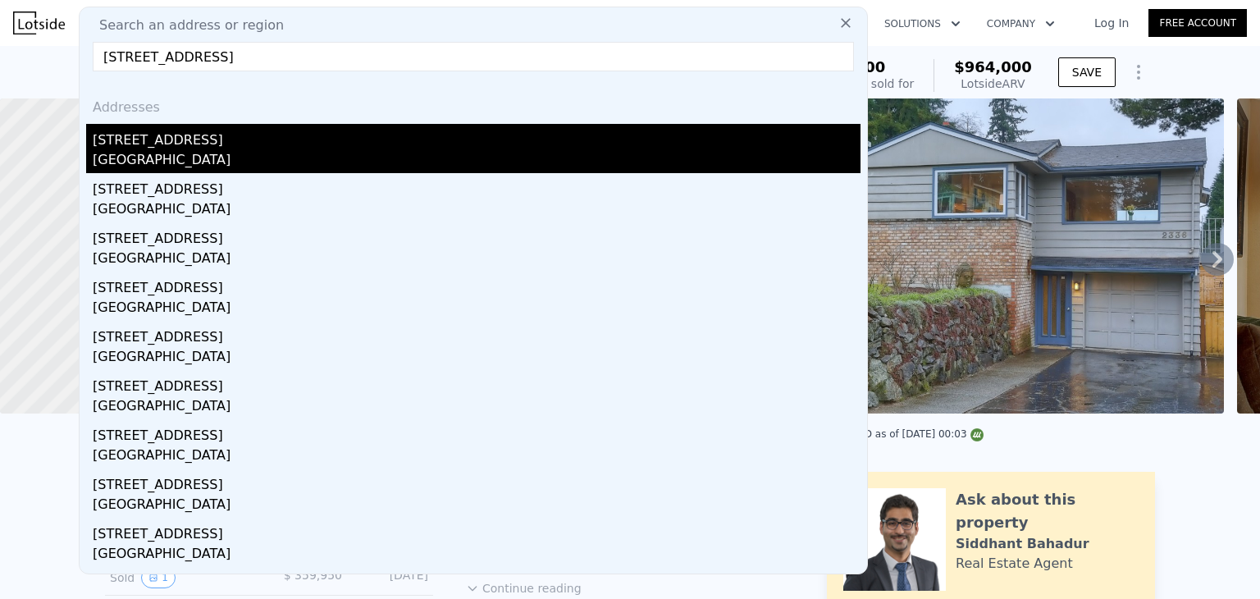
type input "13913 2nd Ave NE, Seattle, WA 98125"
click at [180, 148] on div "13913 2nd Ave NE" at bounding box center [477, 137] width 768 height 26
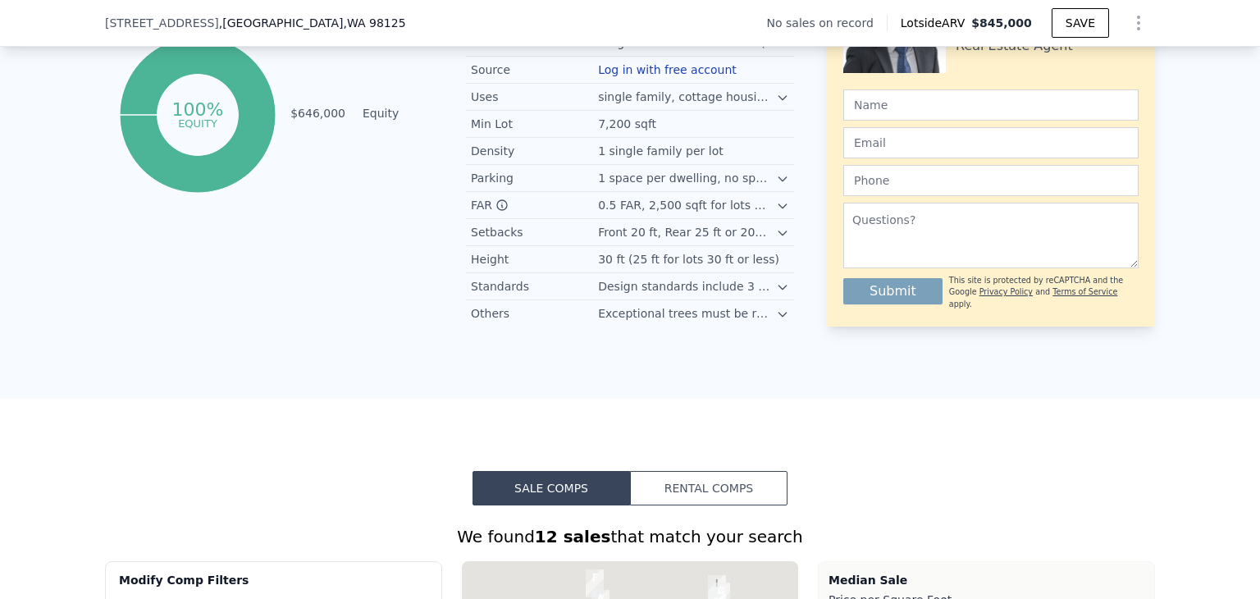
scroll to position [1142, 0]
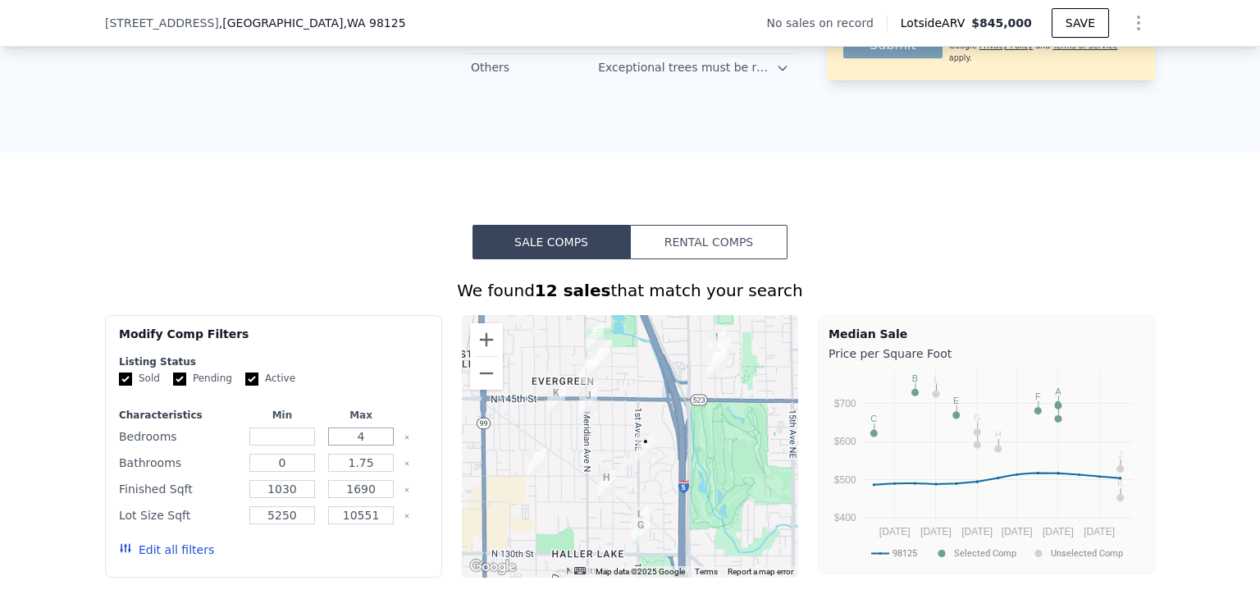
click at [367, 445] on input "4" at bounding box center [360, 436] width 65 height 18
type input "3"
click at [372, 557] on button "Update Search" at bounding box center [365, 549] width 124 height 23
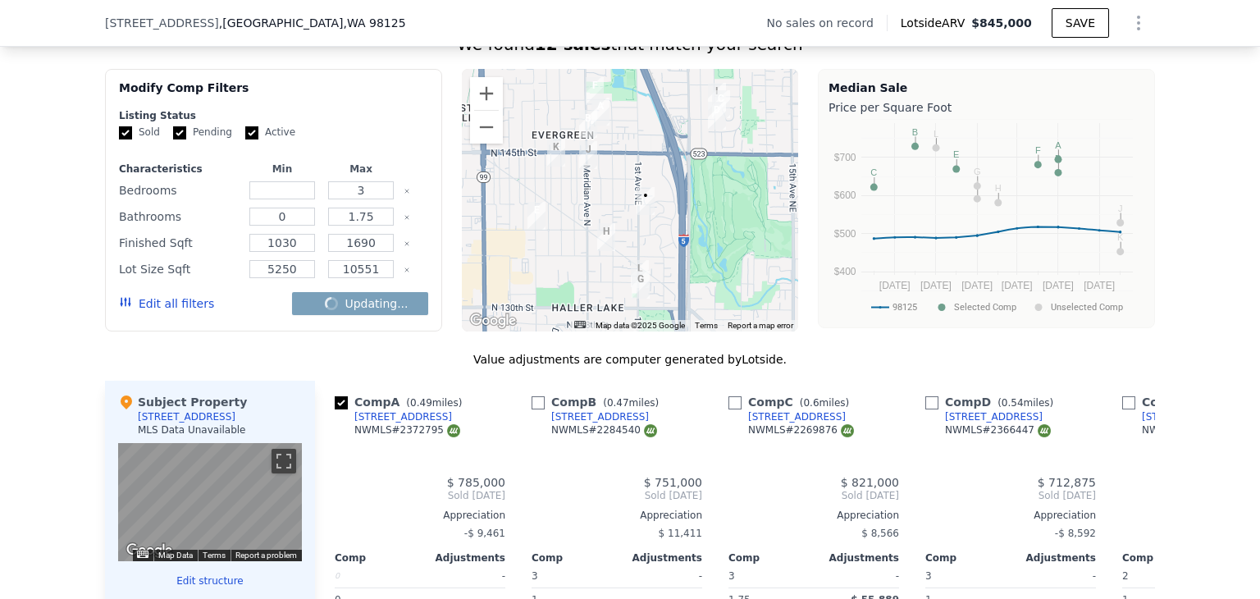
checkbox input "false"
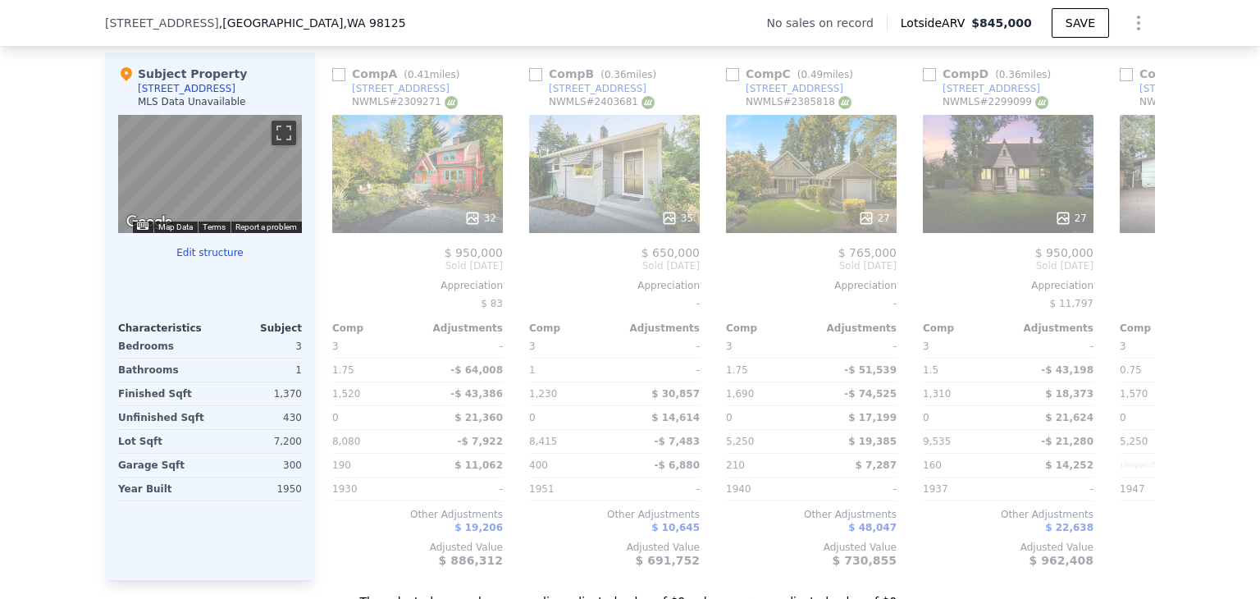
scroll to position [0, 0]
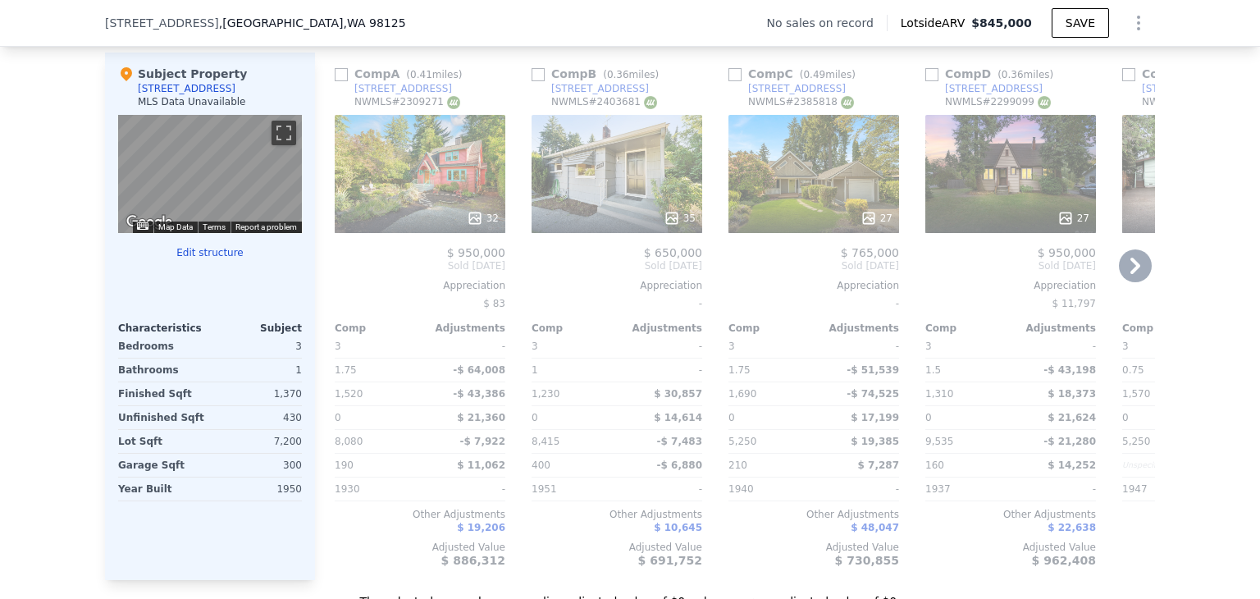
click at [572, 91] on div "[STREET_ADDRESS]" at bounding box center [600, 88] width 98 height 13
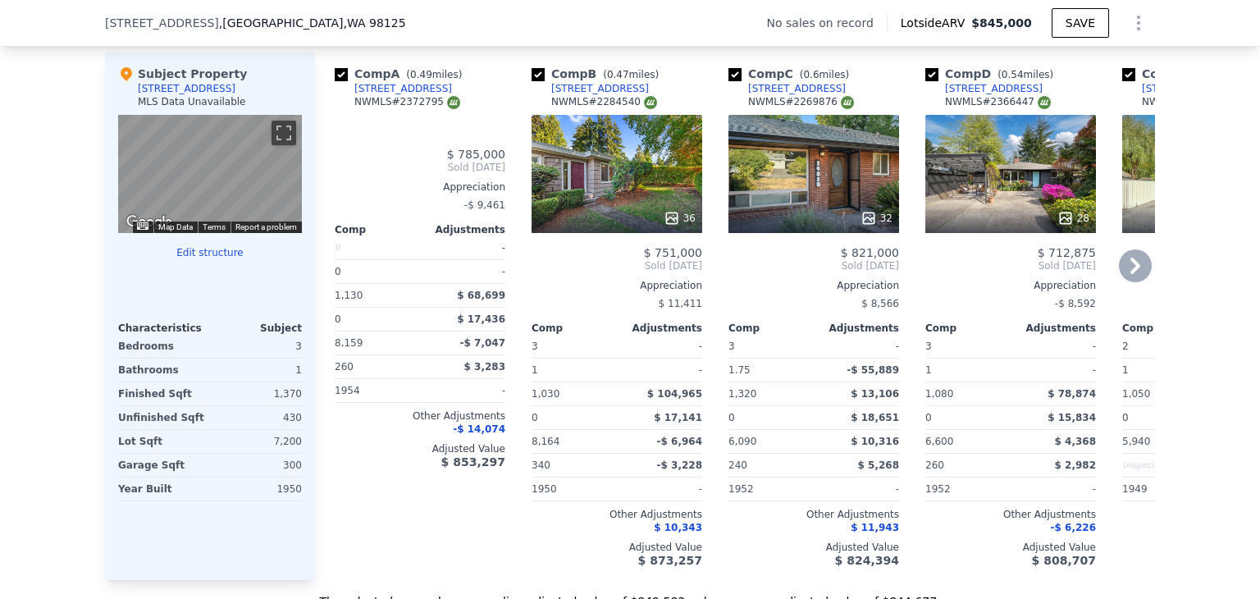
type input "4"
checkbox input "true"
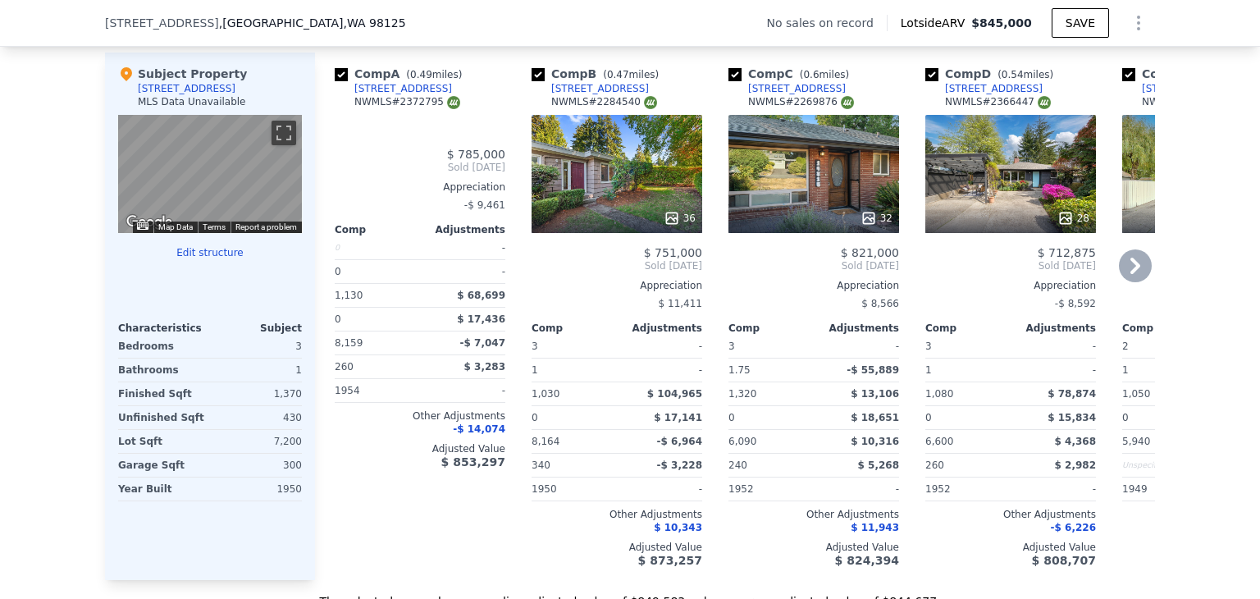
checkbox input "true"
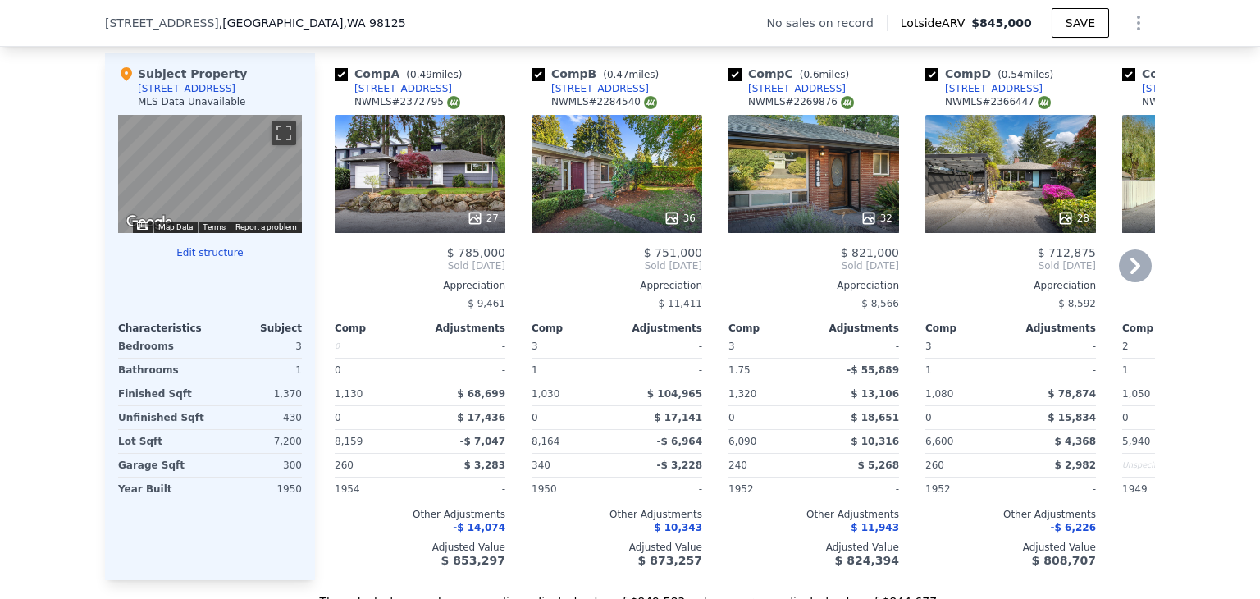
click at [1134, 276] on icon at bounding box center [1135, 265] width 33 height 33
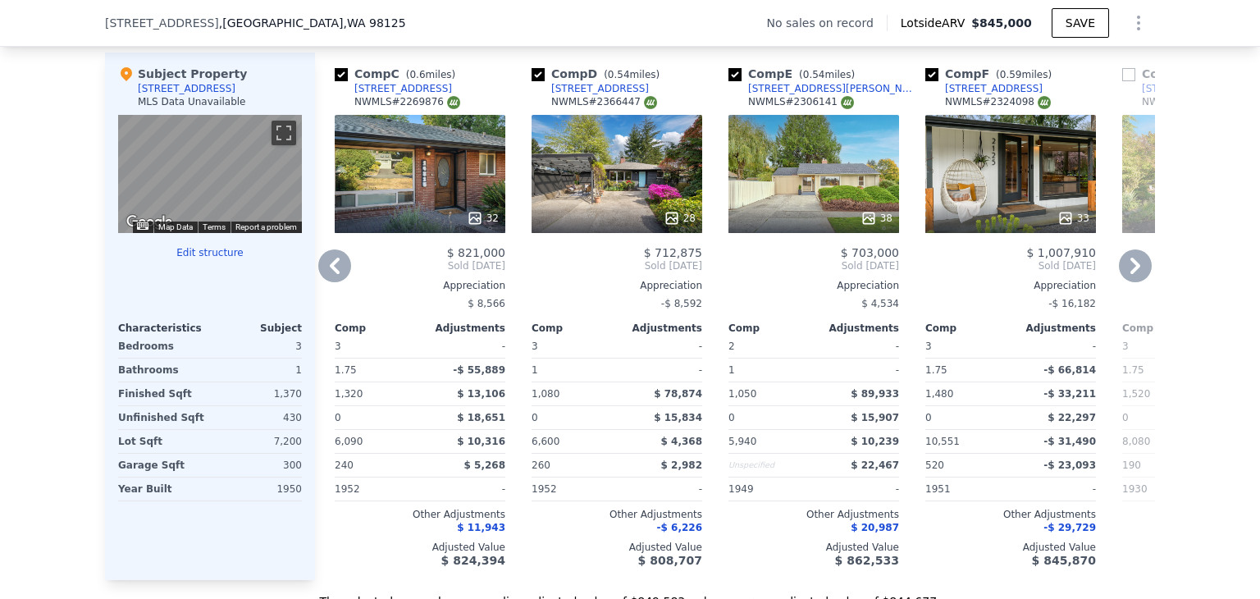
click at [574, 95] on div "14708 8th Ave NE" at bounding box center [600, 88] width 98 height 13
click at [1130, 272] on icon at bounding box center [1135, 266] width 10 height 16
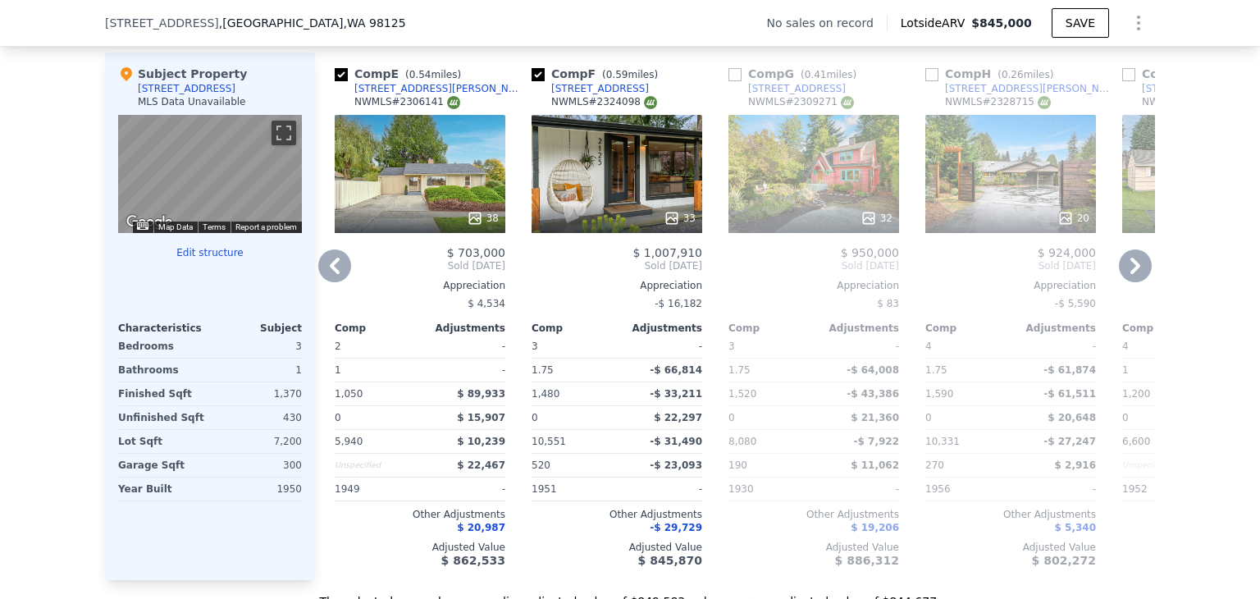
click at [1130, 274] on icon at bounding box center [1135, 266] width 10 height 16
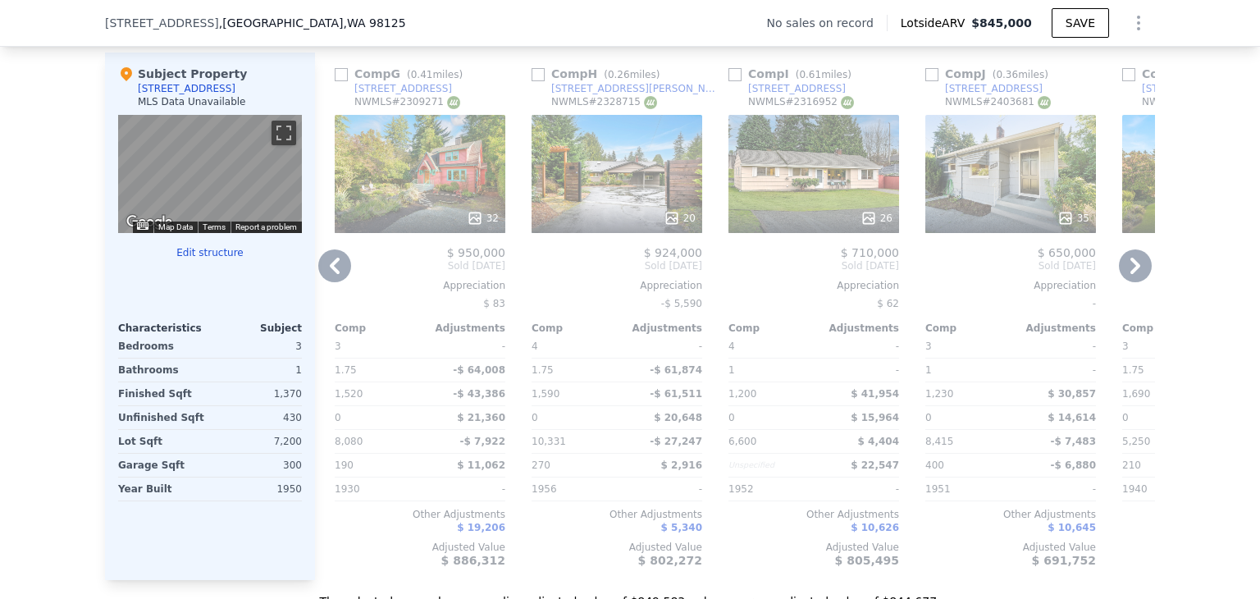
click at [1130, 274] on icon at bounding box center [1135, 266] width 10 height 16
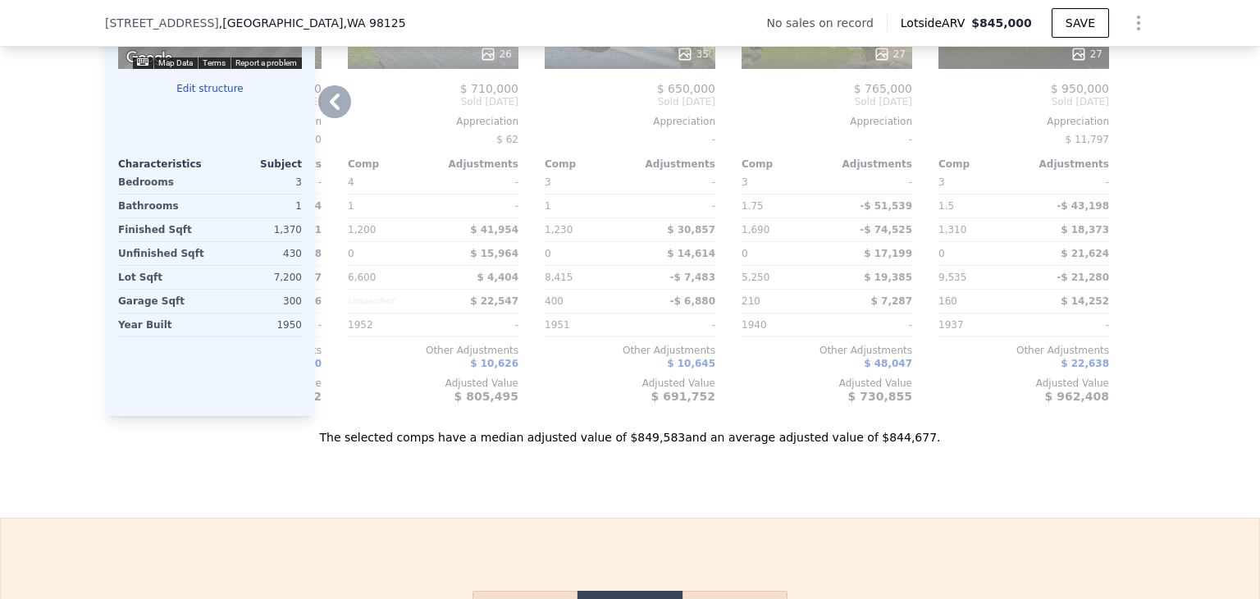
scroll to position [1716, 0]
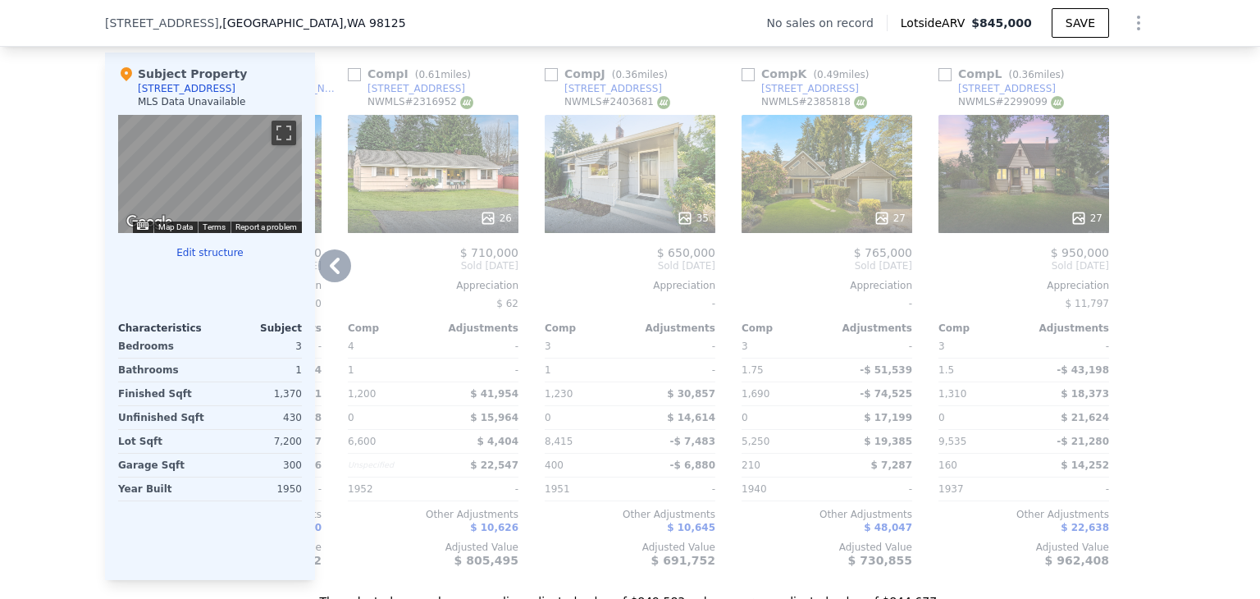
click at [338, 270] on icon at bounding box center [334, 265] width 33 height 33
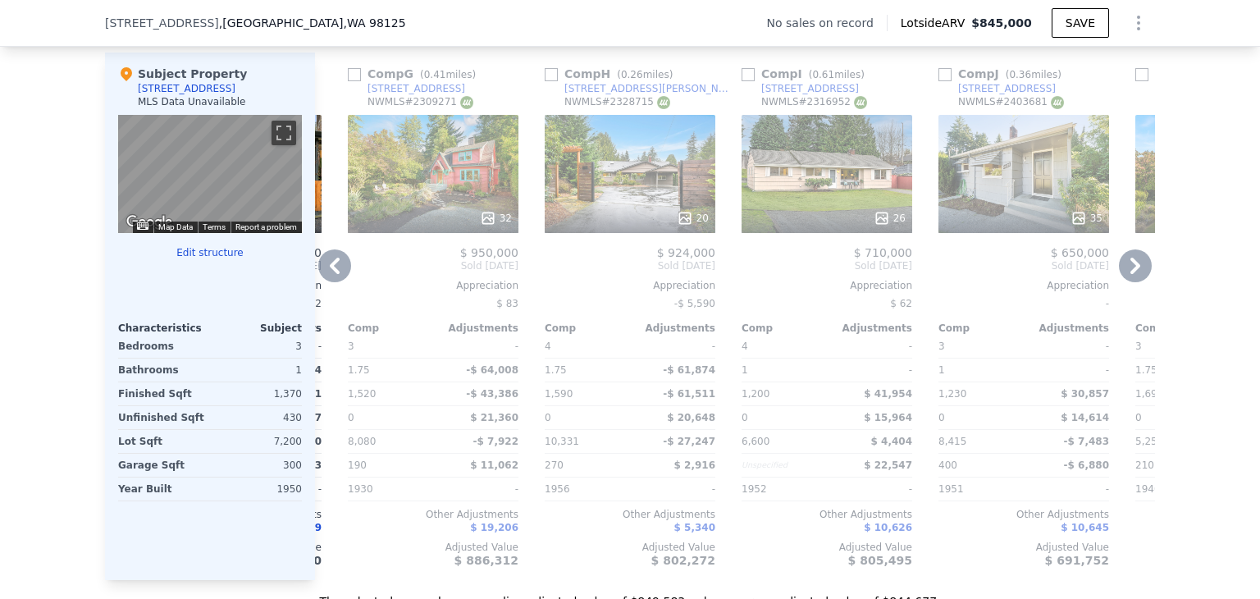
click at [338, 270] on icon at bounding box center [334, 265] width 33 height 33
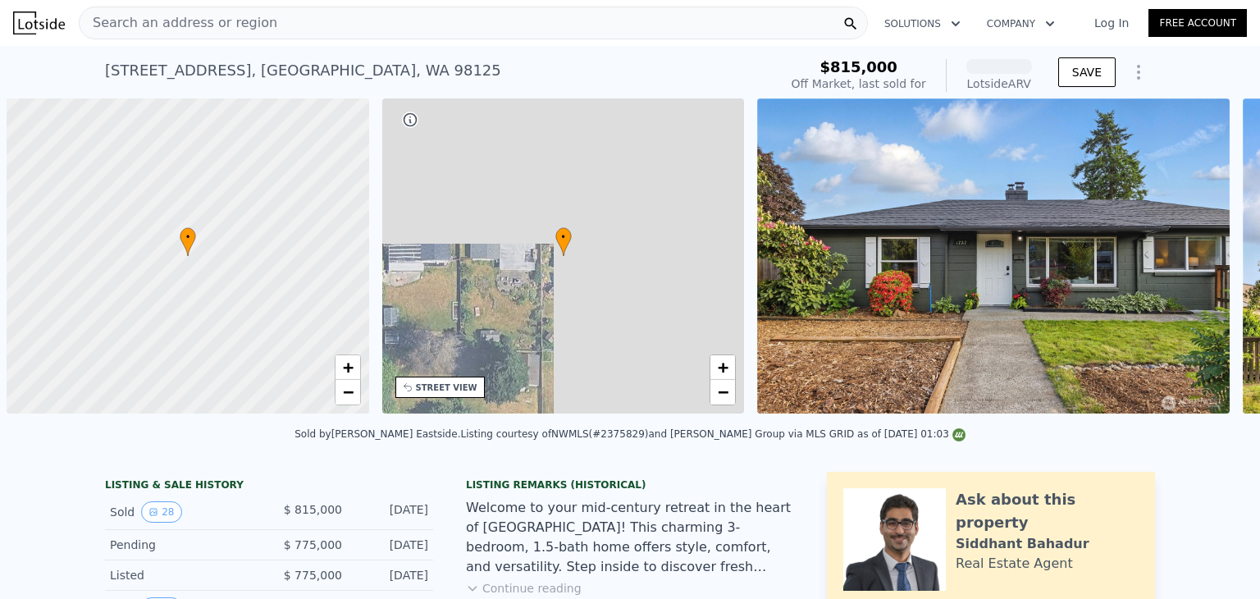
scroll to position [0, 7]
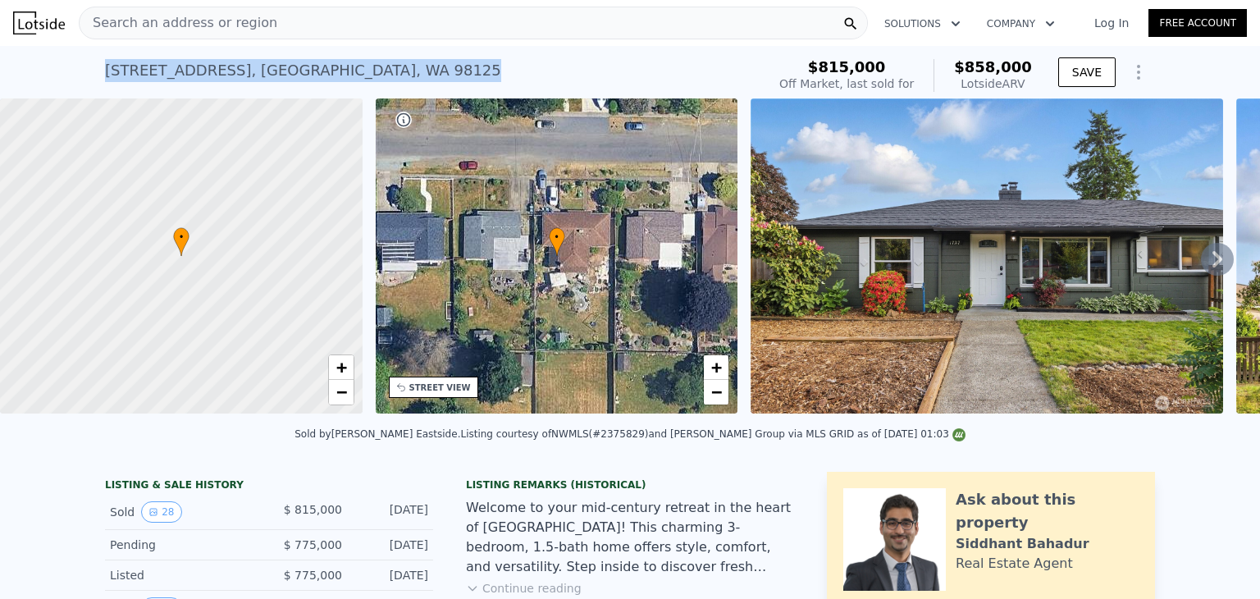
drag, startPoint x: 99, startPoint y: 73, endPoint x: 357, endPoint y: 79, distance: 257.6
click at [357, 79] on div "1727 NE 136th St , Seattle , WA 98125 Sold Jun 2025 for $815k (~ARV $858k )" at bounding box center [432, 75] width 655 height 46
copy div "1727 NE 136th St , Seattle , WA 98125"
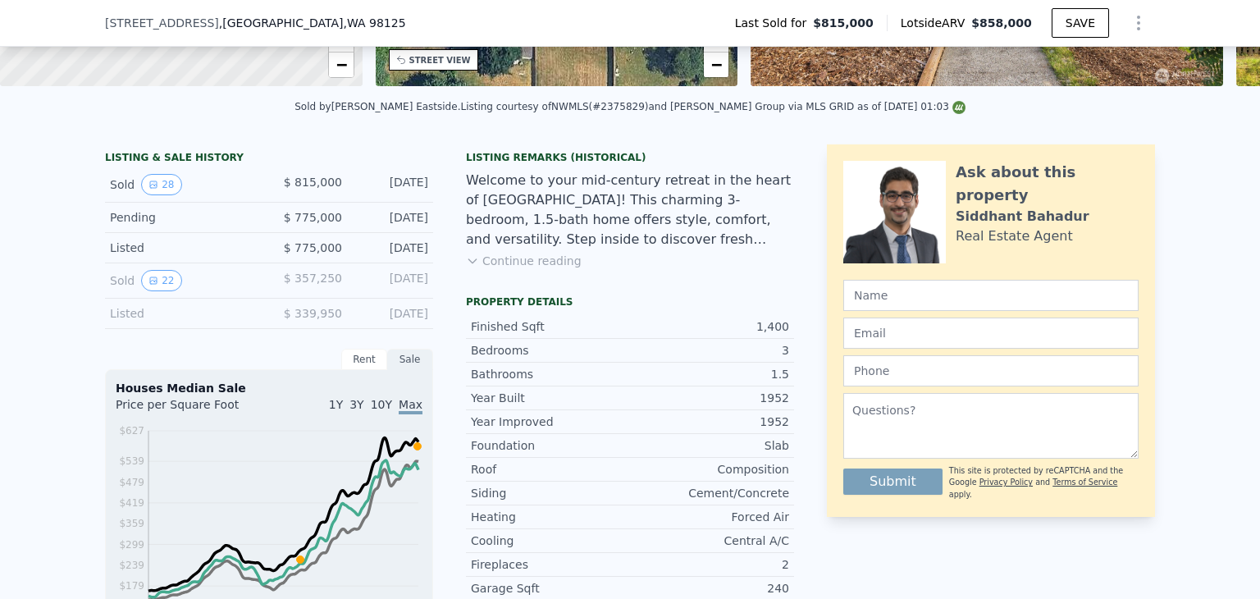
scroll to position [404, 0]
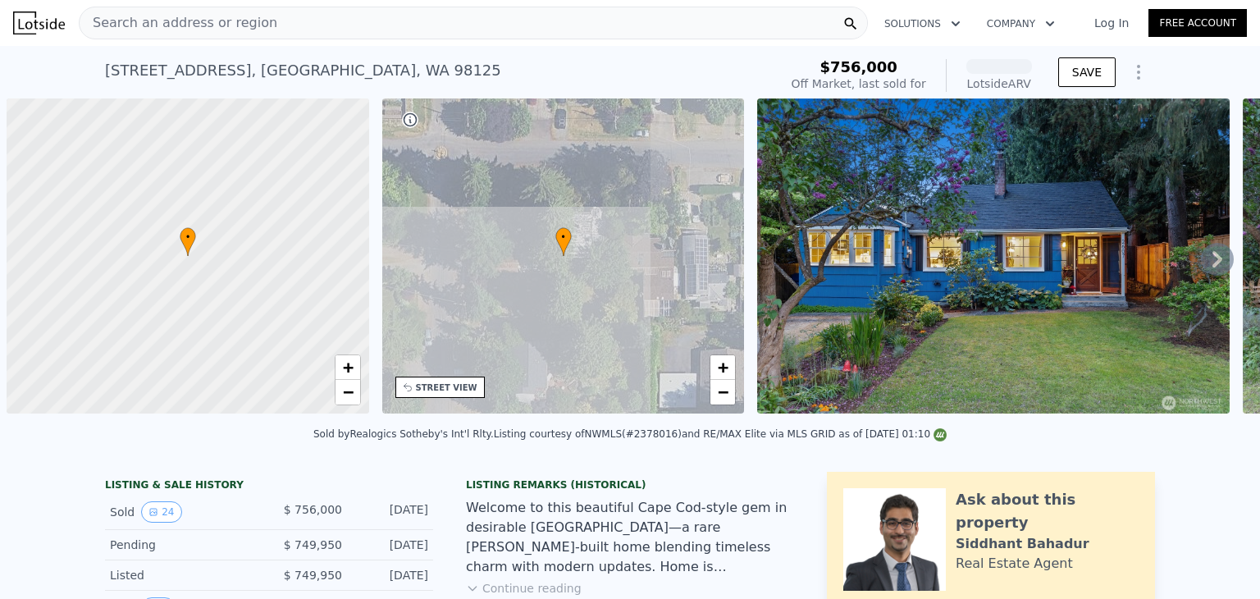
scroll to position [0, 7]
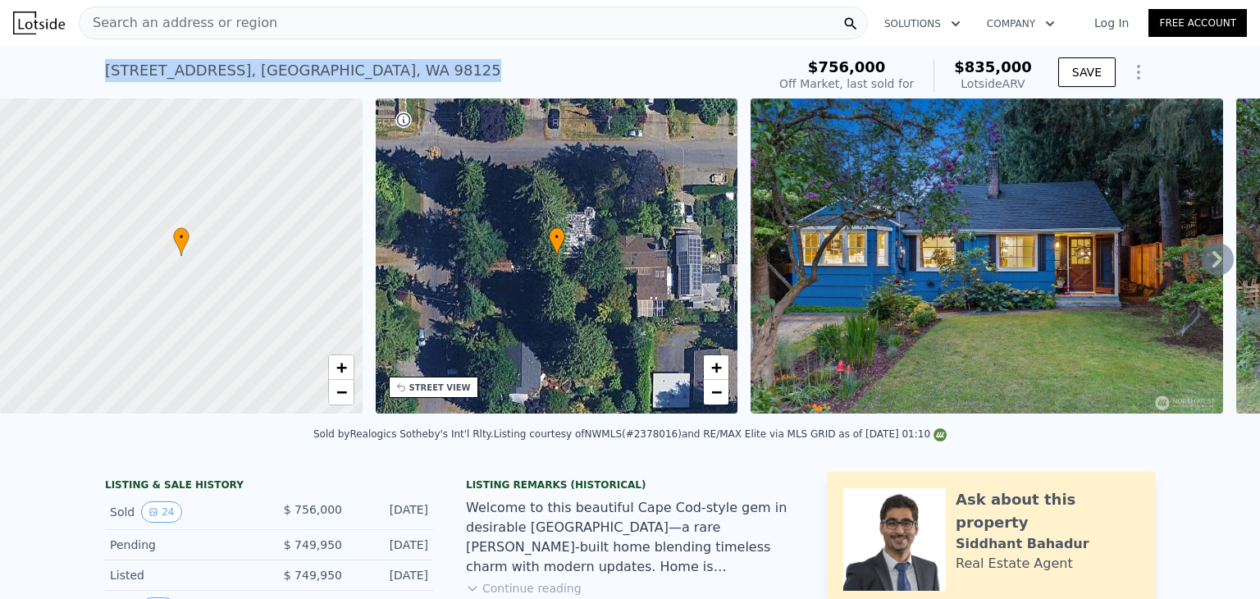
drag, startPoint x: 100, startPoint y: 71, endPoint x: 354, endPoint y: 71, distance: 254.3
click at [354, 71] on div "2607 NE 137th St , Seattle , WA 98125 Sold Jun 2025 for $756k (~ARV $835k )" at bounding box center [432, 75] width 655 height 46
copy div "2607 NE 137th St , Seattle , WA 98125"
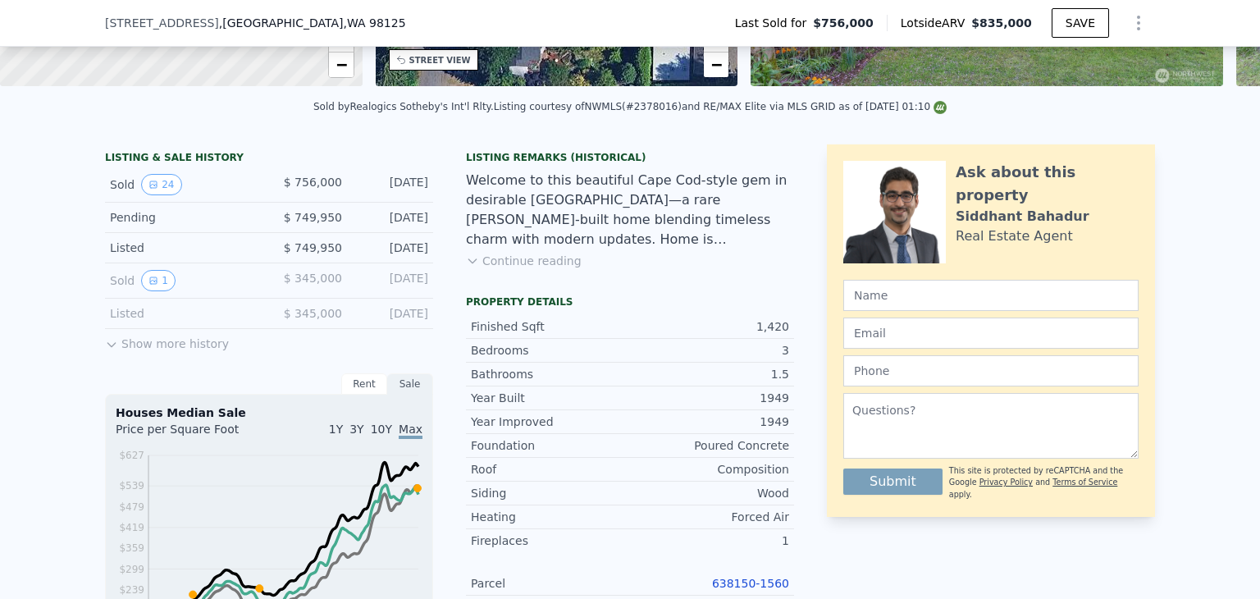
scroll to position [486, 0]
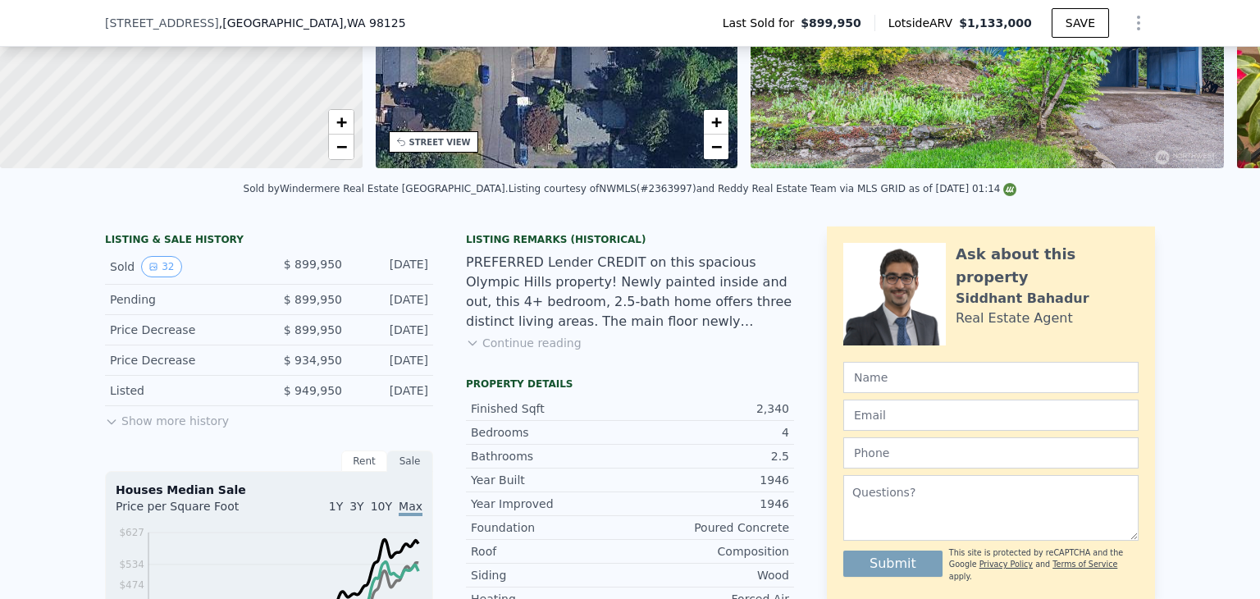
scroll to position [404, 0]
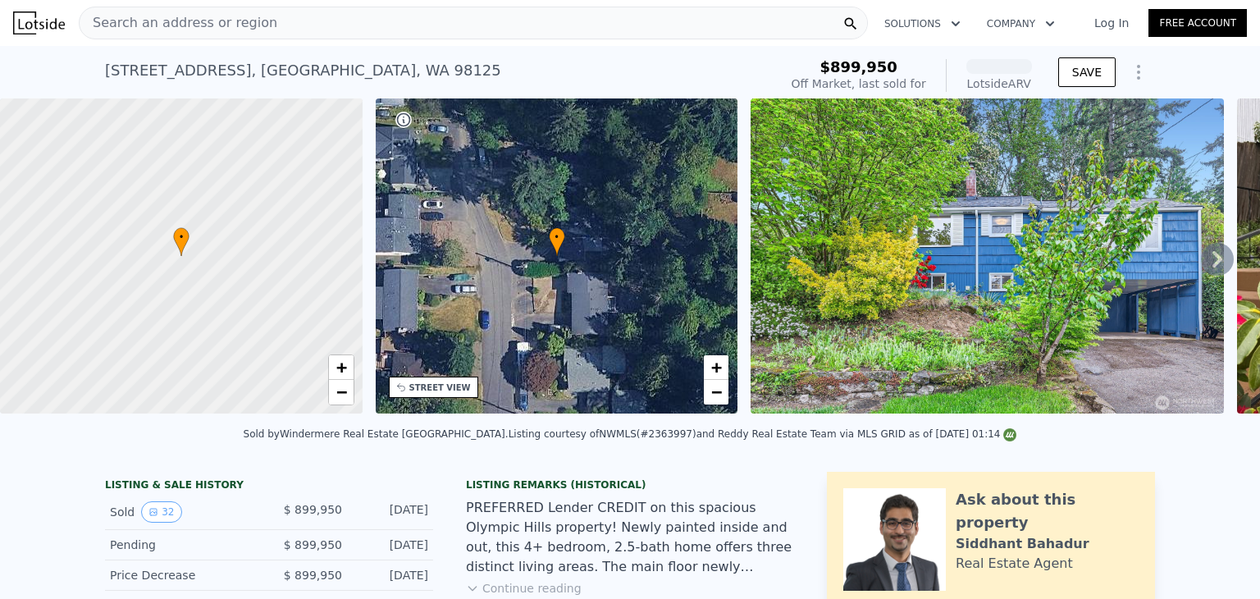
scroll to position [240, 0]
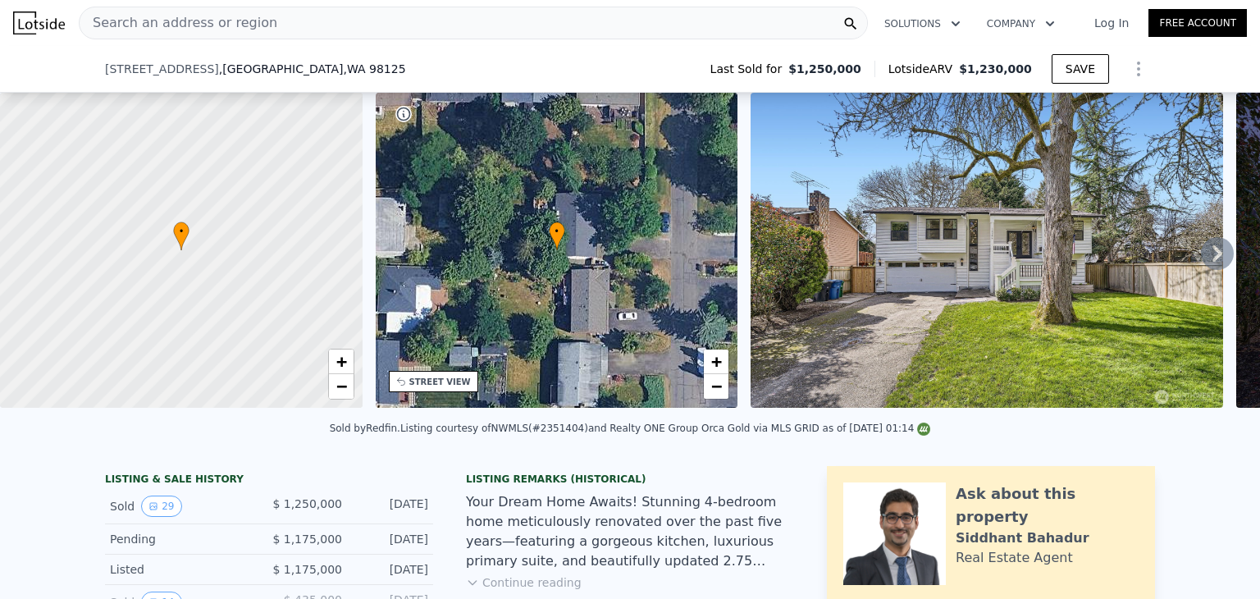
scroll to position [240, 0]
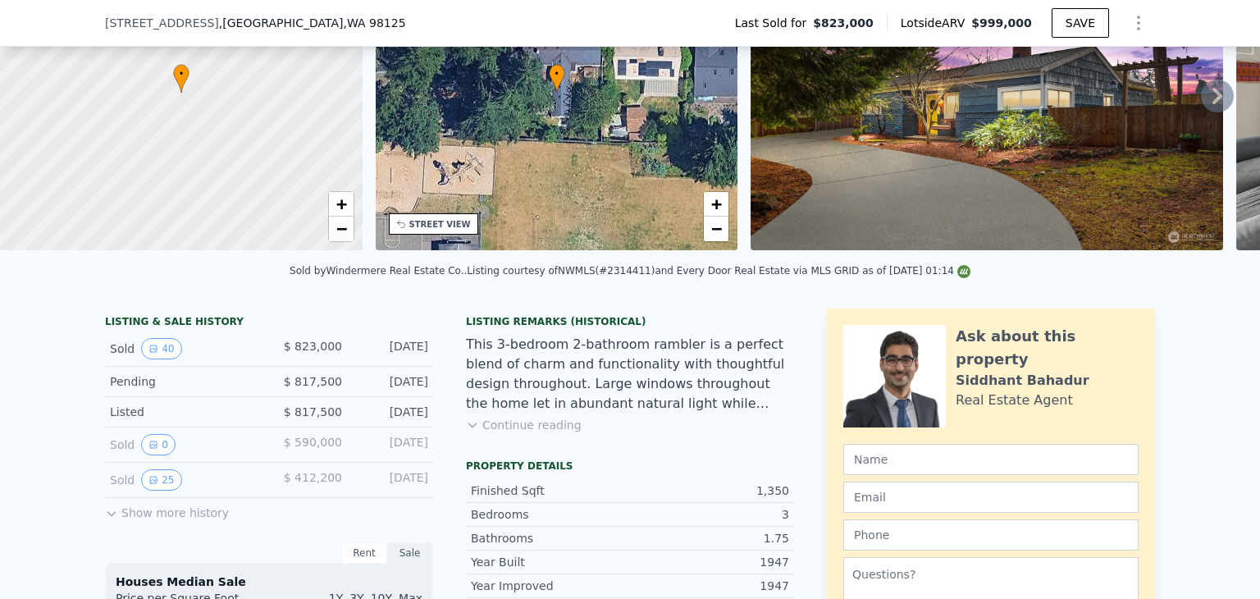
scroll to position [322, 0]
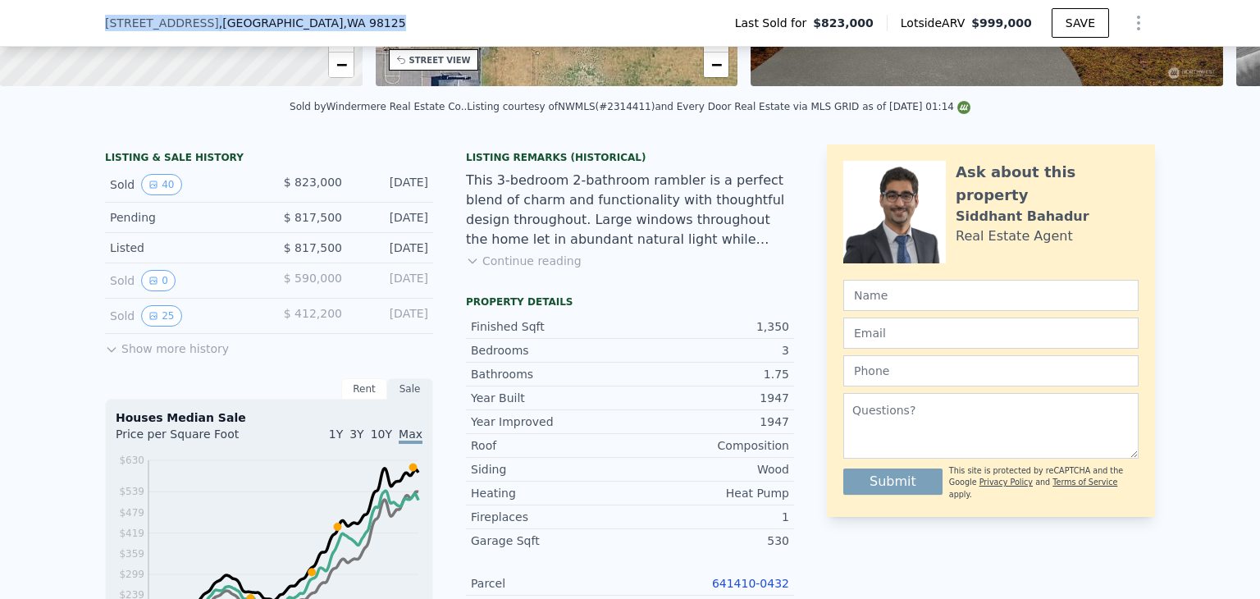
drag, startPoint x: 100, startPoint y: 17, endPoint x: 288, endPoint y: 24, distance: 188.0
click at [288, 24] on div "1235 NE 130th St , Seattle , WA 98125" at bounding box center [262, 23] width 314 height 16
copy div "1235 NE 130th St , Seattle , WA 98125"
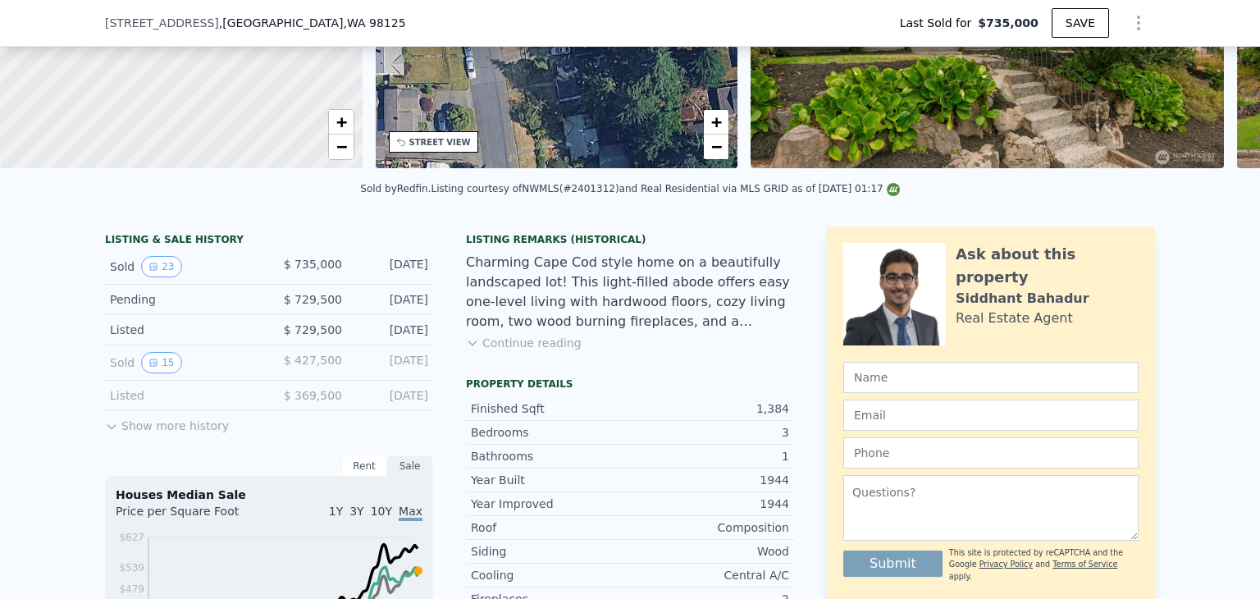
scroll to position [486, 0]
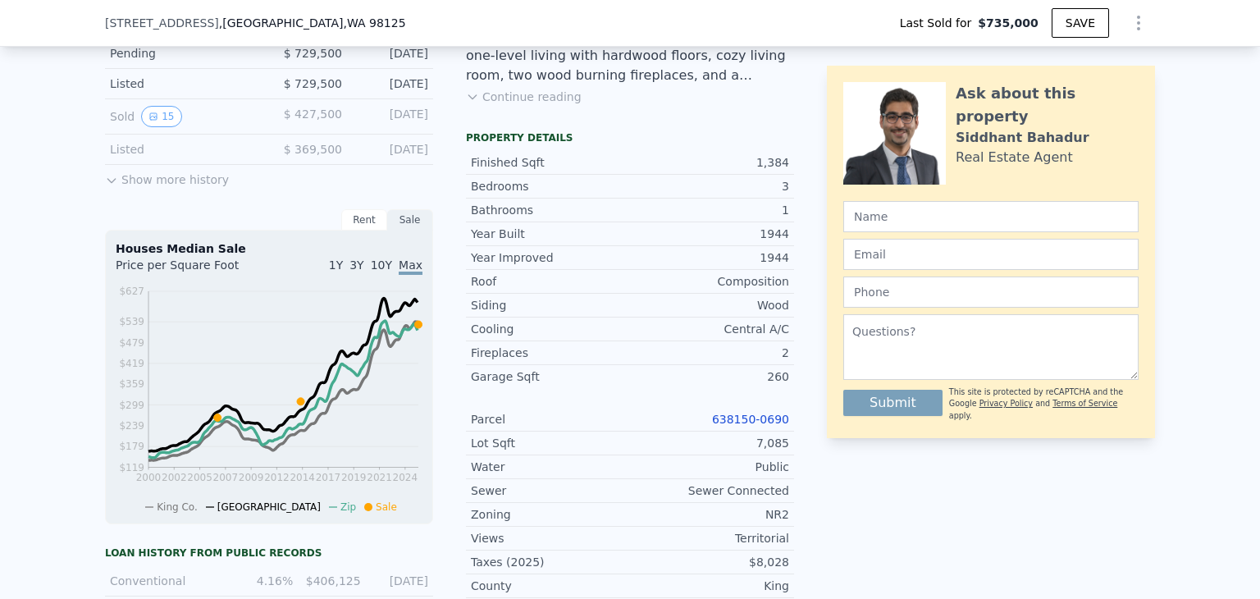
type input "$ 806,000"
type input "-$ 43,274"
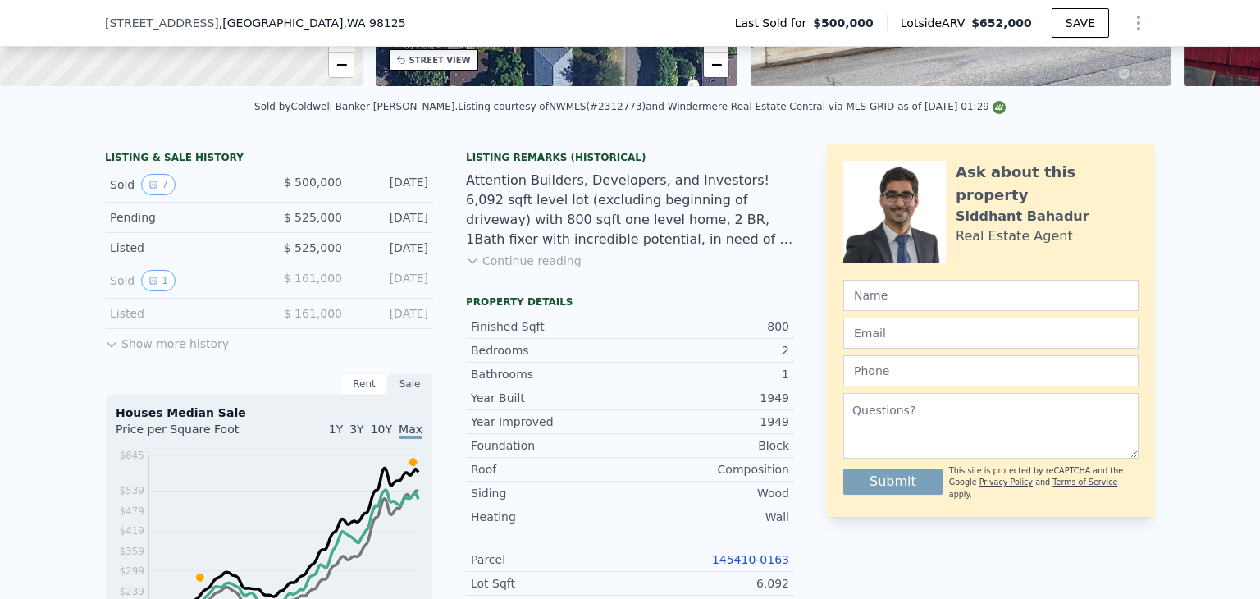
scroll to position [486, 0]
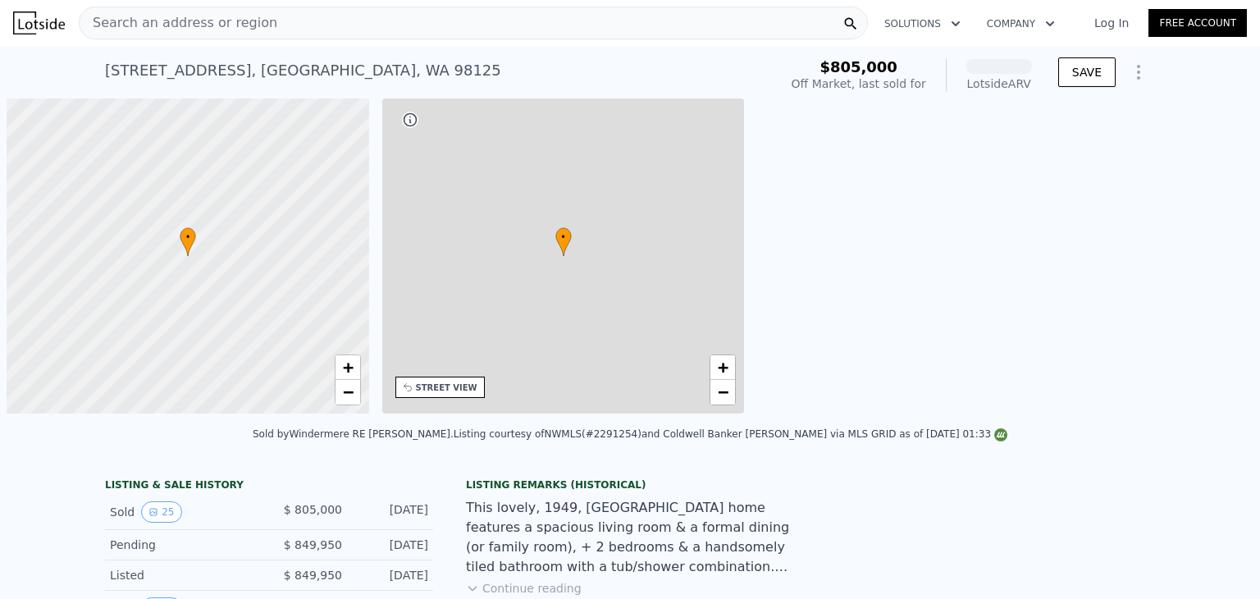
scroll to position [0, 7]
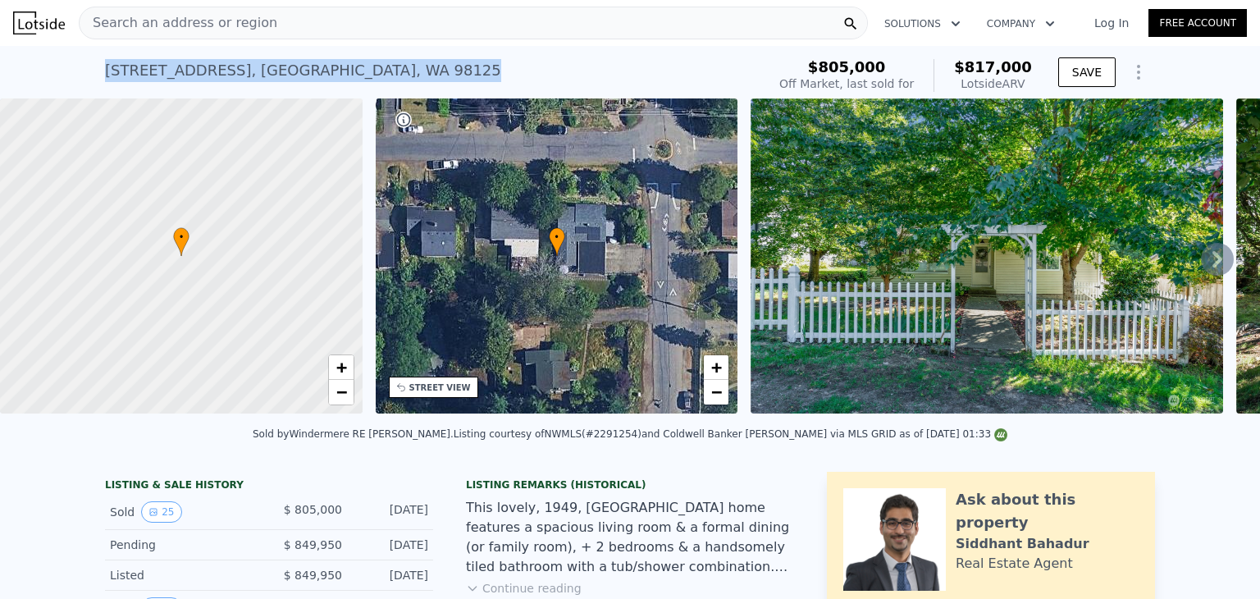
drag, startPoint x: 100, startPoint y: 65, endPoint x: 360, endPoint y: 75, distance: 260.2
click at [360, 75] on div "3539 NE 130th St , Seattle , WA 98125 Sold Oct 2024 for $805k (~ARV $817k )" at bounding box center [432, 75] width 655 height 46
copy div "3539 NE 130th St , Seattle , WA 98125"
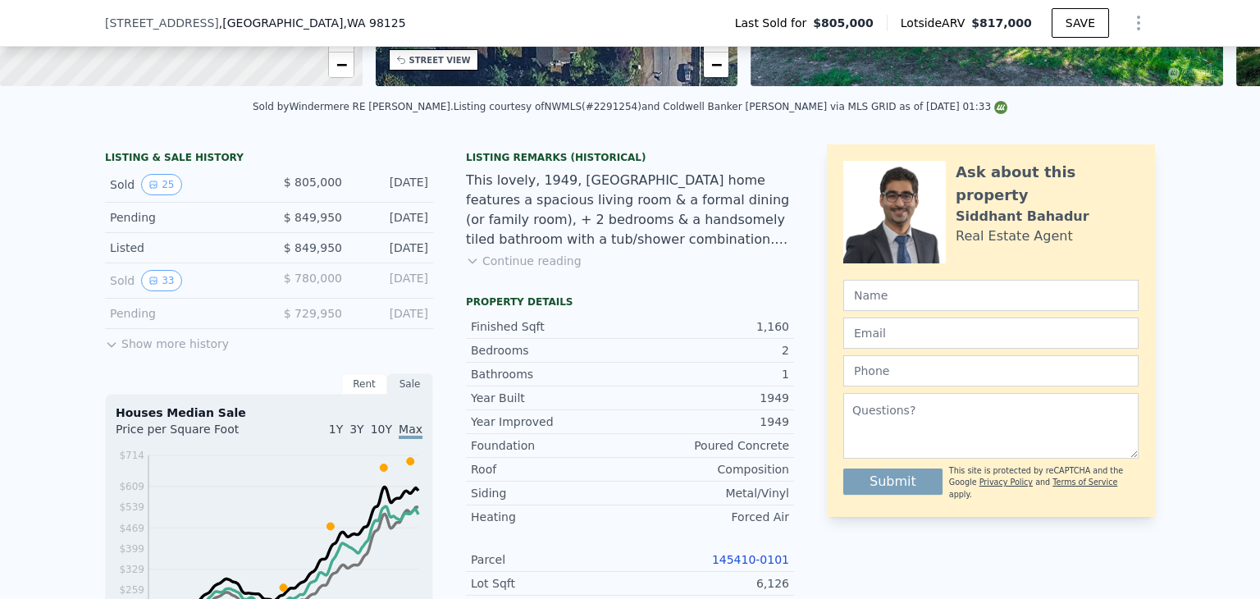
scroll to position [486, 0]
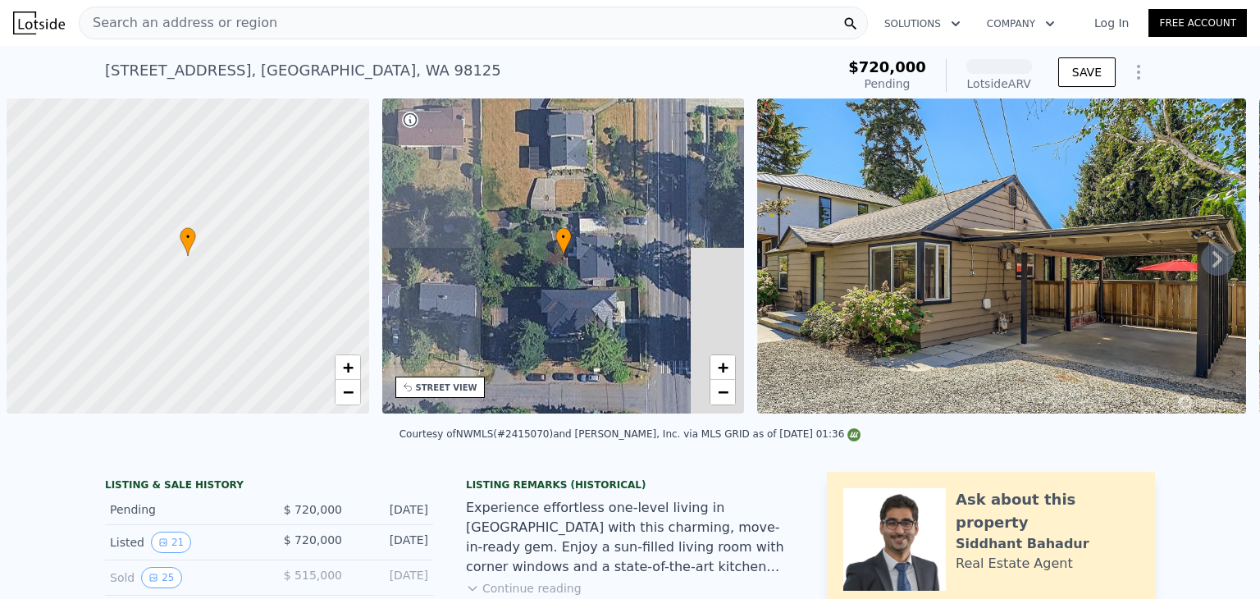
scroll to position [0, 7]
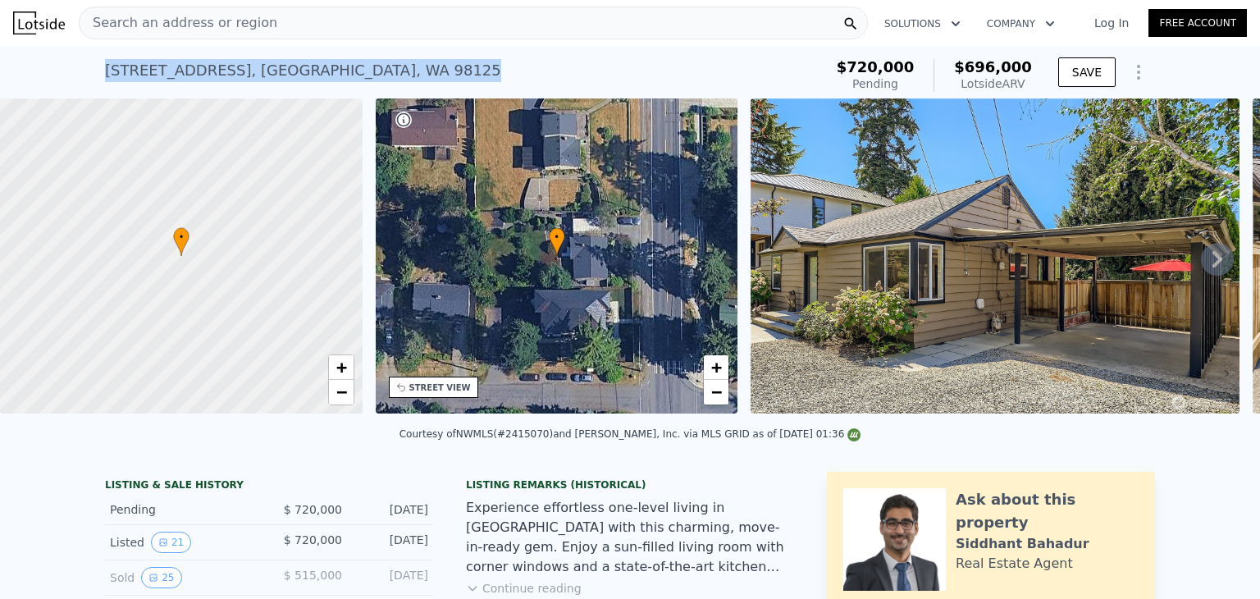
drag, startPoint x: 99, startPoint y: 66, endPoint x: 358, endPoint y: 60, distance: 259.3
click at [358, 60] on div "13511 30th Ave NE , Seattle , WA 98125 Pending from $720k (~ARV $696k )" at bounding box center [461, 75] width 712 height 46
copy div "13511 30th Ave NE , Seattle , WA 98125"
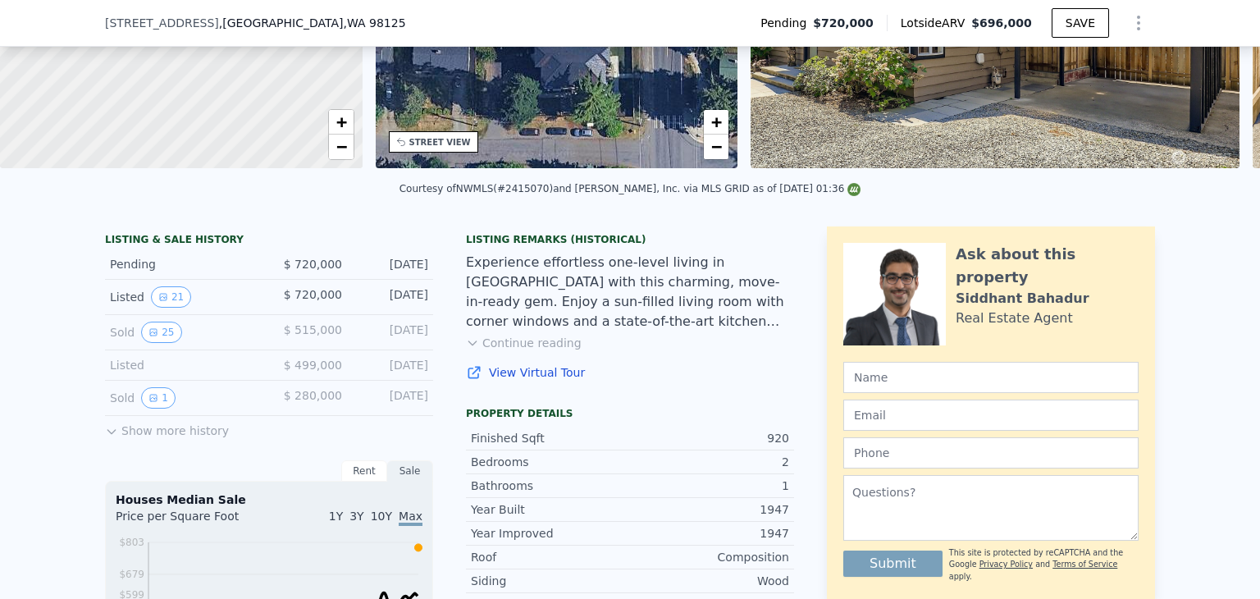
scroll to position [486, 0]
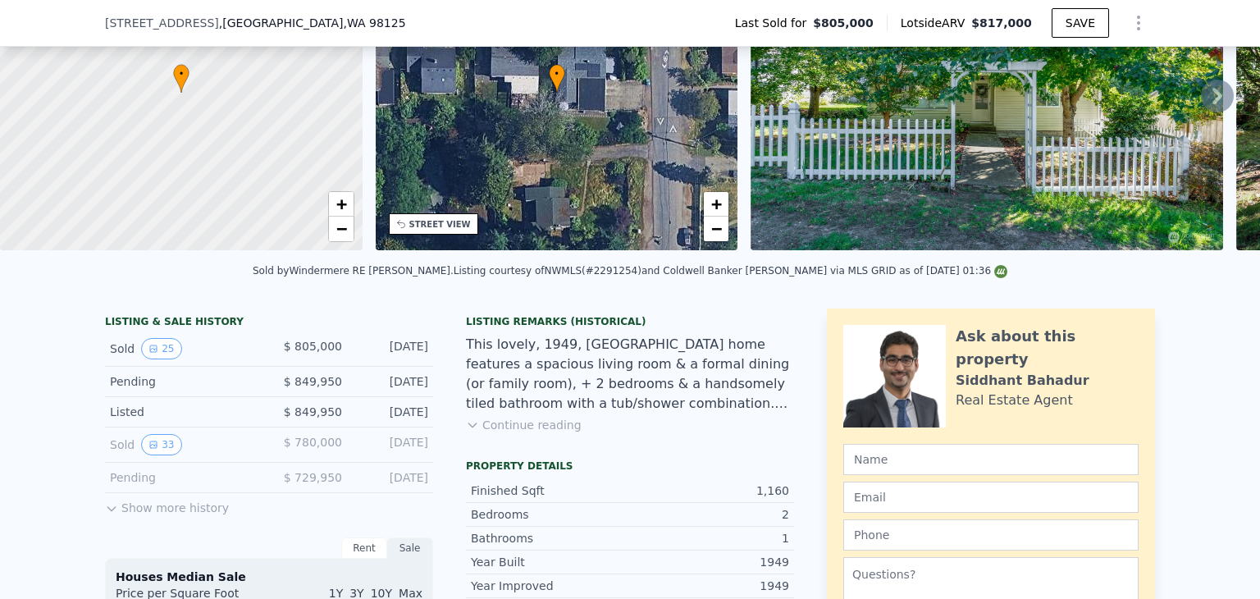
scroll to position [404, 0]
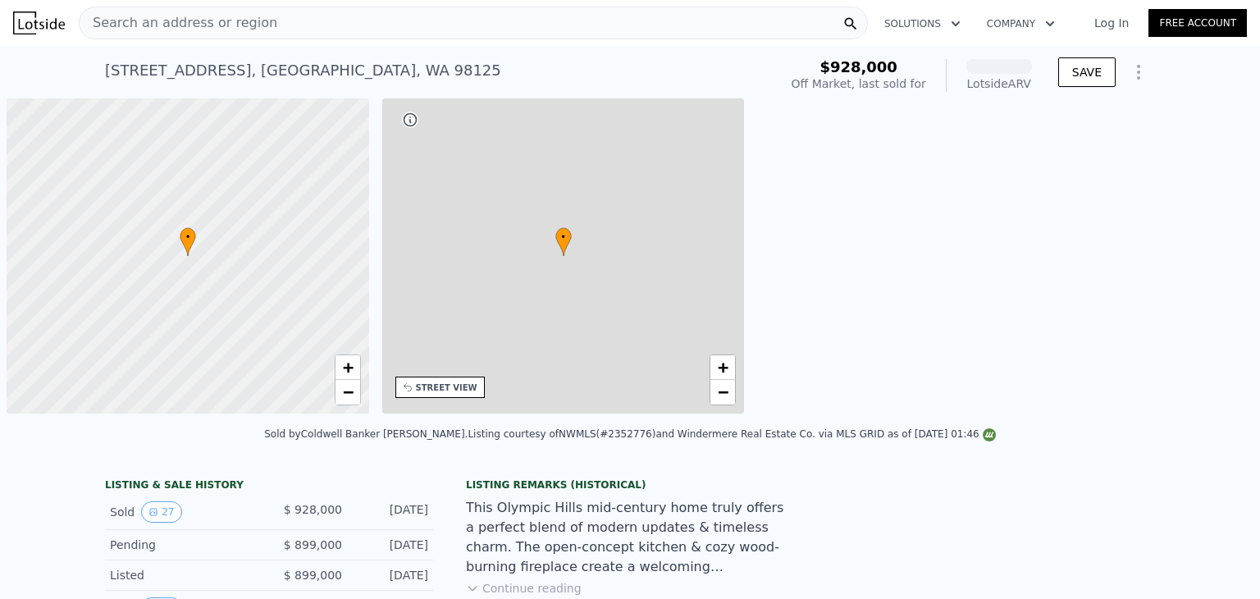
scroll to position [0, 7]
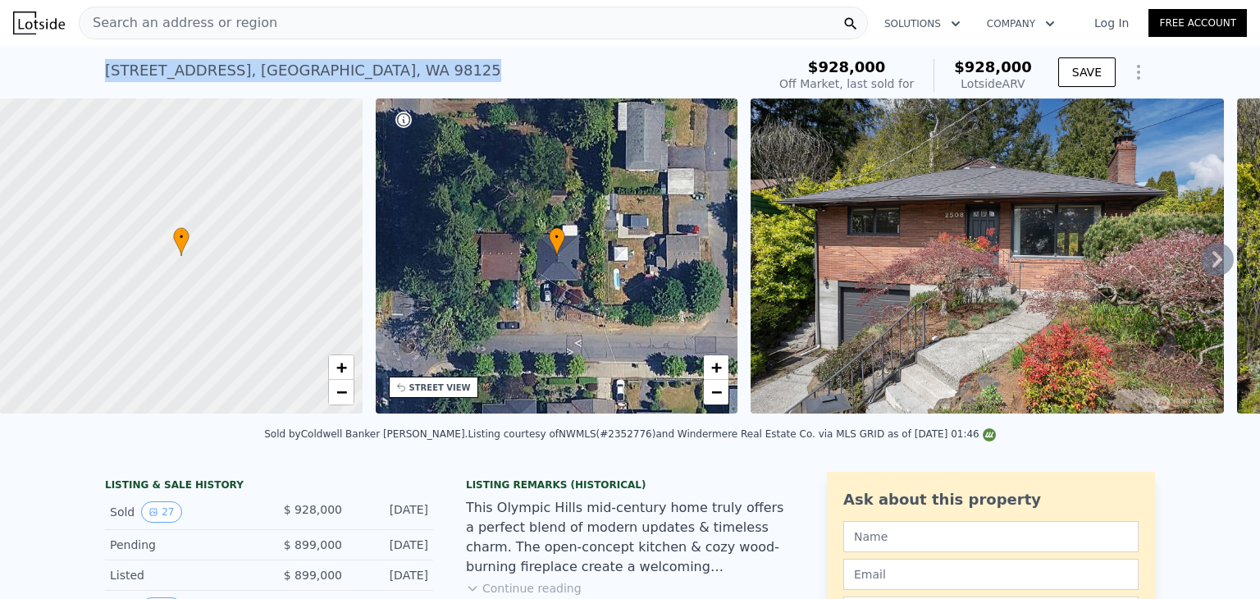
drag, startPoint x: 98, startPoint y: 71, endPoint x: 393, endPoint y: 78, distance: 294.5
click at [393, 78] on div "2508 NE 130th St , King County , WA 98125 Sold Apr 2025 for $928k (~ARV $928k )" at bounding box center [432, 75] width 655 height 46
copy div "2508 NE 130th St , King County , WA 98125"
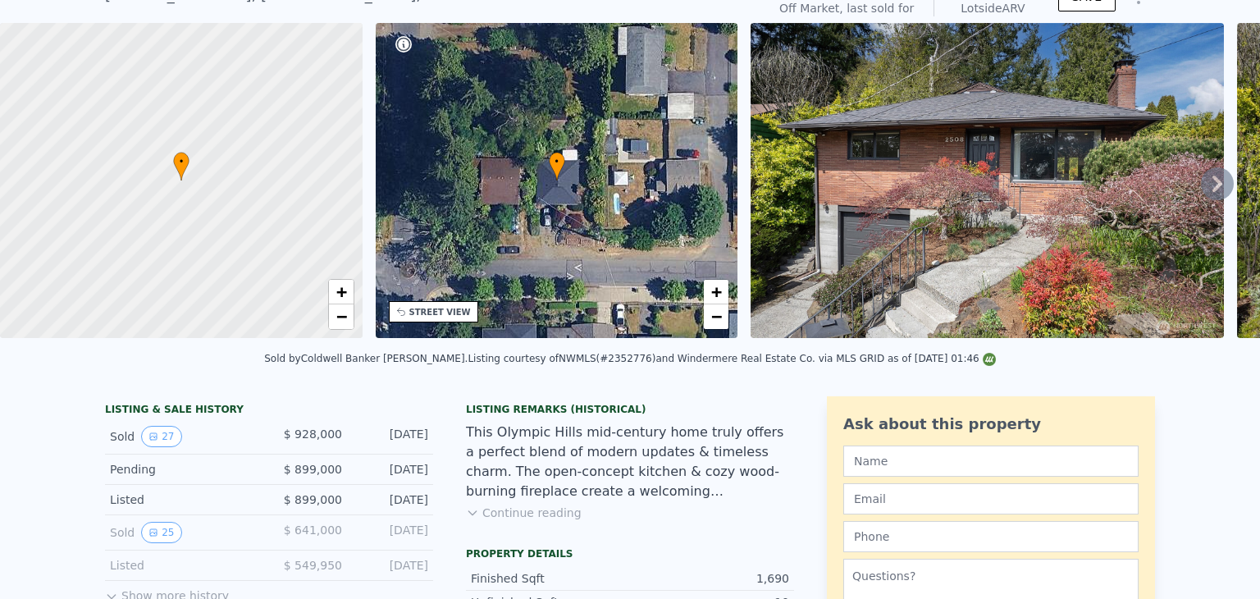
scroll to position [0, 0]
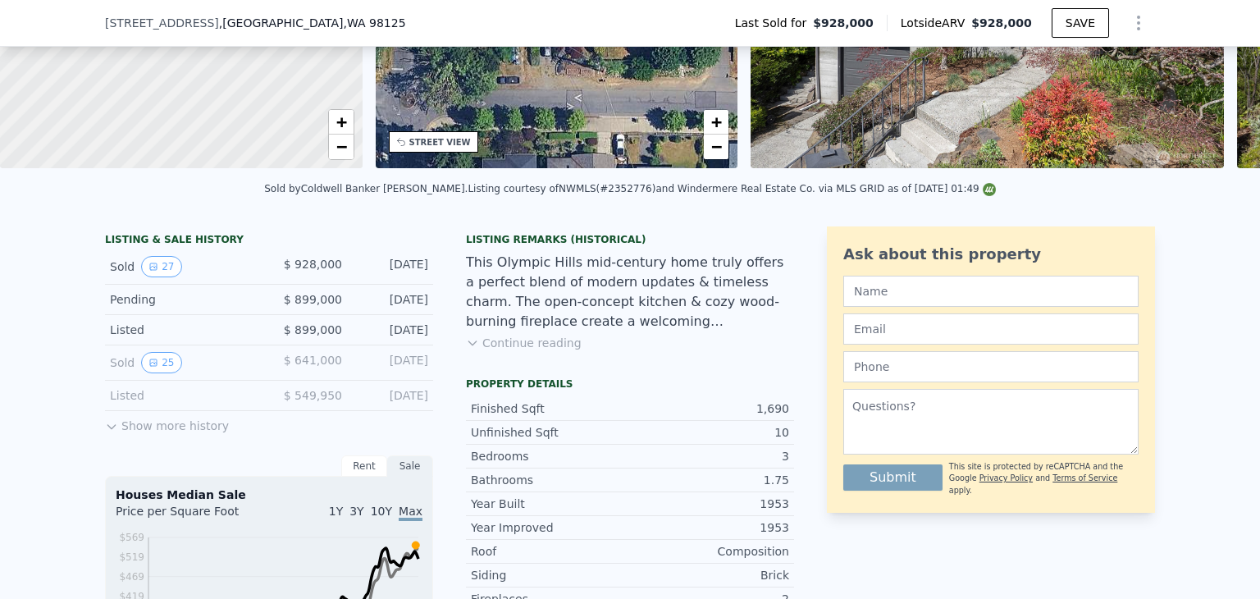
scroll to position [404, 0]
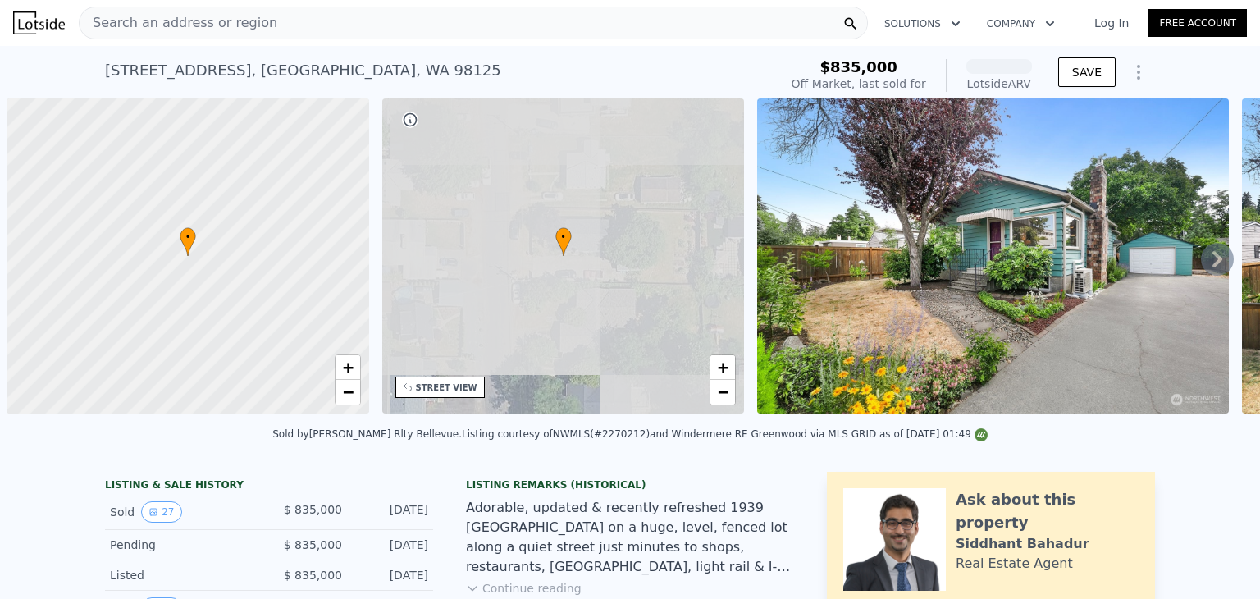
scroll to position [0, 7]
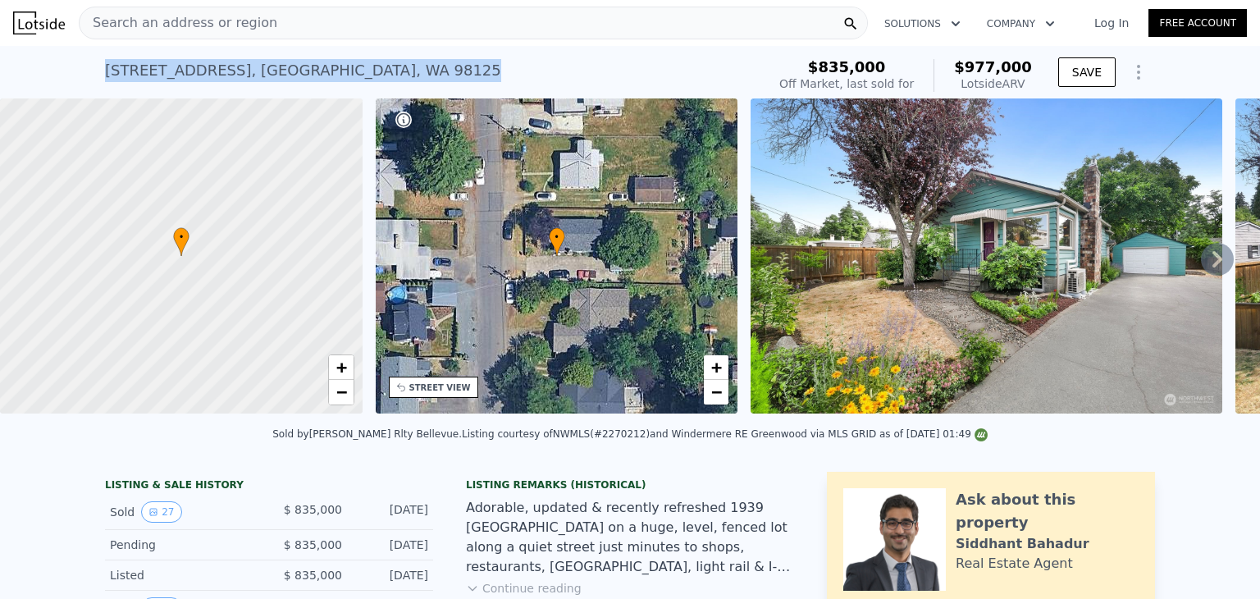
drag, startPoint x: 100, startPoint y: 72, endPoint x: 384, endPoint y: 70, distance: 283.8
click at [384, 70] on div "[STREET_ADDRESS] Sold [DATE] for $835k (~ARV $977k )" at bounding box center [432, 75] width 655 height 46
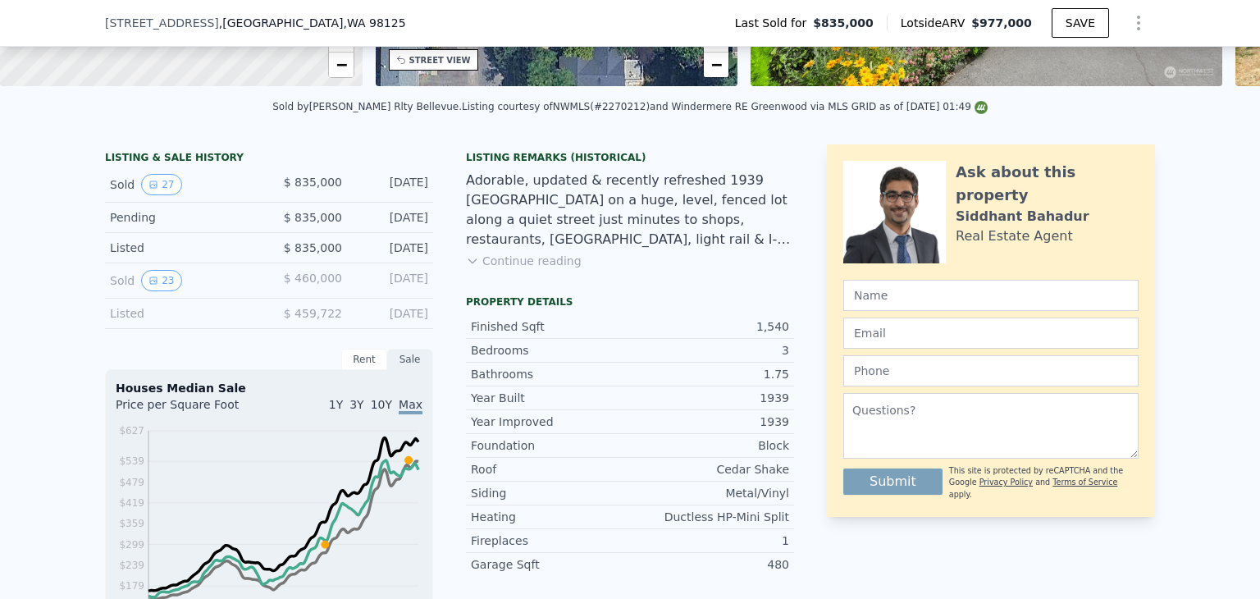
scroll to position [486, 0]
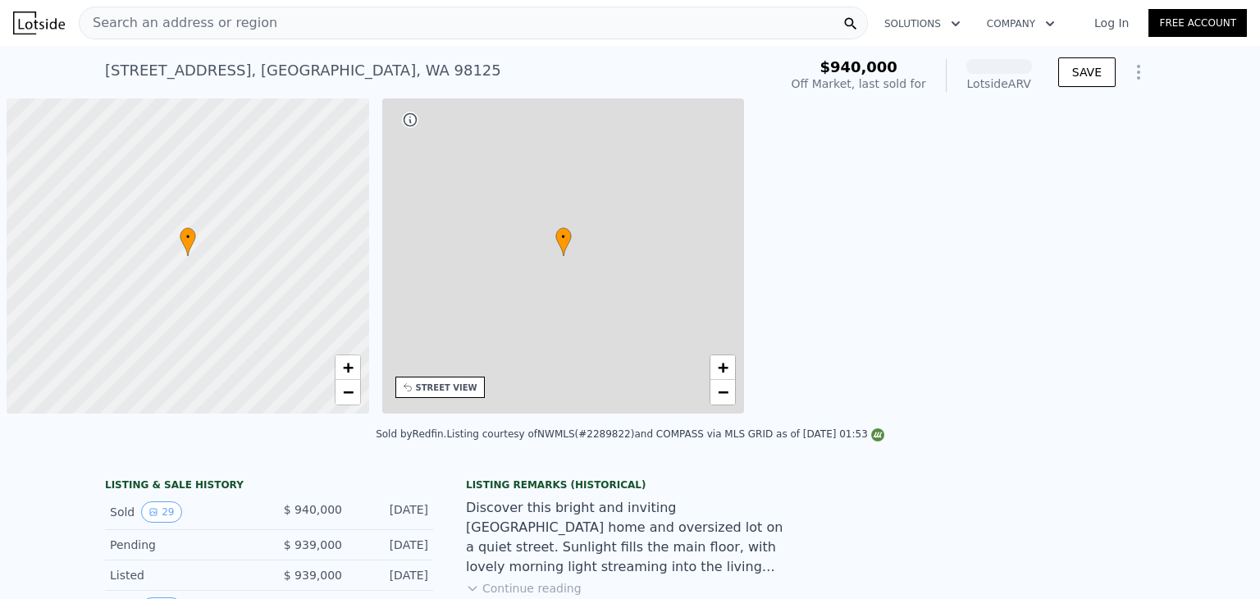
scroll to position [0, 7]
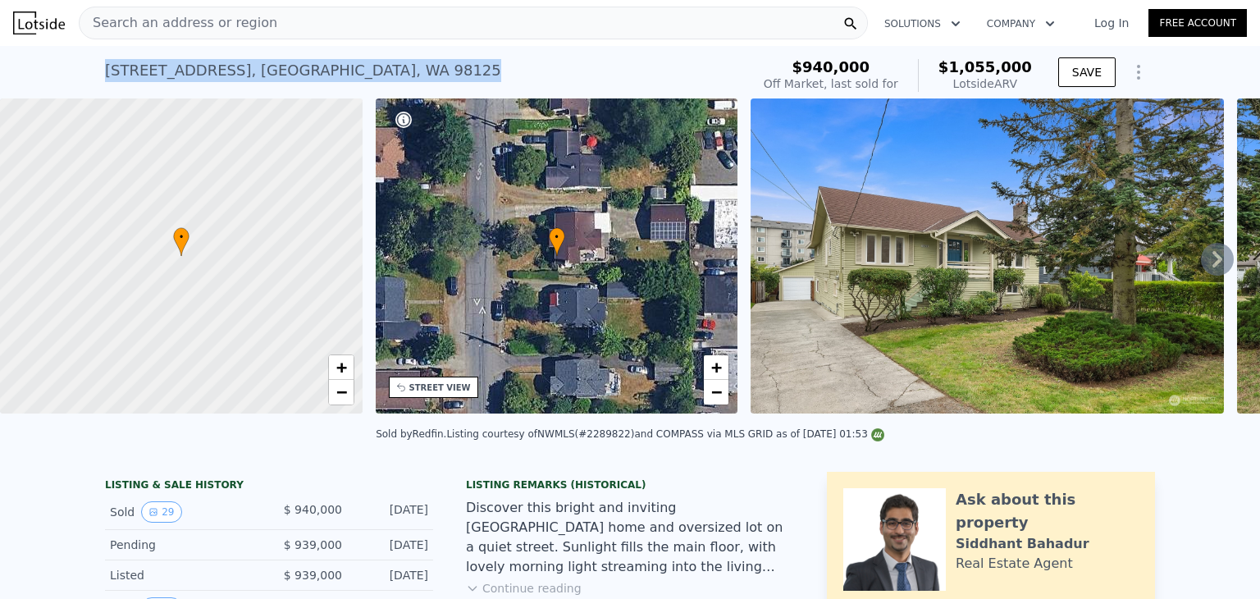
drag, startPoint x: 99, startPoint y: 71, endPoint x: 381, endPoint y: 80, distance: 282.3
click at [381, 80] on div "12726 27th Ave NE , Seattle , WA 98125 Sold Oct 2024 for $940k (~ARV $1.055m )" at bounding box center [424, 75] width 639 height 46
copy div "12726 27th Ave NE , Seattle , WA 98125"
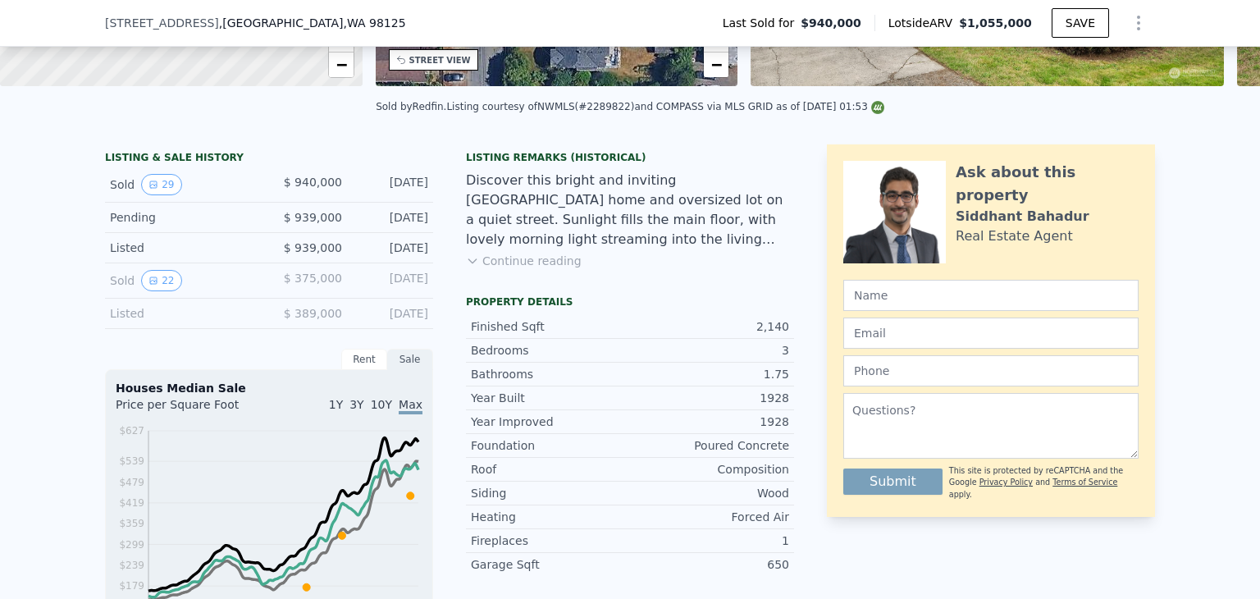
scroll to position [404, 0]
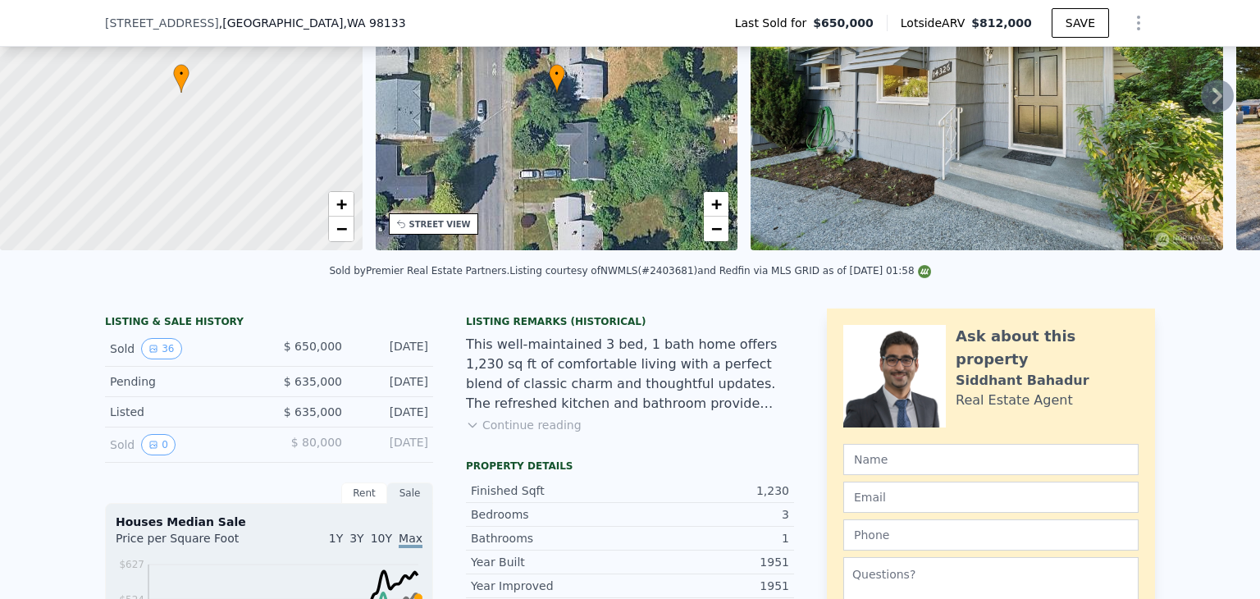
scroll to position [404, 0]
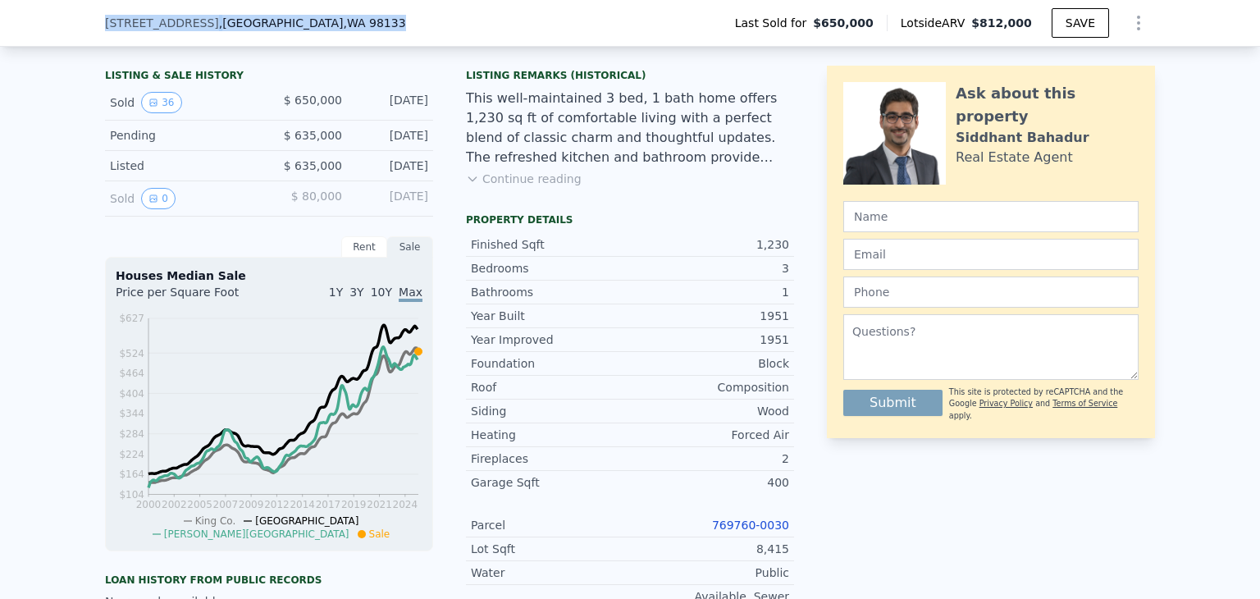
drag, startPoint x: 100, startPoint y: 21, endPoint x: 362, endPoint y: 24, distance: 261.7
click at [362, 24] on div "14326 Meridian Ave N , Seattle , WA 98133 Last Sold for $650,000 Lotside ARV $8…" at bounding box center [630, 23] width 1050 height 46
copy div "14326 Meridian Ave N , Seattle , WA 98133"
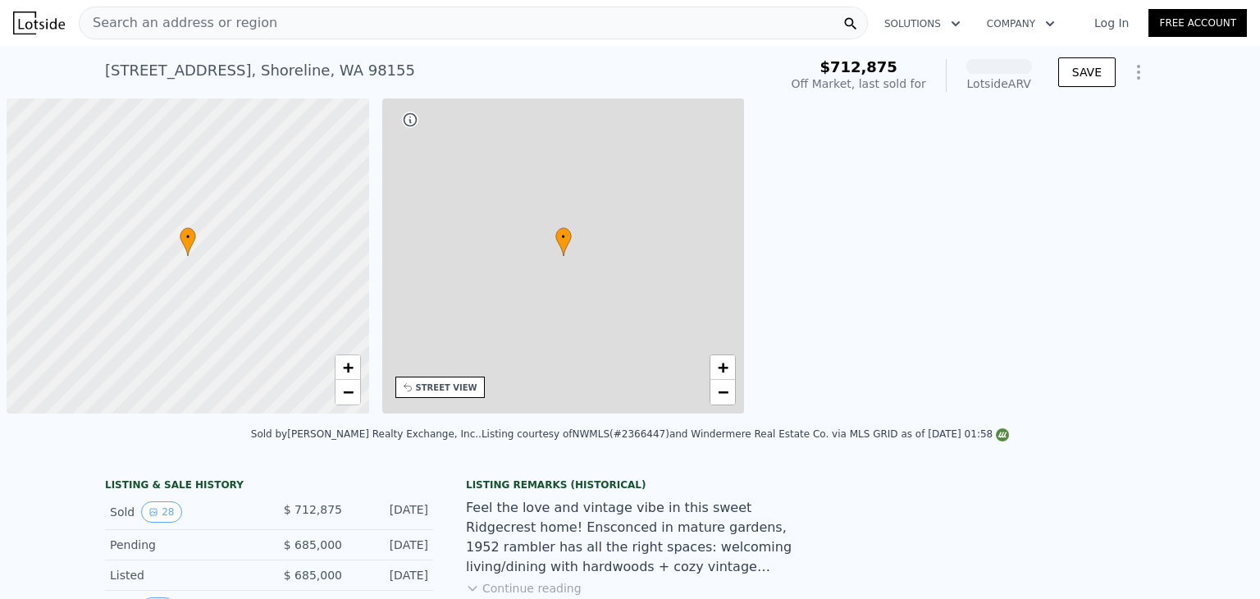
scroll to position [0, 7]
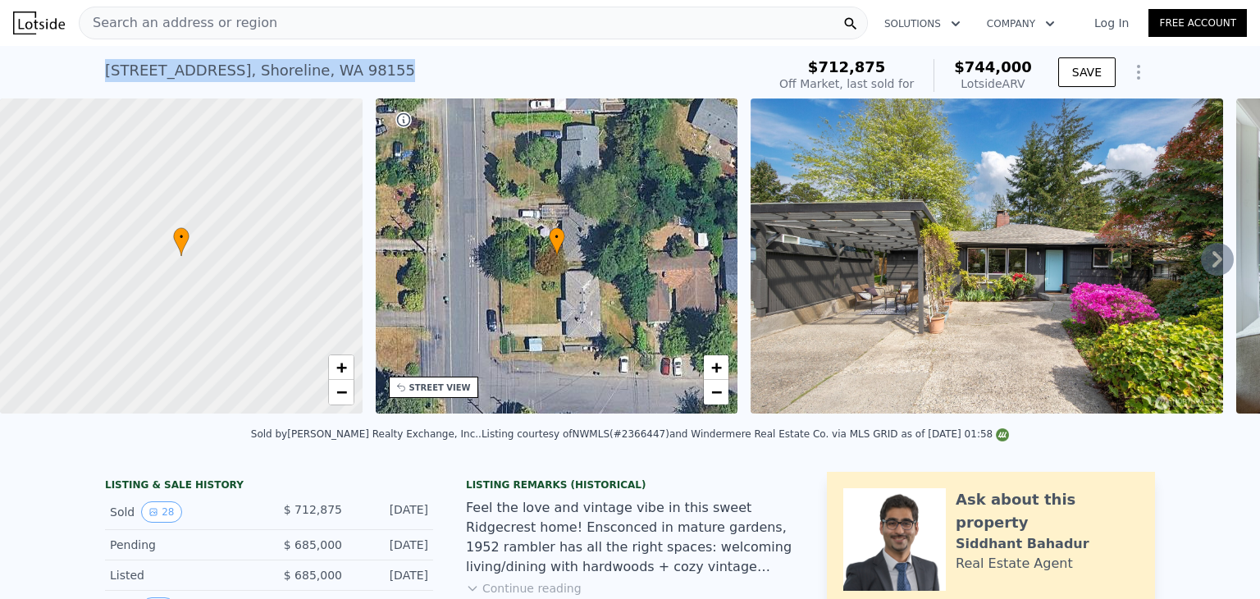
drag, startPoint x: 102, startPoint y: 67, endPoint x: 430, endPoint y: 78, distance: 328.3
click at [430, 78] on div "14708 8th Ave NE , Shoreline , WA 98155 Sold May 2025 for $712,875 (~ARV $744k )" at bounding box center [432, 75] width 655 height 46
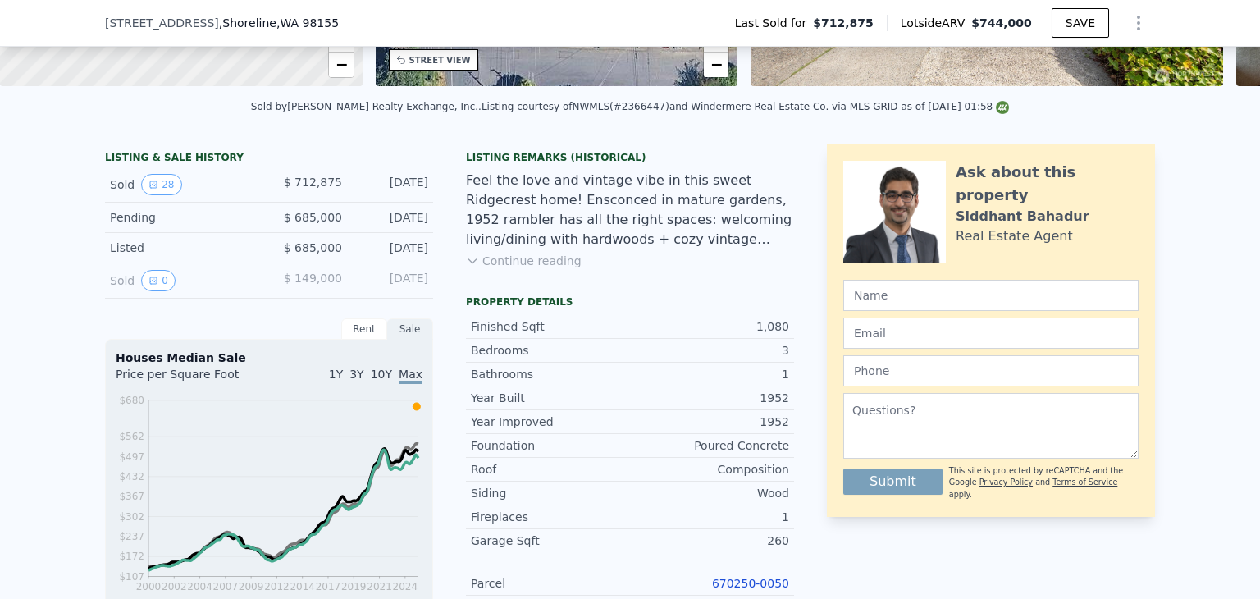
scroll to position [568, 0]
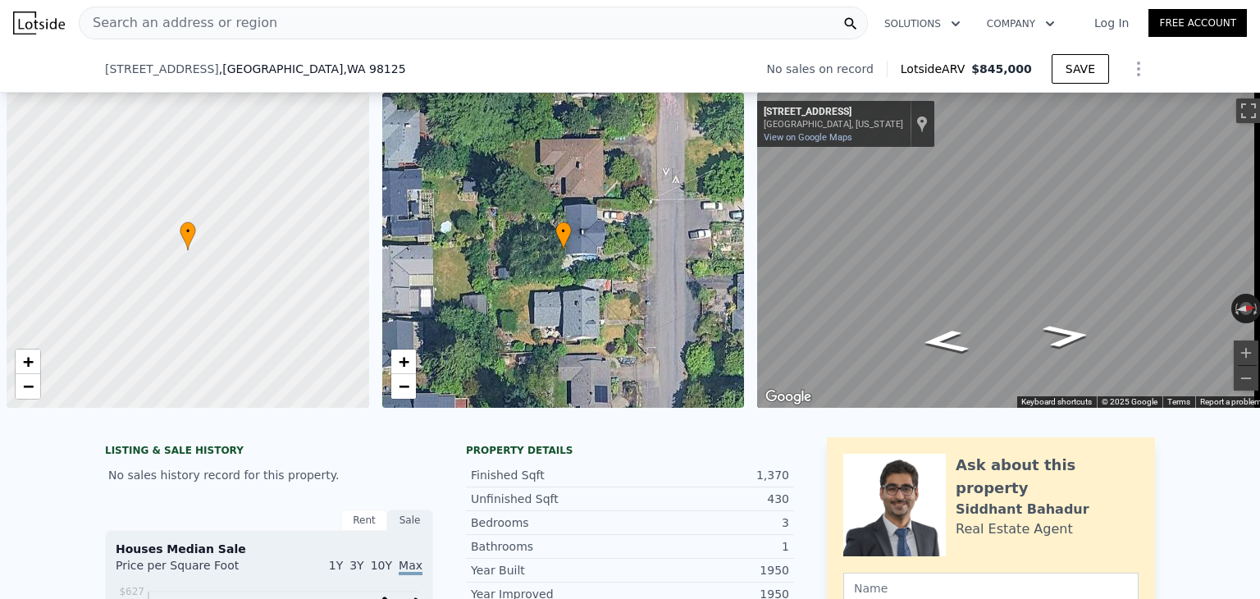
scroll to position [0, 381]
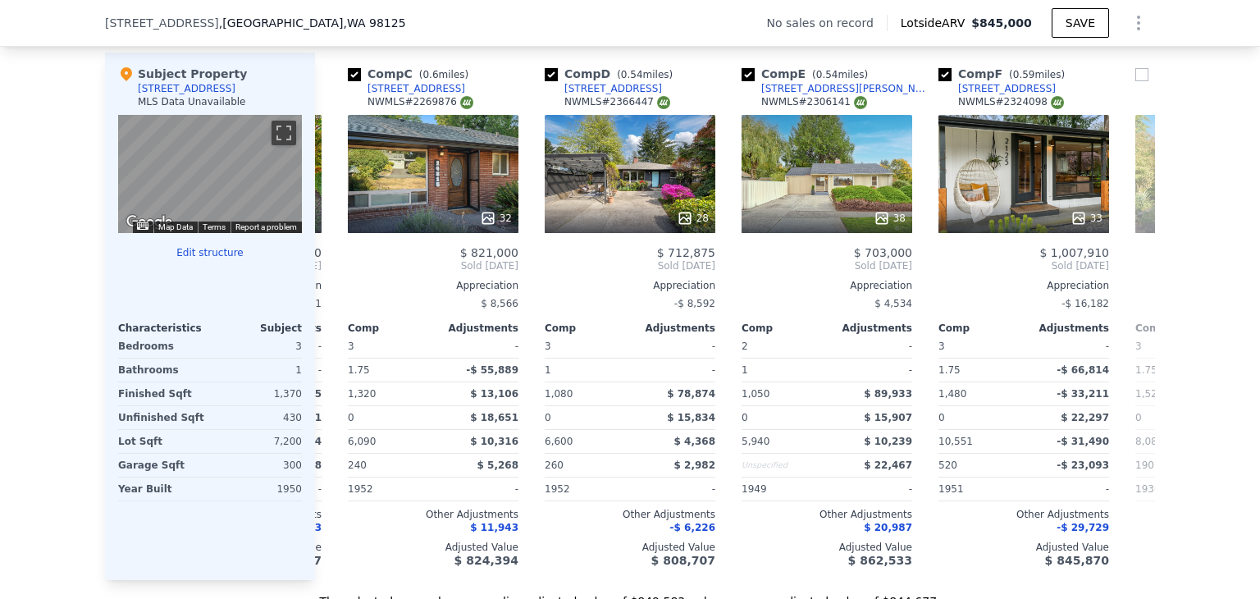
click at [338, 270] on icon at bounding box center [334, 265] width 33 height 33
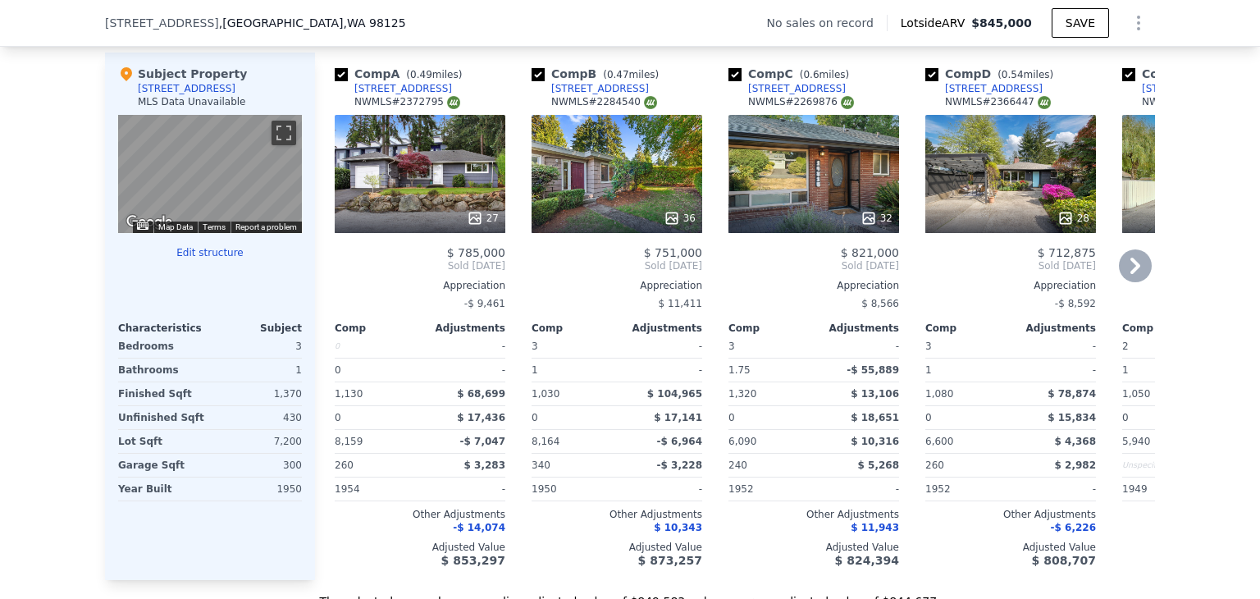
click at [1125, 272] on icon at bounding box center [1135, 265] width 33 height 33
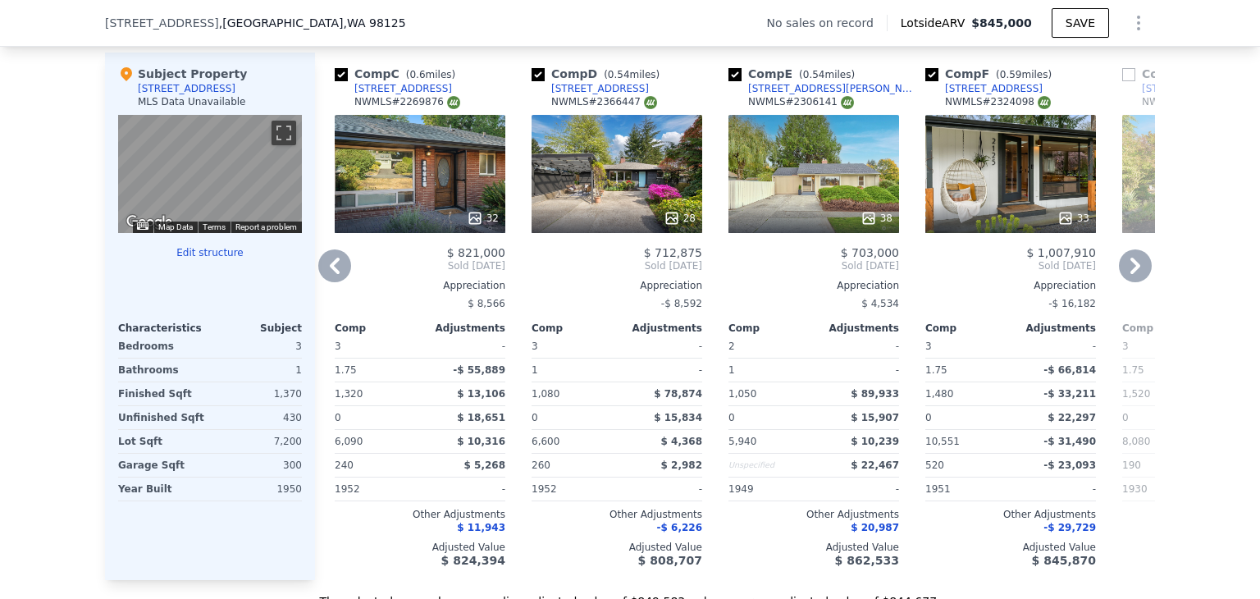
click at [1125, 272] on icon at bounding box center [1135, 265] width 33 height 33
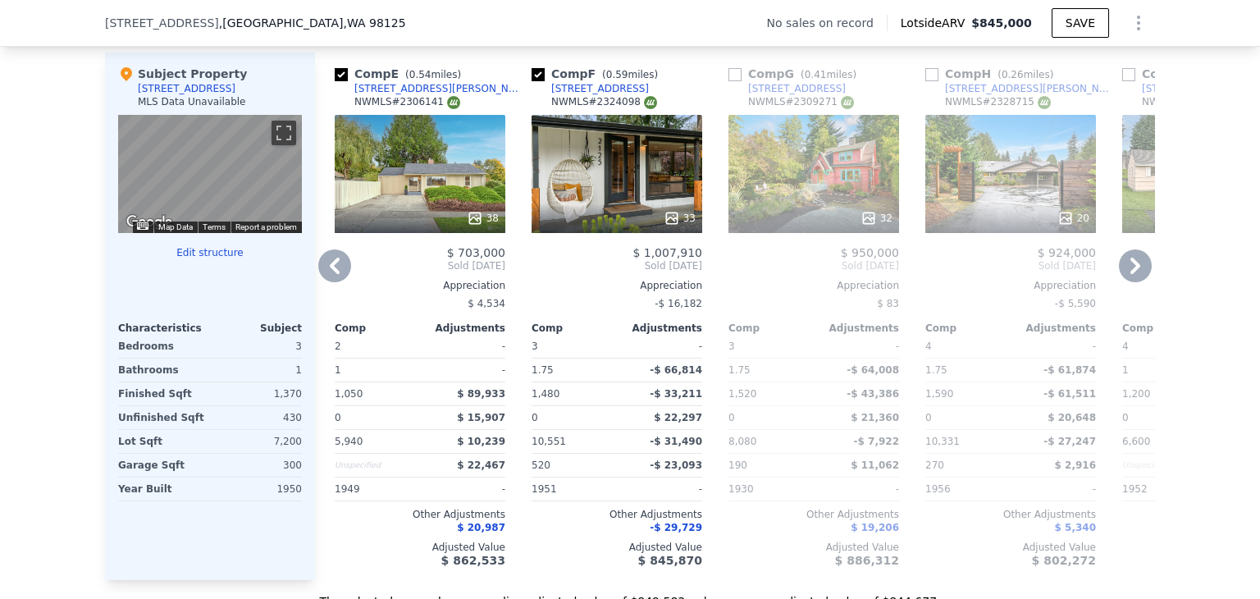
click at [331, 260] on icon at bounding box center [334, 265] width 33 height 33
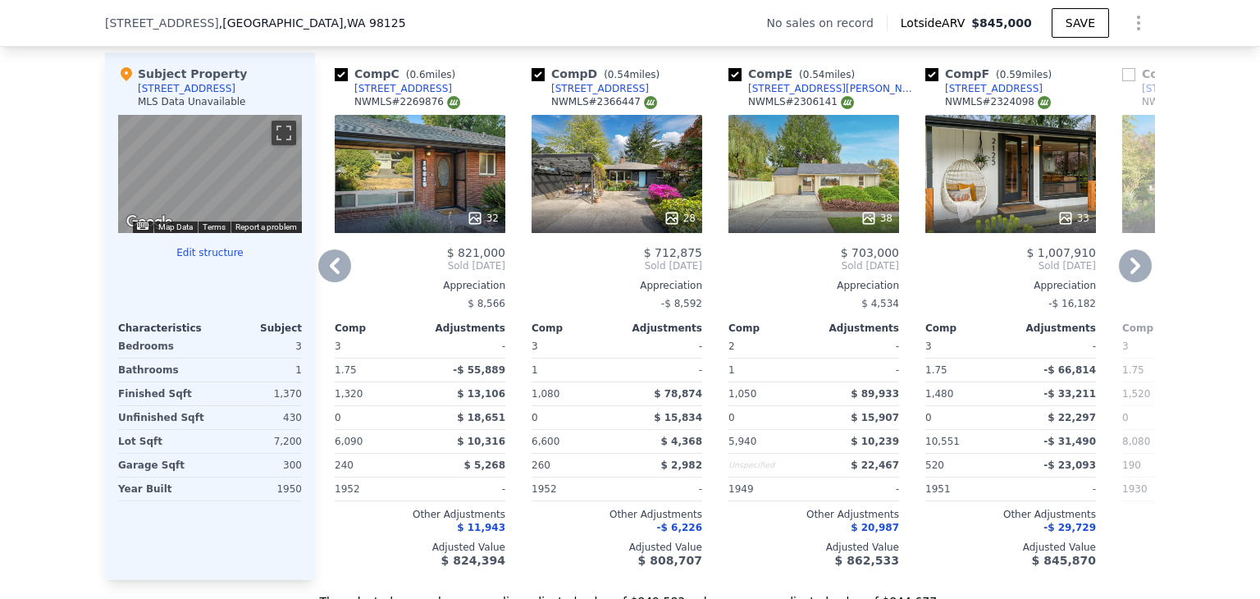
click at [331, 260] on icon at bounding box center [334, 265] width 33 height 33
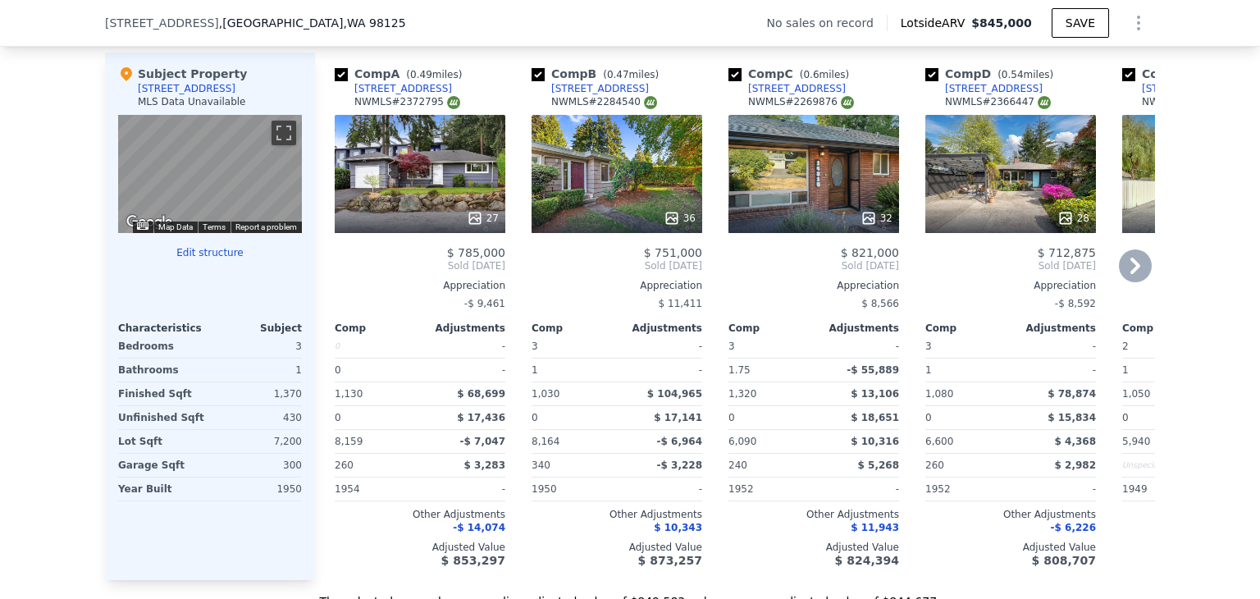
click at [1132, 280] on icon at bounding box center [1135, 265] width 33 height 33
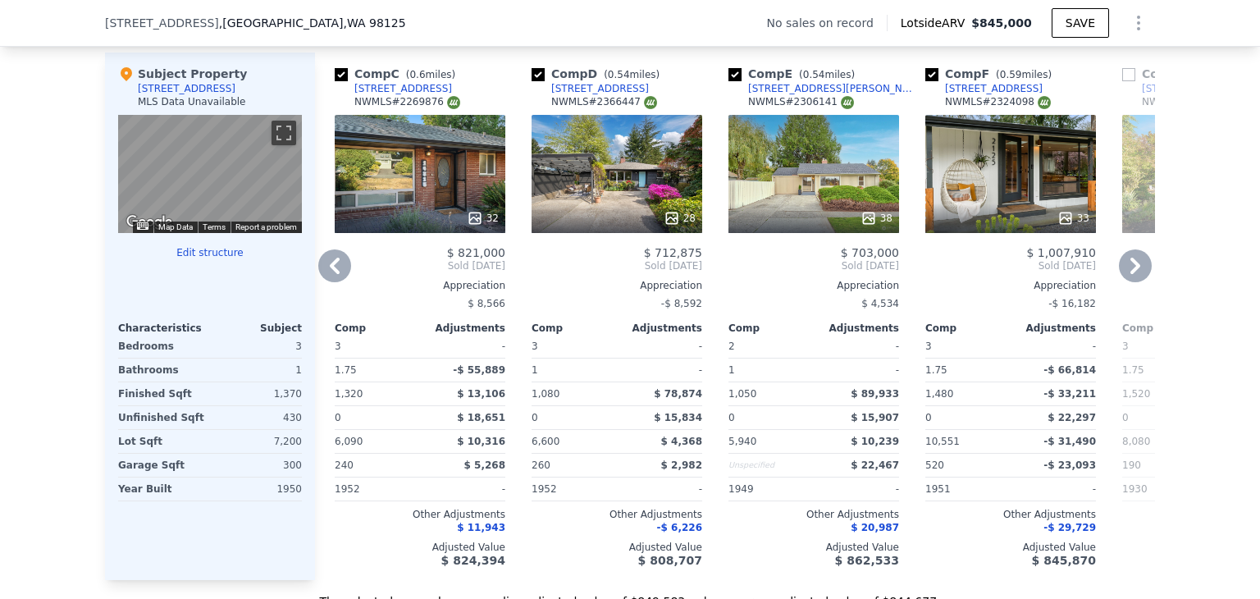
click at [1132, 279] on icon at bounding box center [1135, 265] width 33 height 33
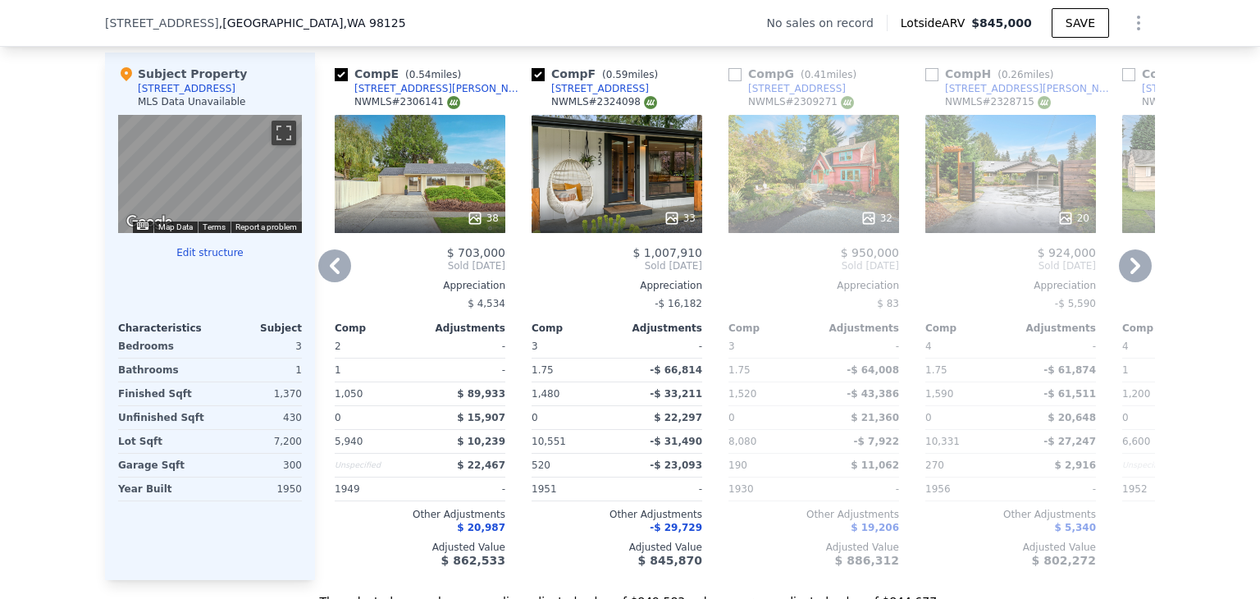
click at [1132, 279] on icon at bounding box center [1135, 265] width 33 height 33
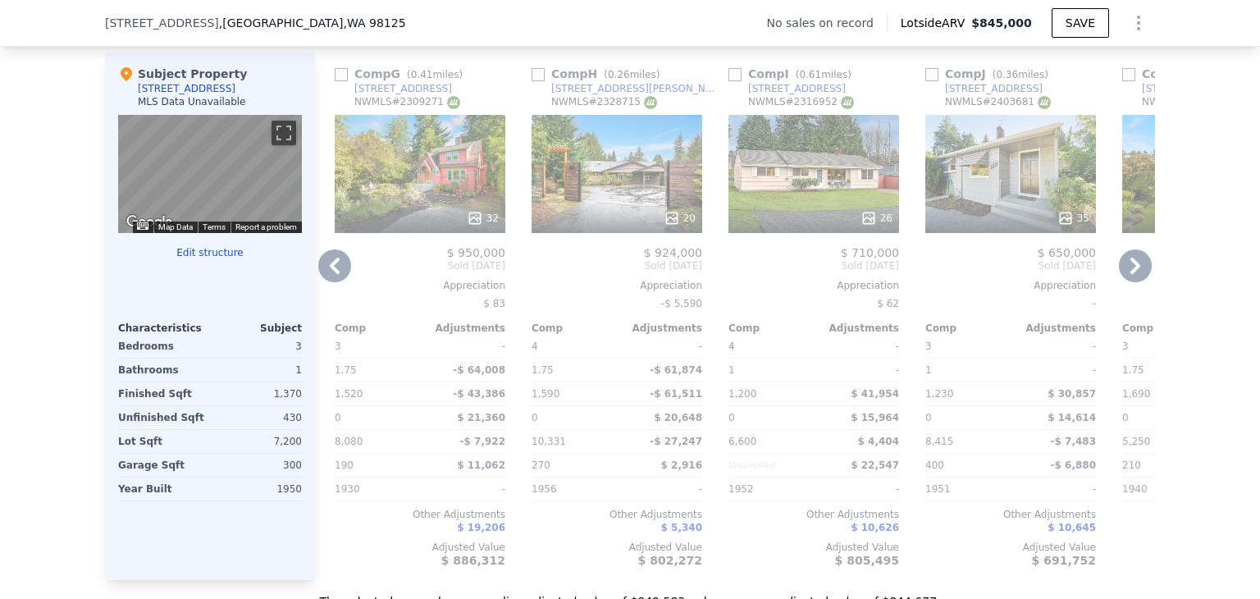
click at [333, 267] on icon at bounding box center [334, 265] width 33 height 33
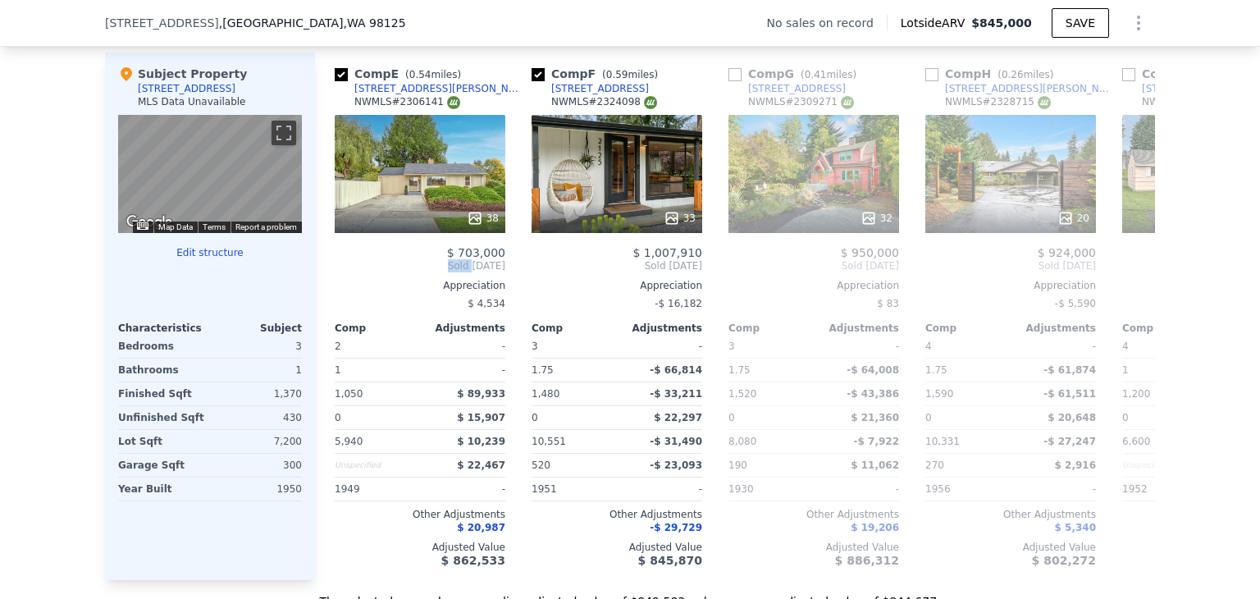
click at [333, 267] on div "Comp A ( 0.49 miles) 2139 N 148th St NWMLS # 2372795 27 $ 785,000 Sold May 2025…" at bounding box center [735, 315] width 840 height 527
click at [333, 267] on icon at bounding box center [334, 265] width 33 height 33
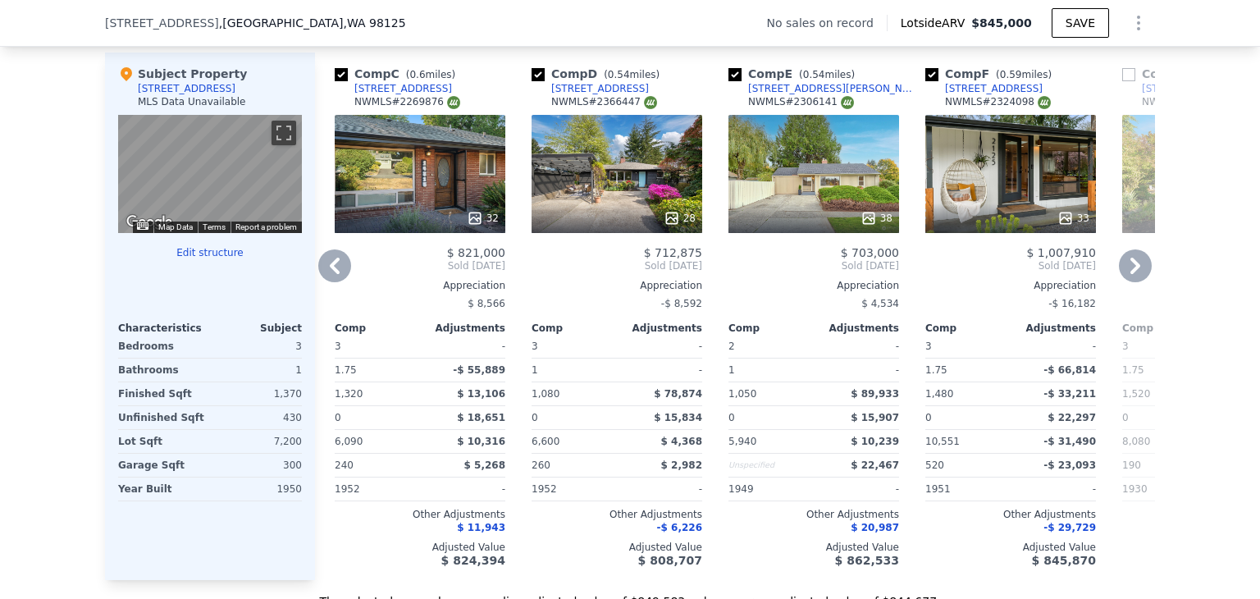
click at [333, 267] on icon at bounding box center [334, 265] width 33 height 33
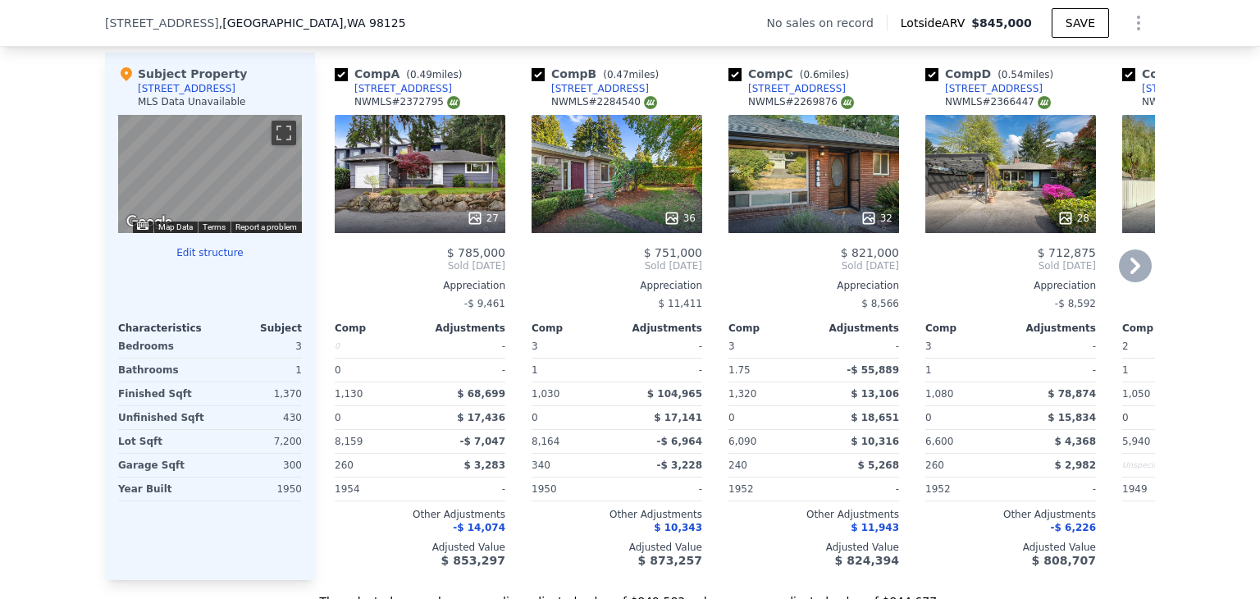
click at [335, 267] on span "Sold May 2025" at bounding box center [420, 265] width 171 height 13
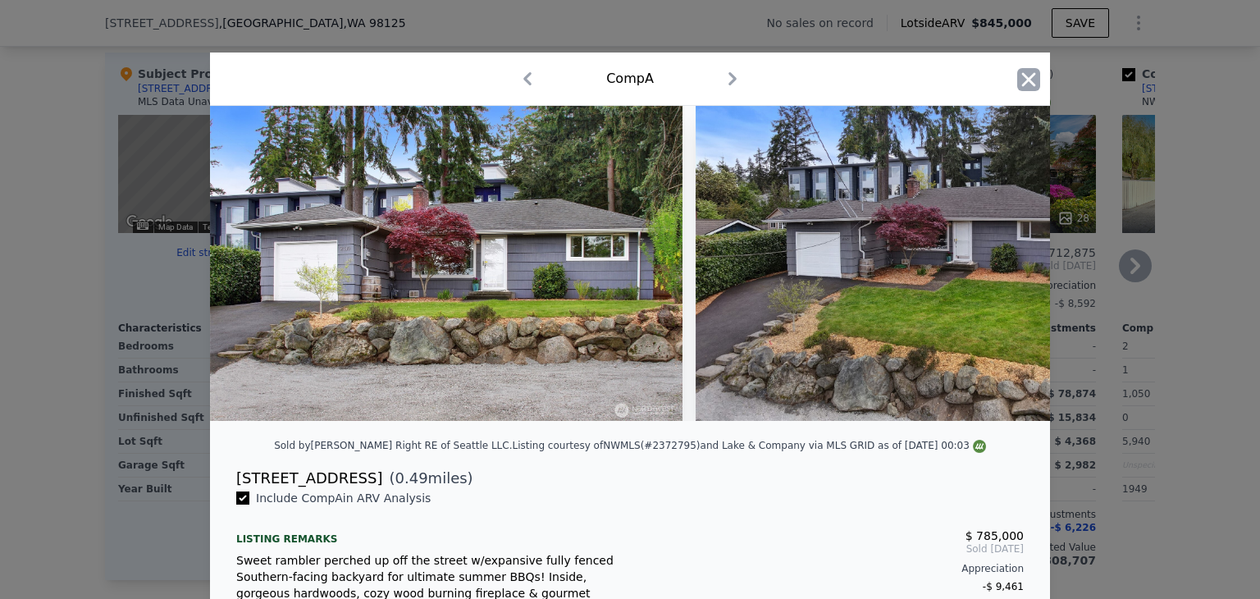
click at [1027, 80] on icon "button" at bounding box center [1028, 79] width 23 height 23
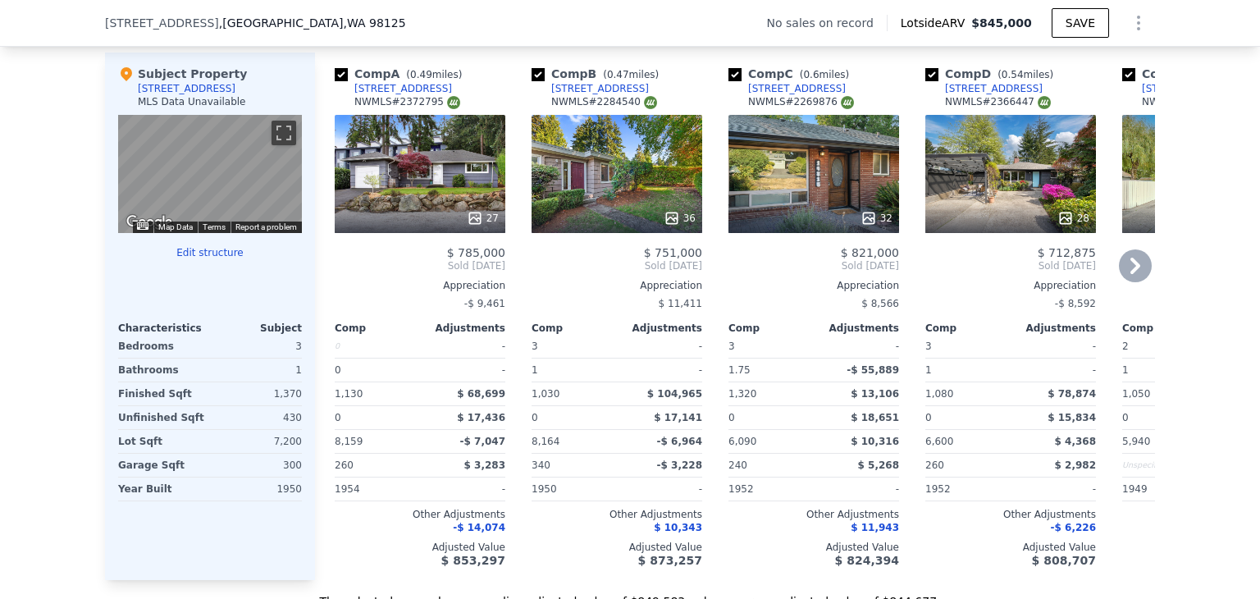
click at [604, 94] on div "[STREET_ADDRESS]" at bounding box center [600, 88] width 98 height 13
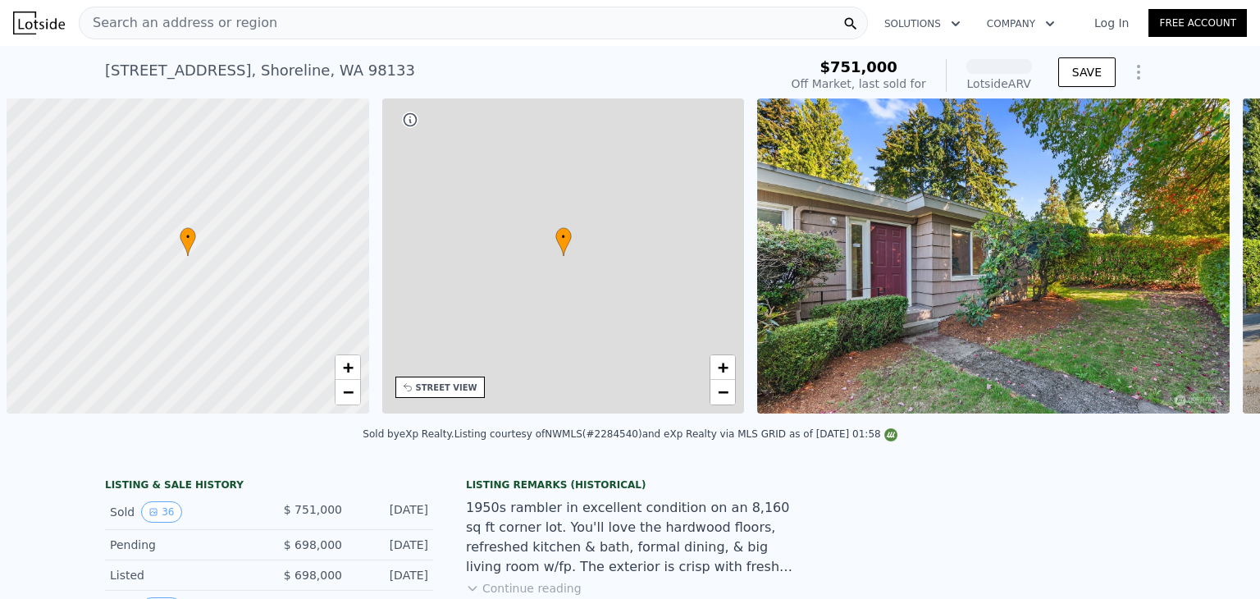
scroll to position [0, 7]
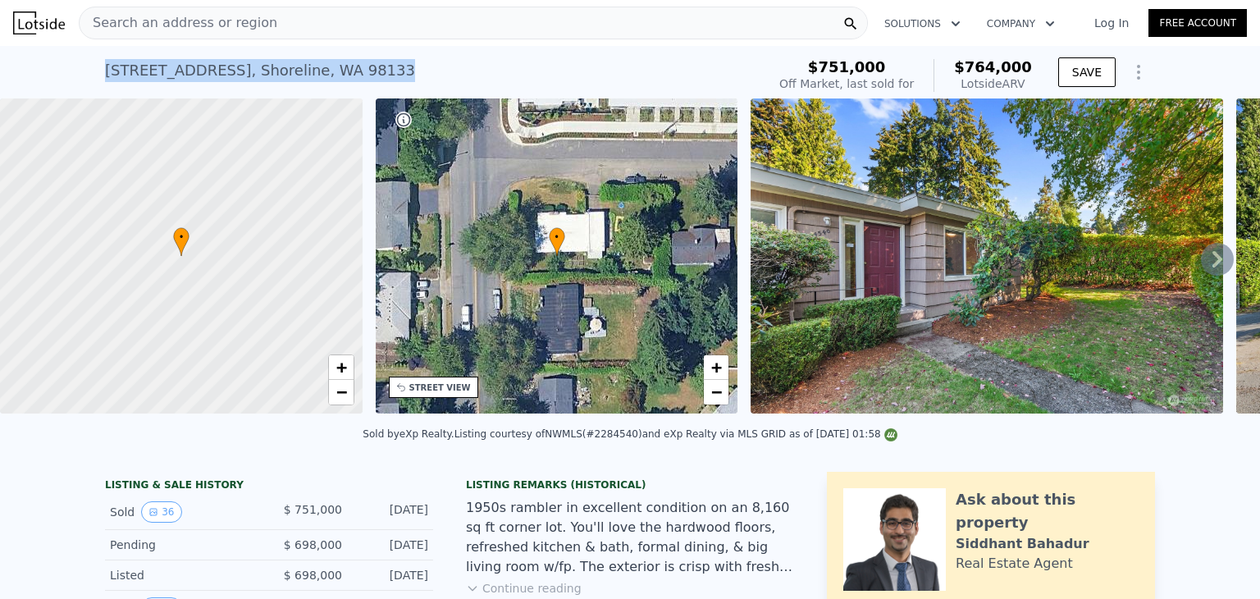
drag, startPoint x: 100, startPoint y: 71, endPoint x: 413, endPoint y: 69, distance: 312.5
click at [413, 69] on div "[STREET_ADDRESS] Sold [DATE] for $751k (~ARV $764k )" at bounding box center [432, 75] width 655 height 46
copy div "[STREET_ADDRESS]"
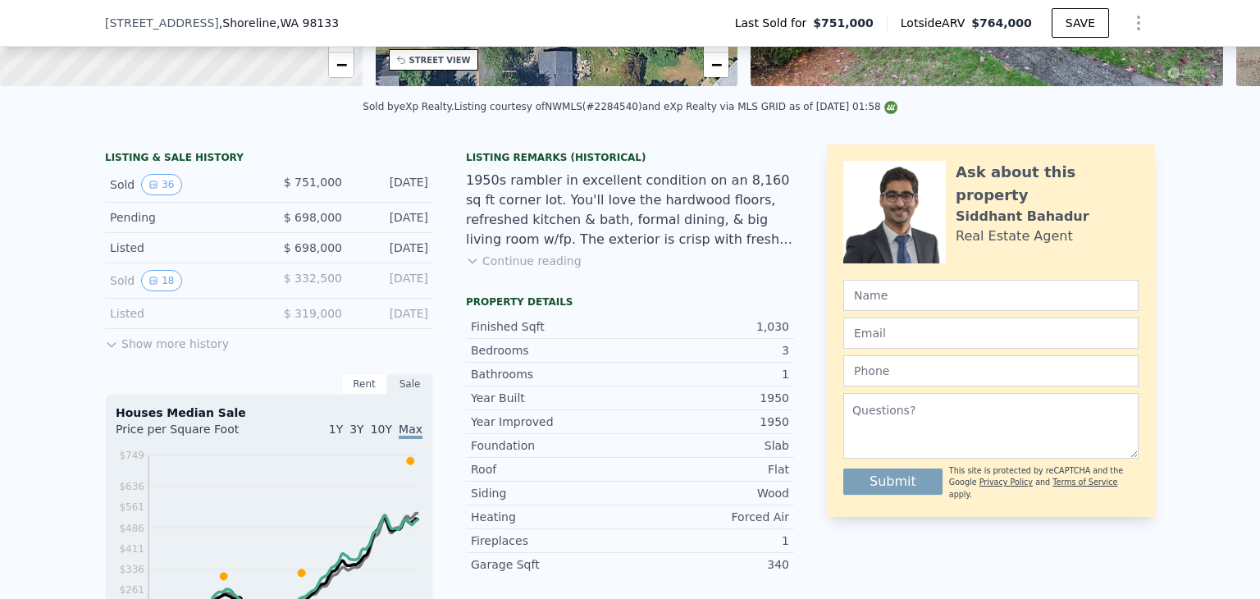
scroll to position [486, 0]
